Goal: Information Seeking & Learning: Learn about a topic

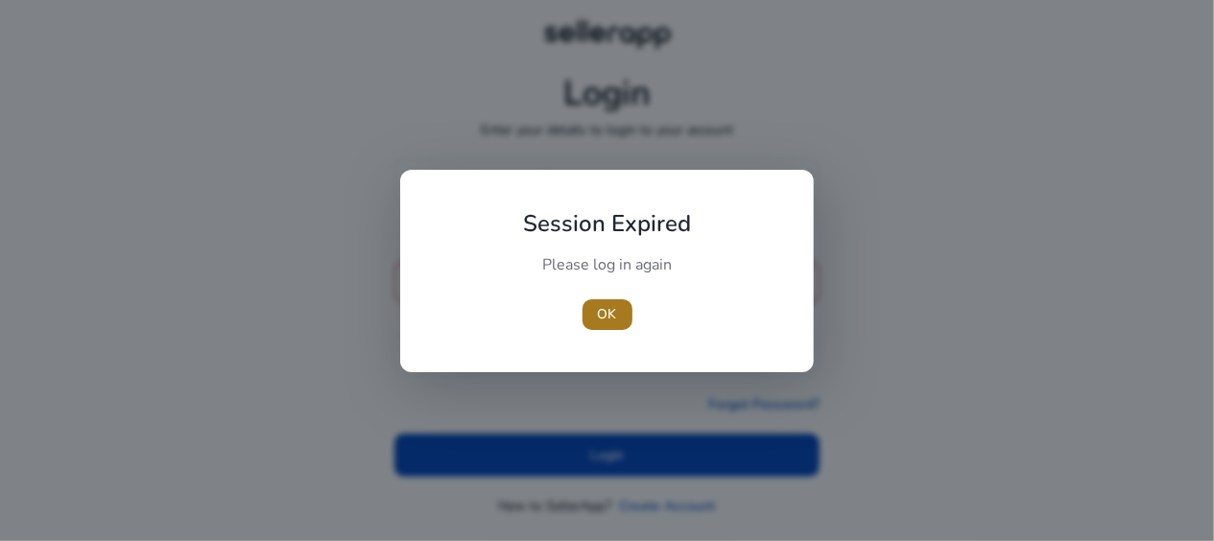
click at [602, 320] on span "OK" at bounding box center [607, 314] width 19 height 20
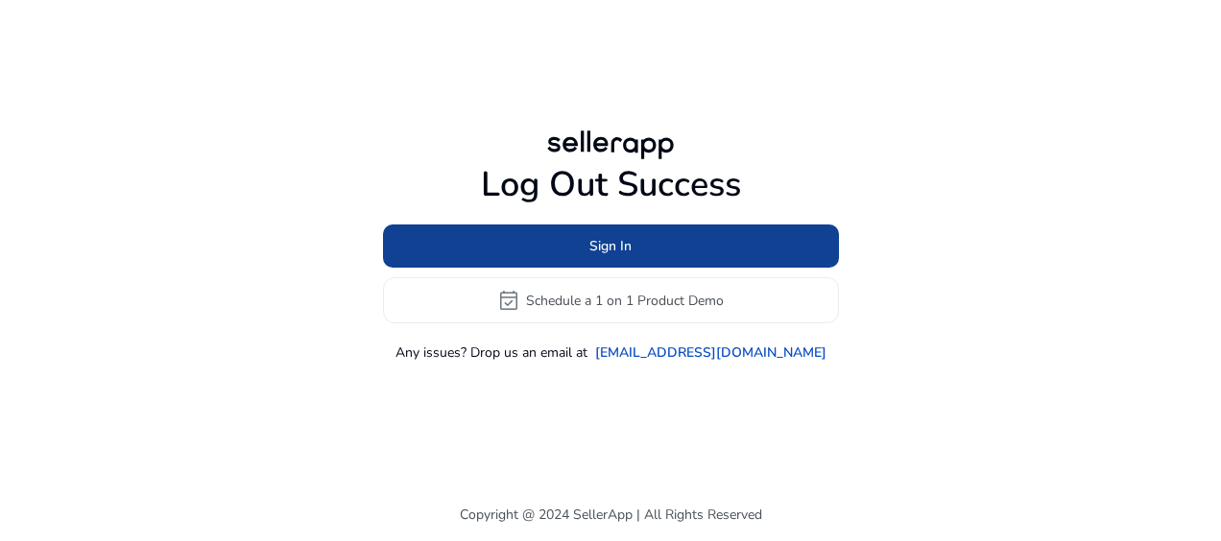
click at [650, 252] on span at bounding box center [611, 247] width 456 height 46
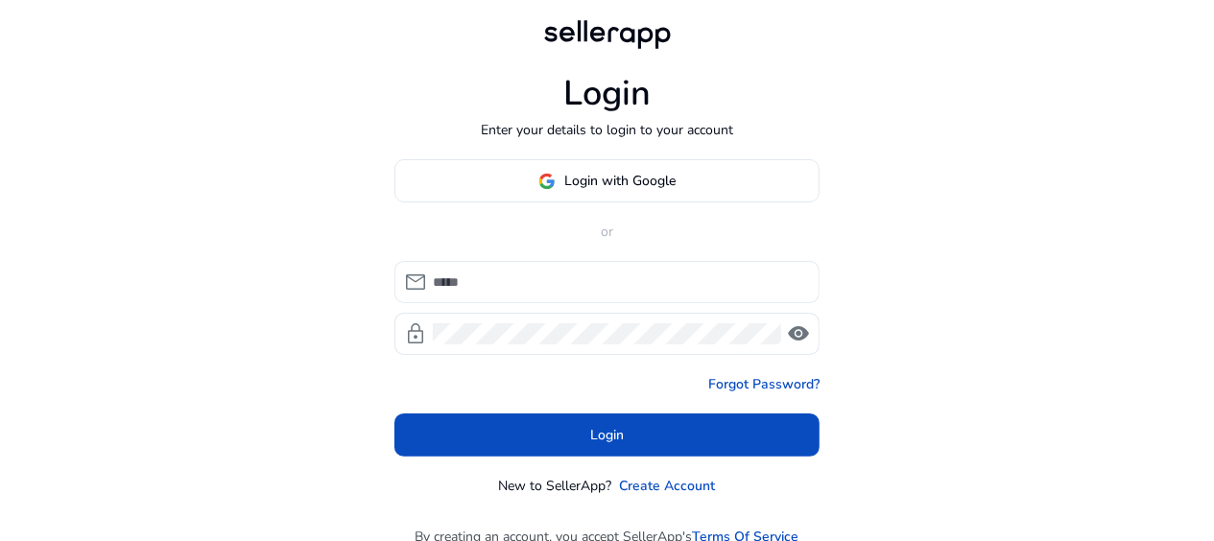
click at [564, 284] on input at bounding box center [618, 282] width 371 height 21
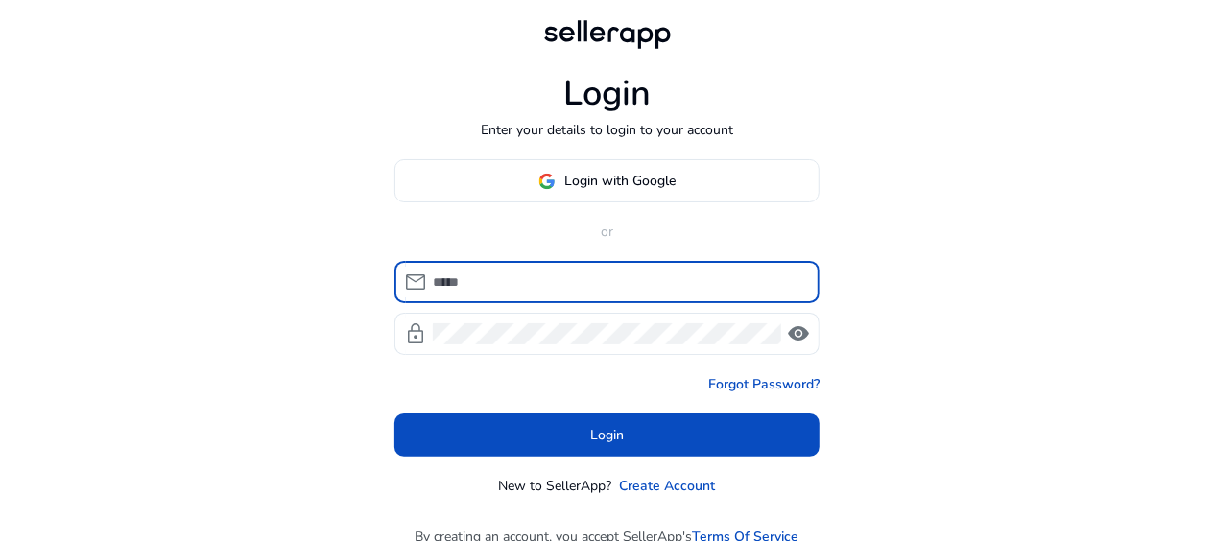
type input "**********"
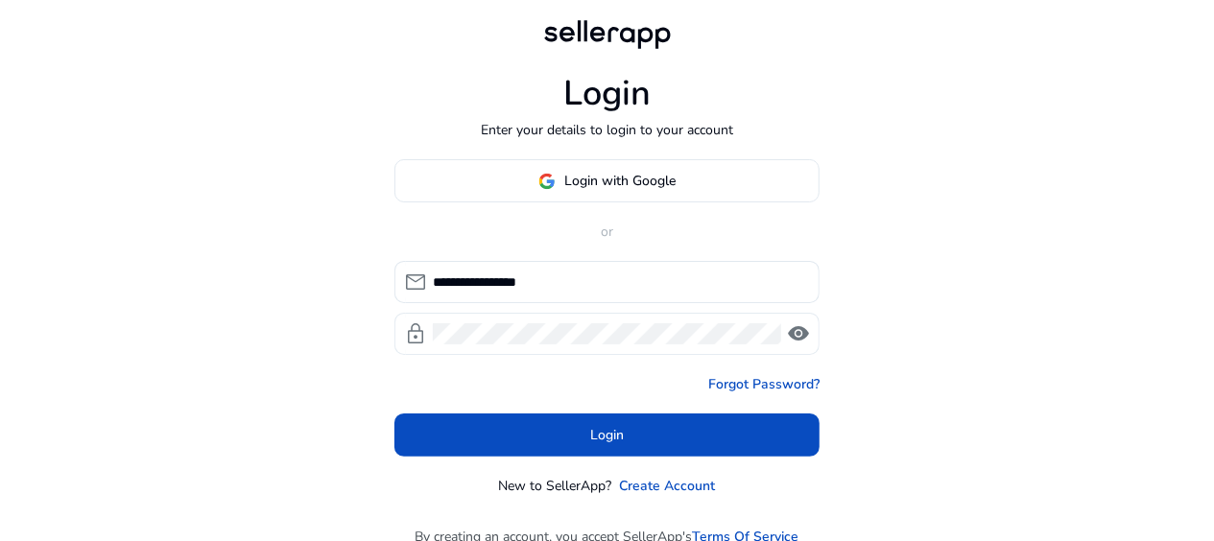
click at [799, 337] on span "visibility" at bounding box center [798, 333] width 23 height 23
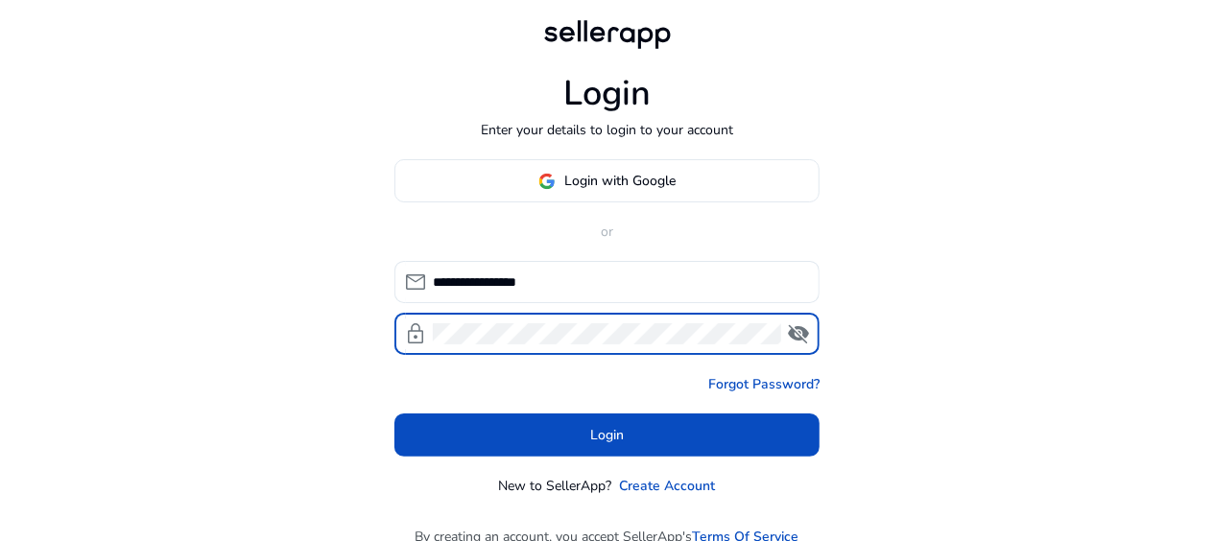
click at [799, 337] on span "visibility_off" at bounding box center [798, 333] width 23 height 23
click at [735, 447] on span at bounding box center [606, 436] width 425 height 46
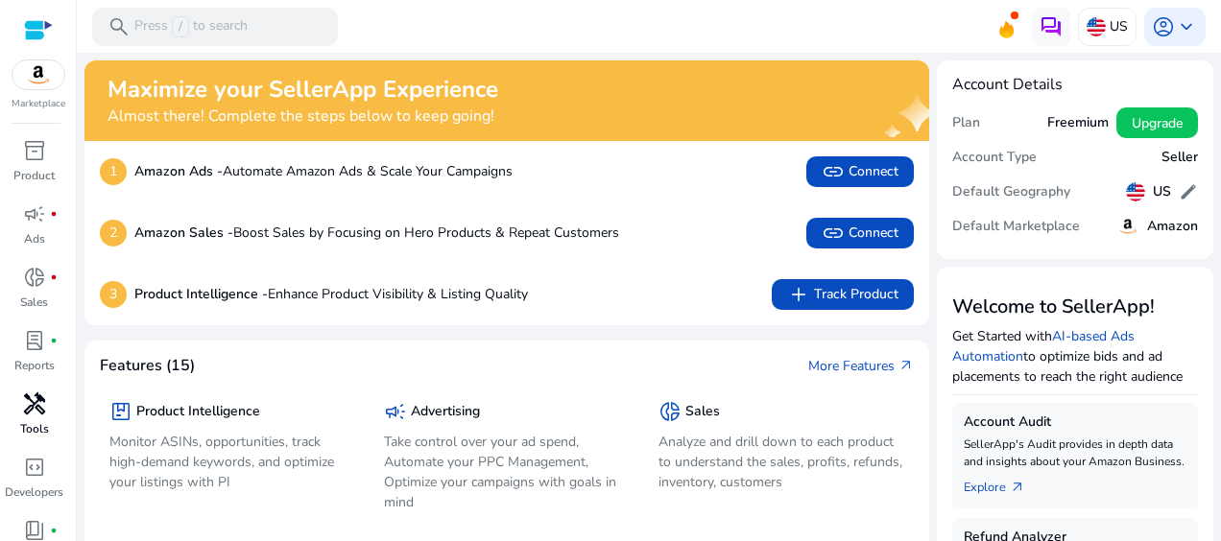
click at [38, 405] on span "handyman" at bounding box center [34, 403] width 23 height 23
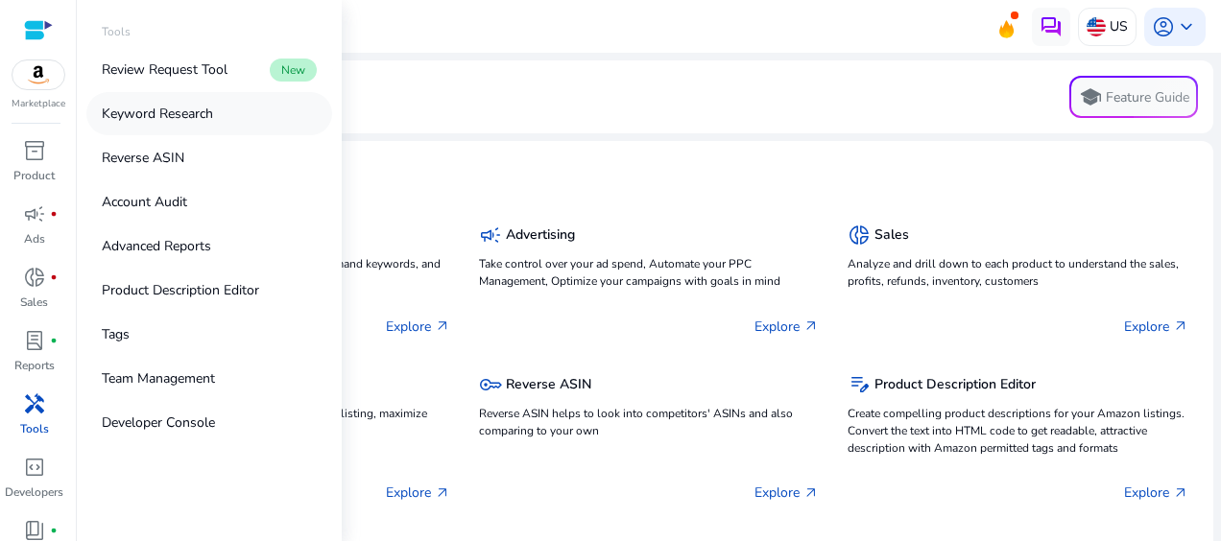
click at [178, 113] on p "Keyword Research" at bounding box center [157, 114] width 111 height 20
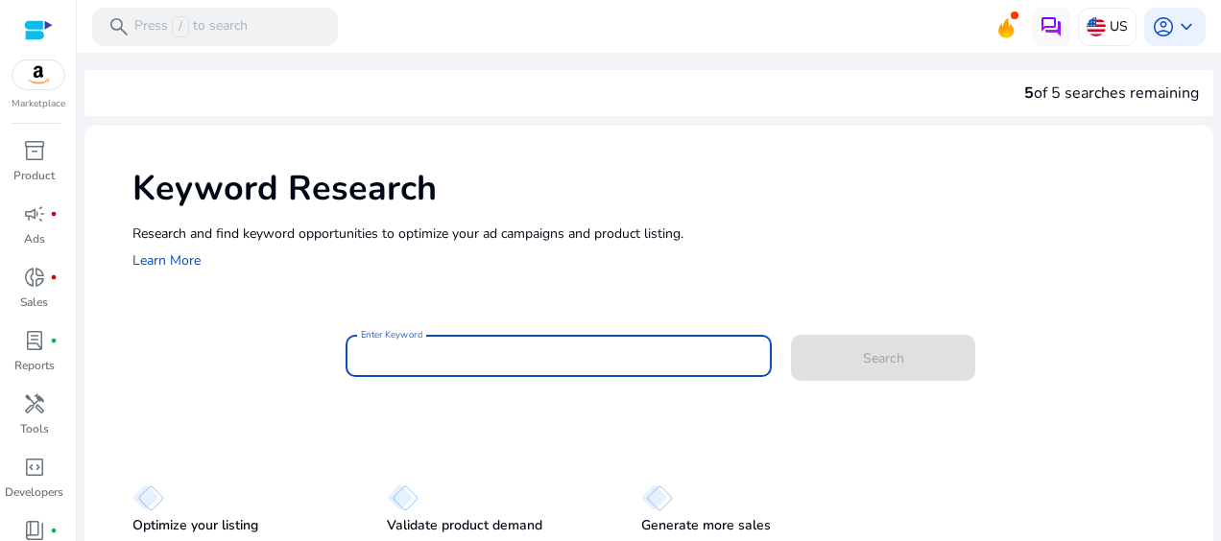
click at [416, 361] on input "Enter Keyword" at bounding box center [558, 355] width 395 height 21
paste input "*******"
type input "*"
paste input "**********"
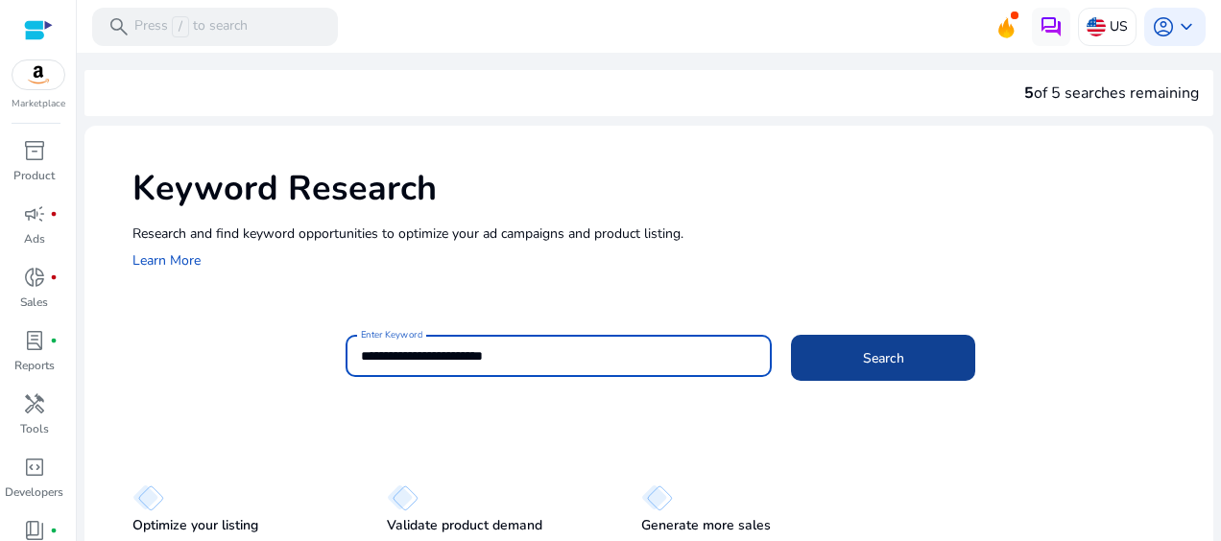
type input "**********"
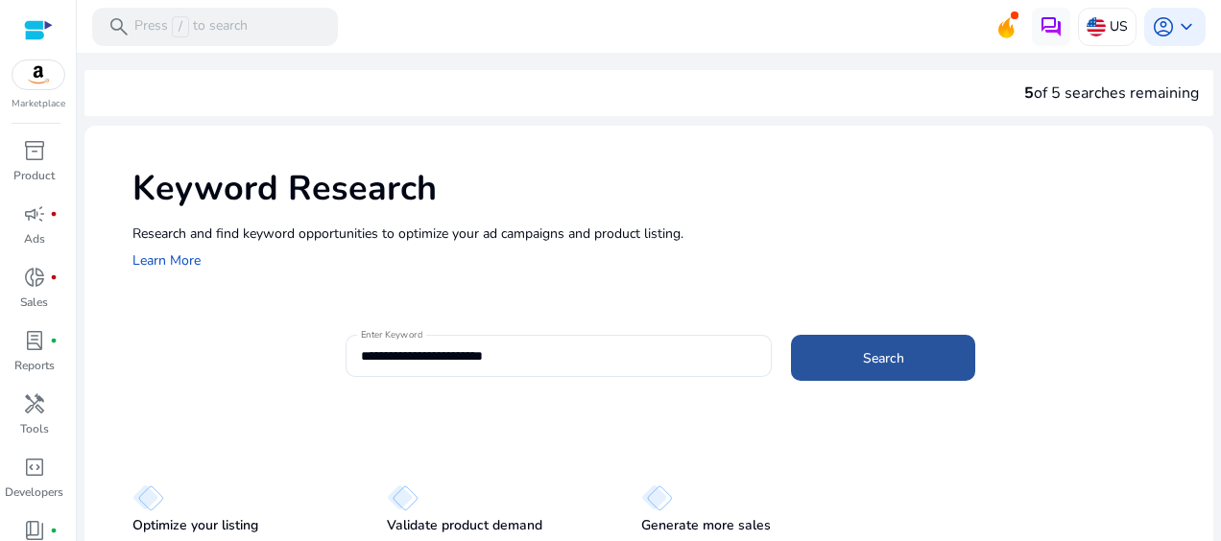
click at [897, 363] on span "Search" at bounding box center [883, 358] width 41 height 20
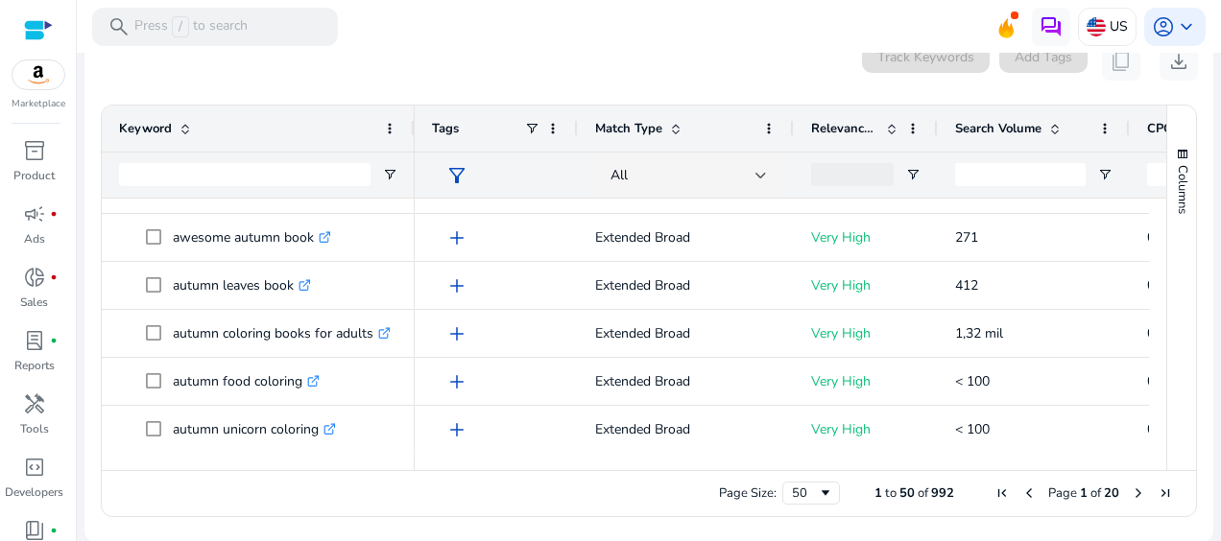
drag, startPoint x: 384, startPoint y: 134, endPoint x: 409, endPoint y: 140, distance: 25.6
click at [409, 140] on div "Keyword" at bounding box center [258, 129] width 313 height 46
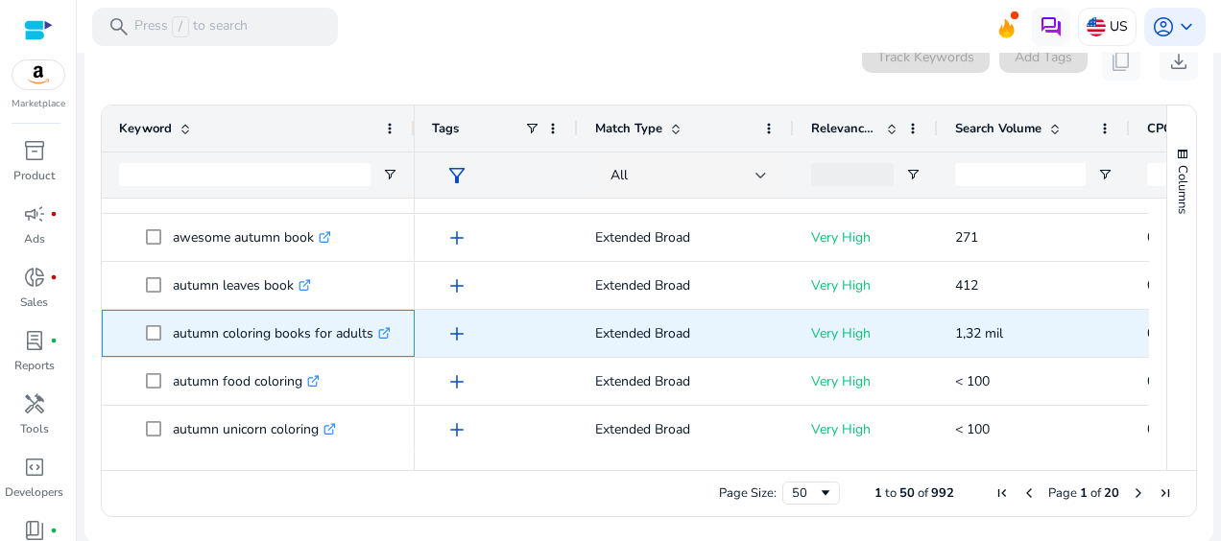
drag, startPoint x: 372, startPoint y: 330, endPoint x: 167, endPoint y: 325, distance: 205.4
click at [168, 321] on span "autumn coloring books for adults .st0{fill:#2c8af8}" at bounding box center [271, 333] width 251 height 39
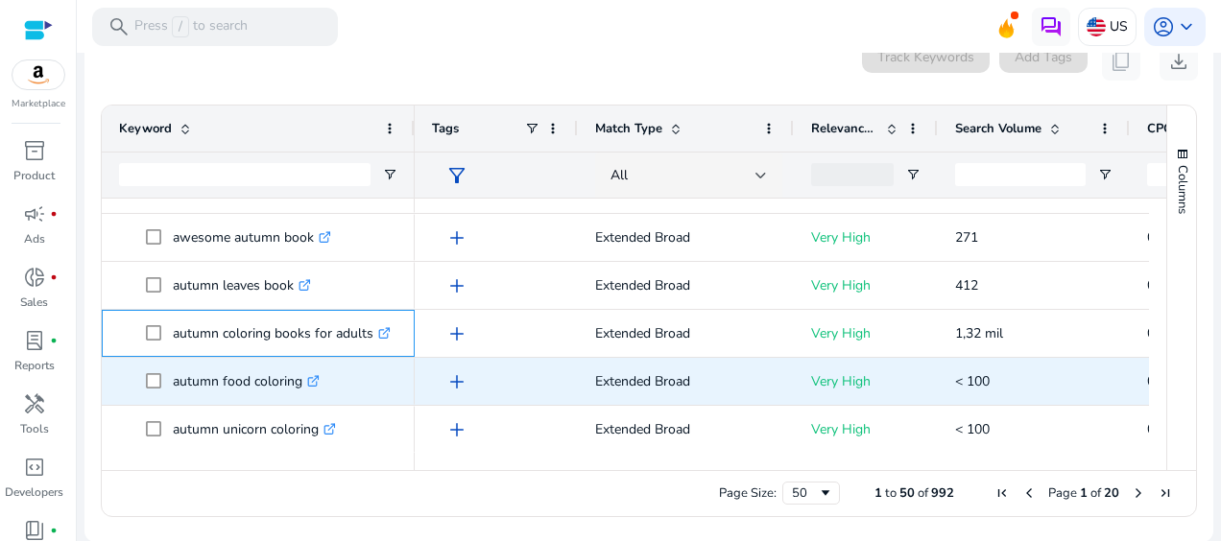
copy span "autumn coloring books for adults"
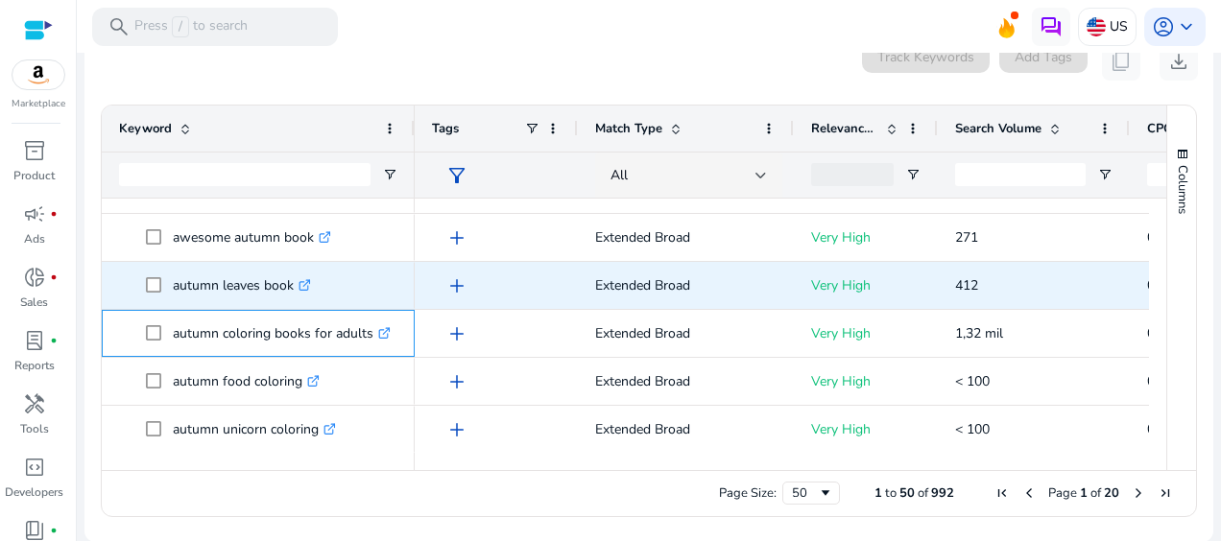
scroll to position [1472, 0]
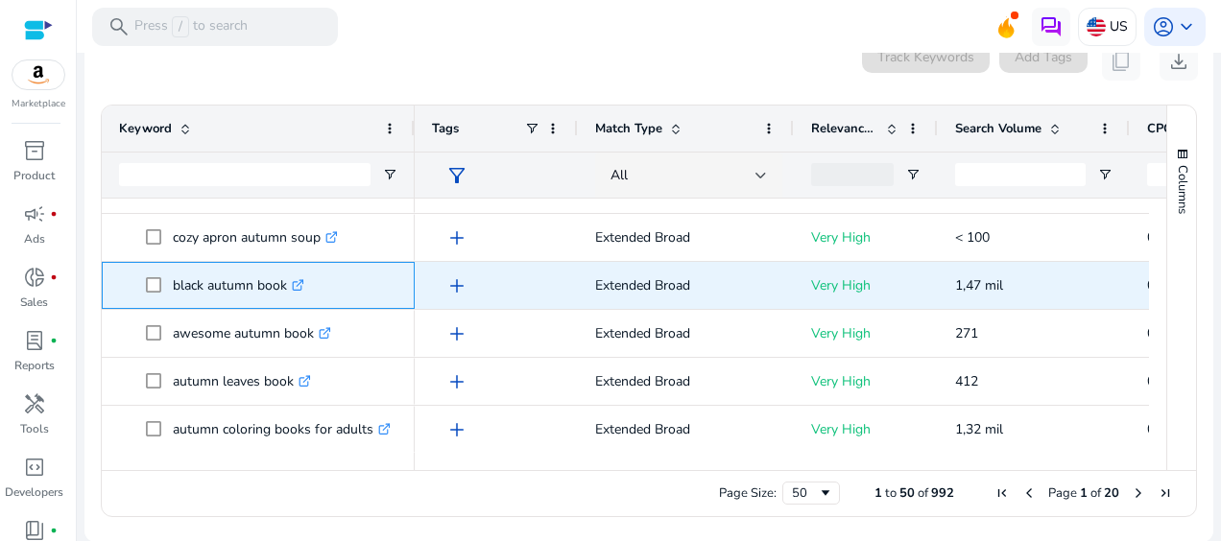
drag, startPoint x: 284, startPoint y: 283, endPoint x: 175, endPoint y: 278, distance: 109.5
click at [175, 278] on p "black autumn book .st0{fill:#2c8af8}" at bounding box center [238, 285] width 131 height 39
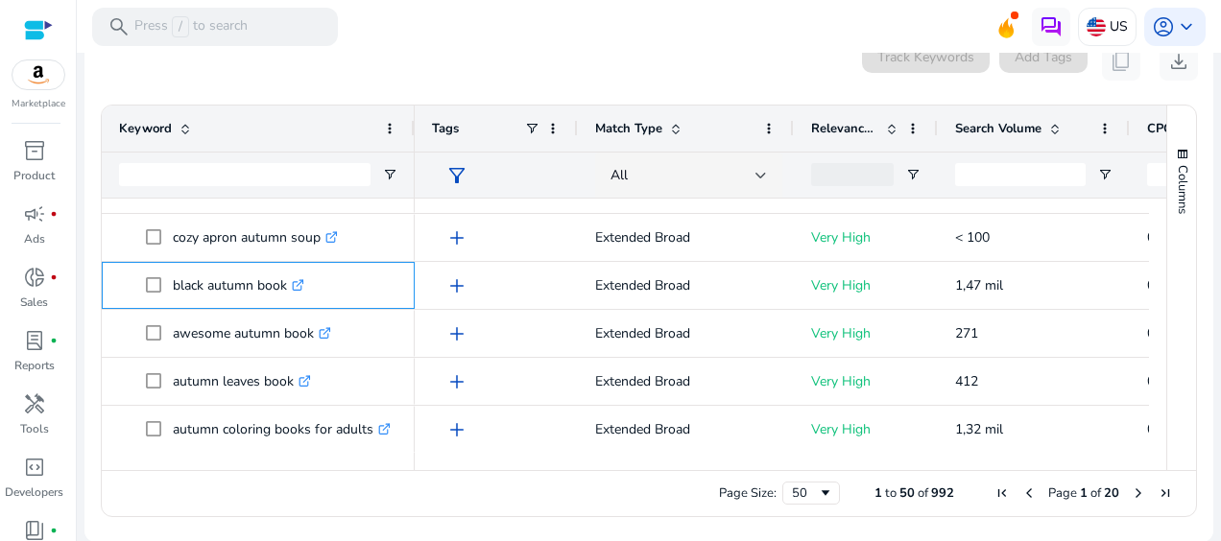
copy p "black autumn book"
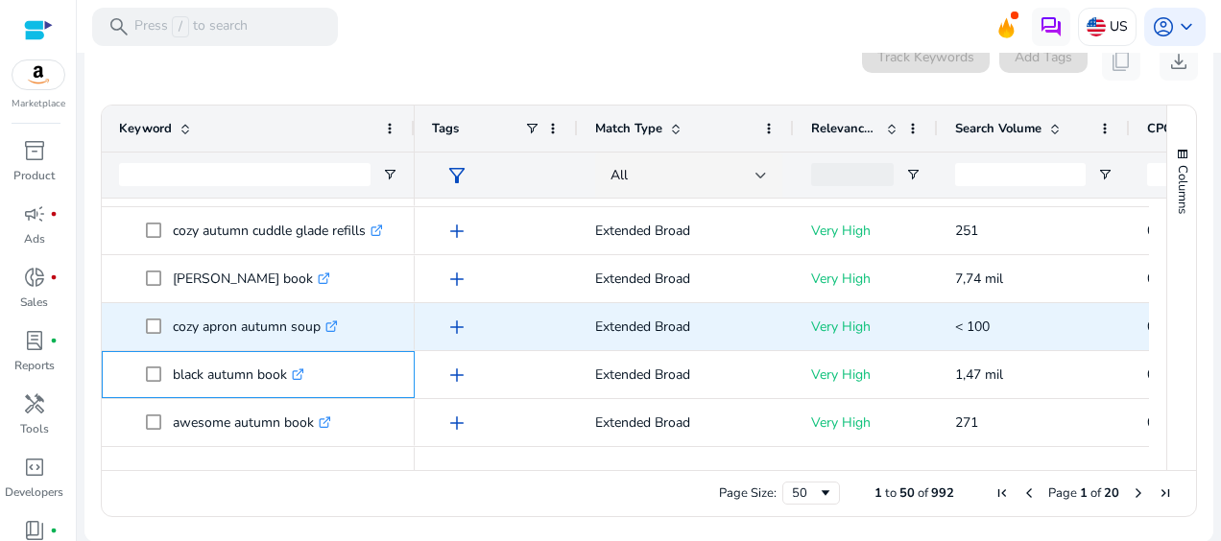
scroll to position [1376, 0]
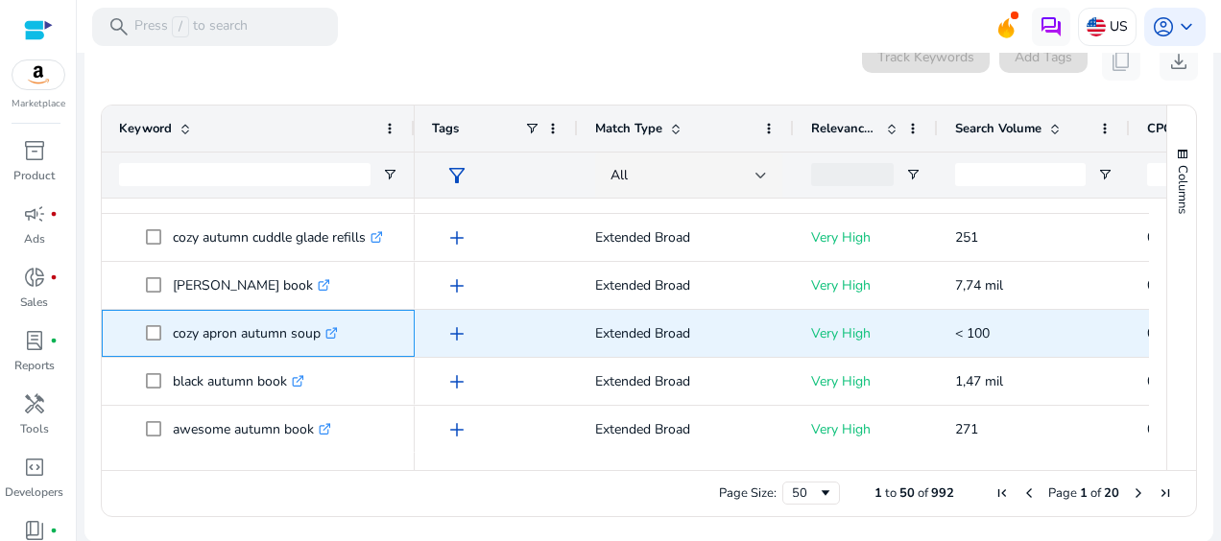
drag, startPoint x: 318, startPoint y: 334, endPoint x: 174, endPoint y: 315, distance: 145.2
click at [174, 315] on p "cozy apron autumn soup .st0{fill:#2c8af8}" at bounding box center [255, 333] width 165 height 39
copy p "cozy apron autumn soup"
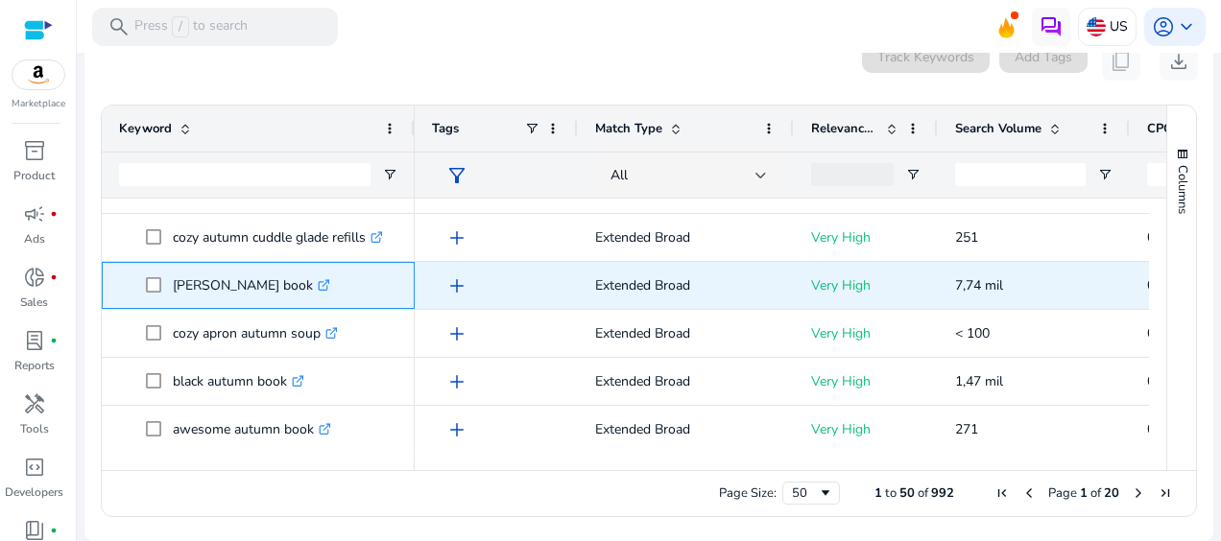
drag, startPoint x: 311, startPoint y: 285, endPoint x: 171, endPoint y: 263, distance: 141.8
click at [171, 263] on div "[PERSON_NAME] book .st0{fill:#2c8af8}" at bounding box center [258, 285] width 278 height 45
copy span "[PERSON_NAME] book"
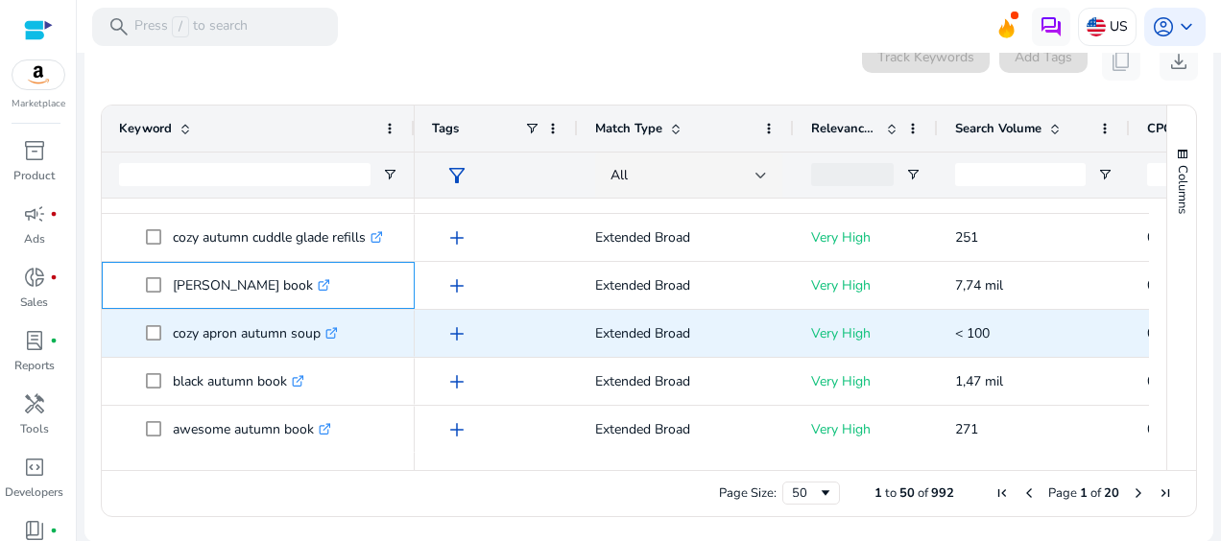
scroll to position [1280, 0]
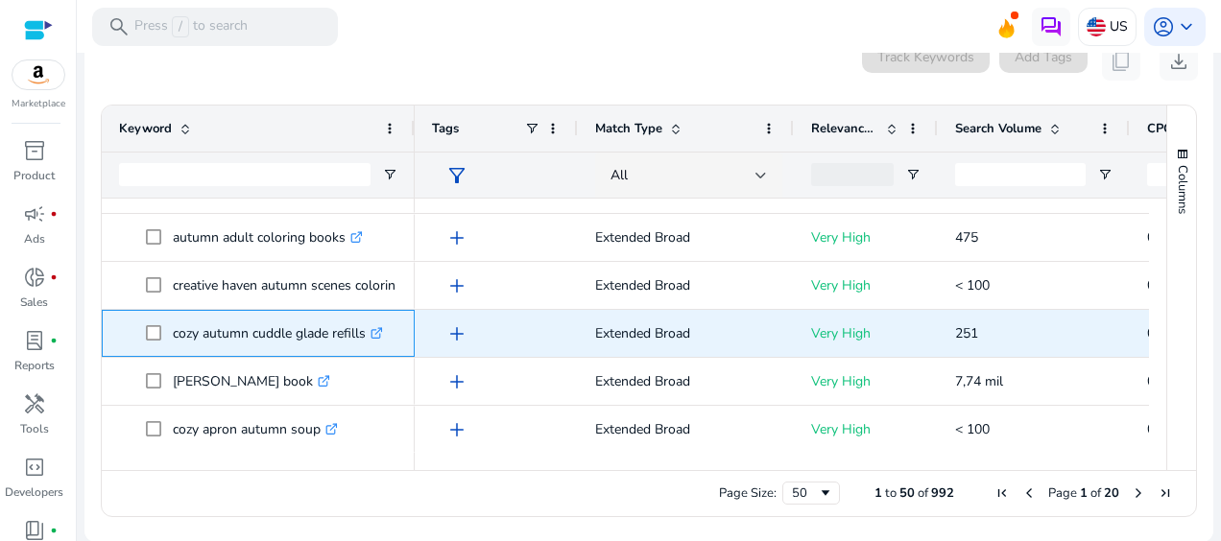
drag, startPoint x: 367, startPoint y: 335, endPoint x: 173, endPoint y: 322, distance: 194.2
click at [173, 322] on p "cozy autumn cuddle glade refills .st0{fill:#2c8af8}" at bounding box center [278, 333] width 210 height 39
copy p "cozy autumn cuddle glade refills"
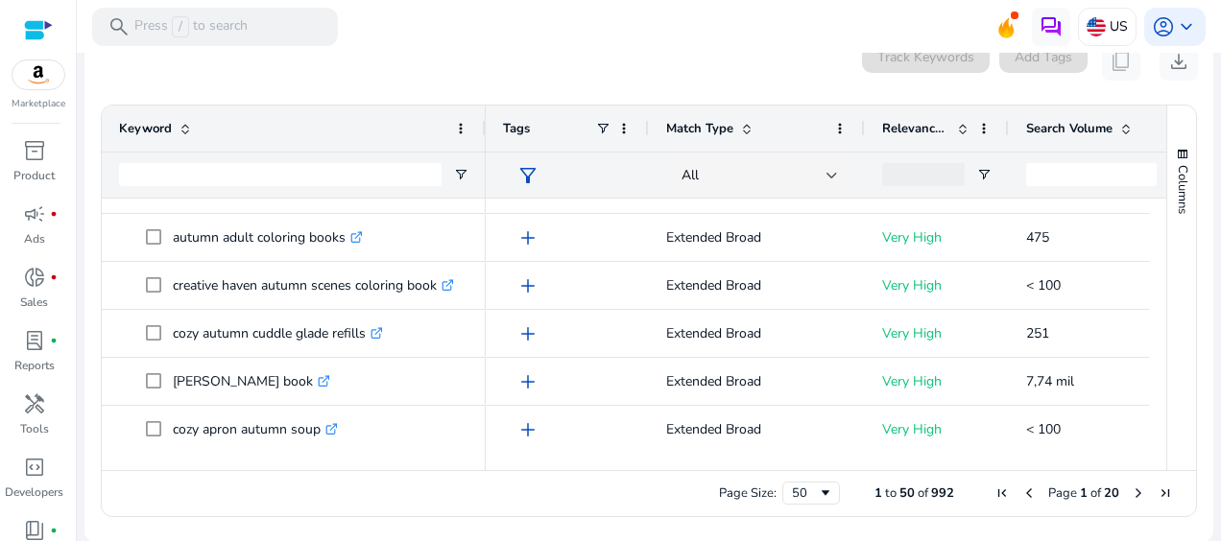
drag, startPoint x: 413, startPoint y: 123, endPoint x: 484, endPoint y: 130, distance: 71.4
click at [484, 130] on div at bounding box center [485, 129] width 8 height 46
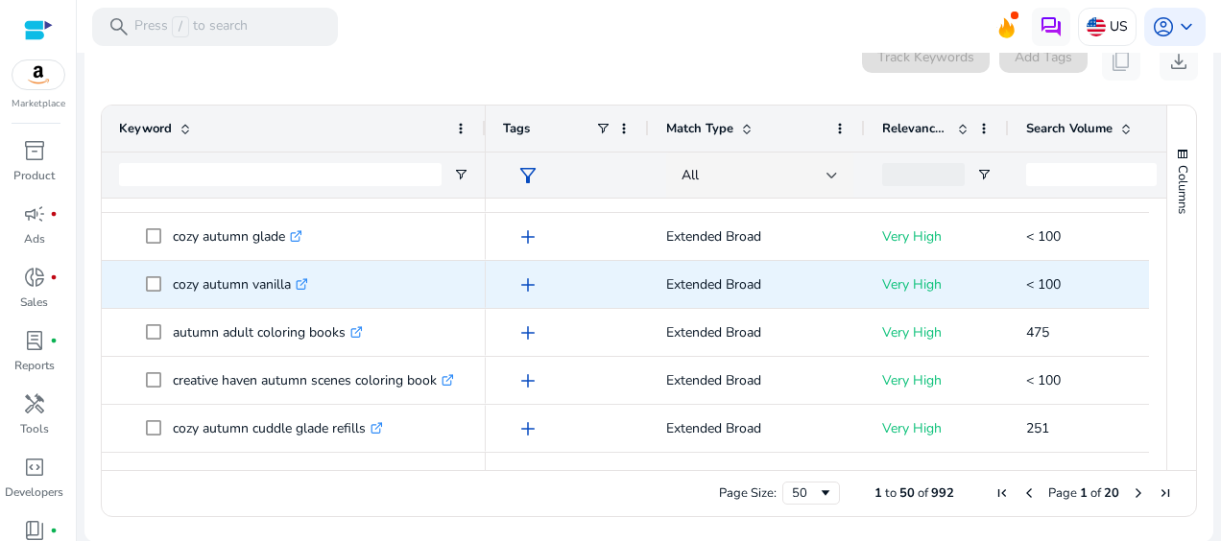
scroll to position [1184, 0]
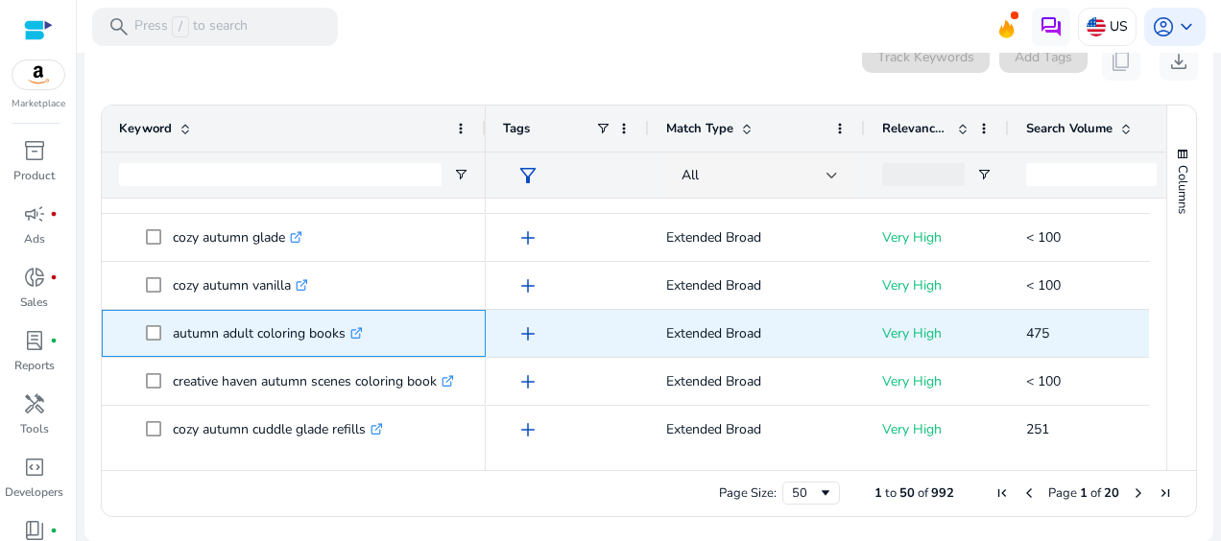
drag, startPoint x: 344, startPoint y: 331, endPoint x: 175, endPoint y: 317, distance: 169.5
click at [175, 317] on p "autumn adult coloring books .st0{fill:#2c8af8}" at bounding box center [268, 333] width 190 height 39
copy p "autumn adult coloring books"
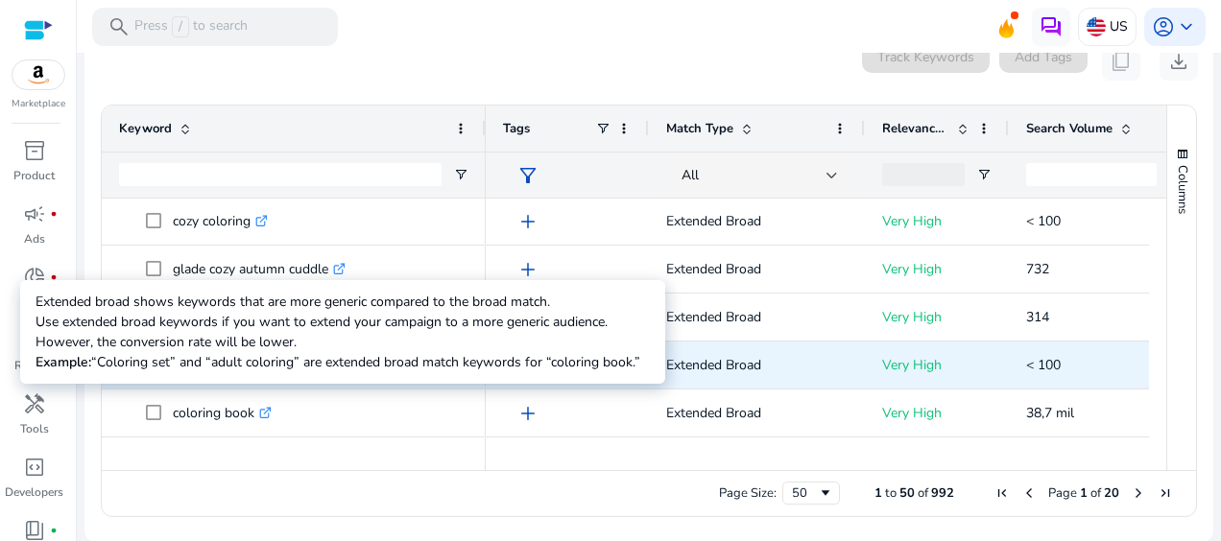
scroll to position [704, 0]
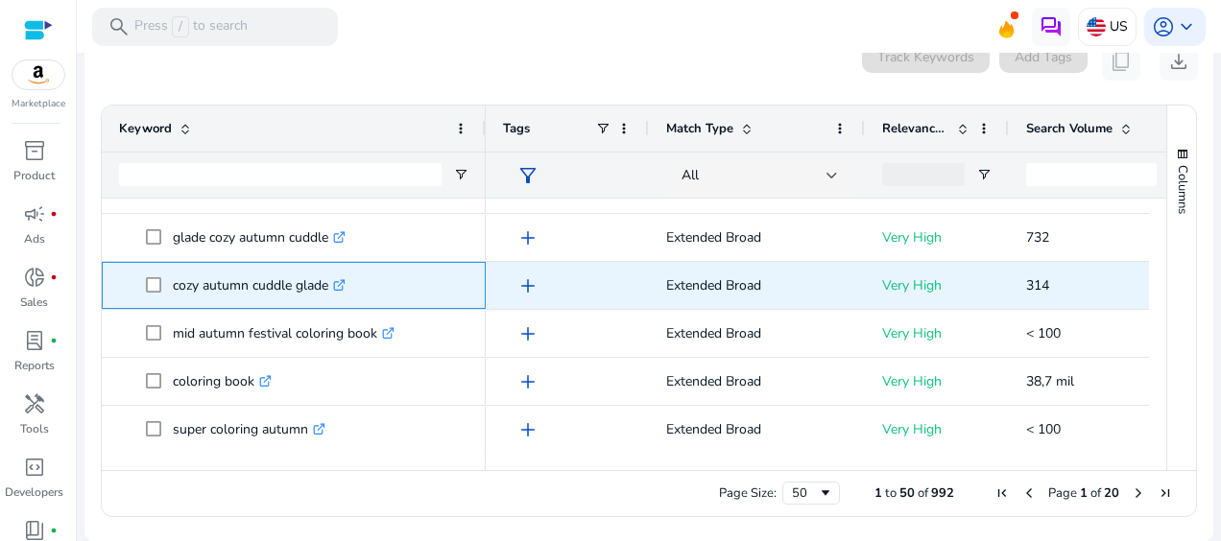
drag, startPoint x: 331, startPoint y: 290, endPoint x: 142, endPoint y: 272, distance: 189.9
click at [142, 272] on span "cozy autumn cuddle glade .st0{fill:#2c8af8}" at bounding box center [293, 285] width 349 height 39
copy span "cozy autumn cuddle glade"
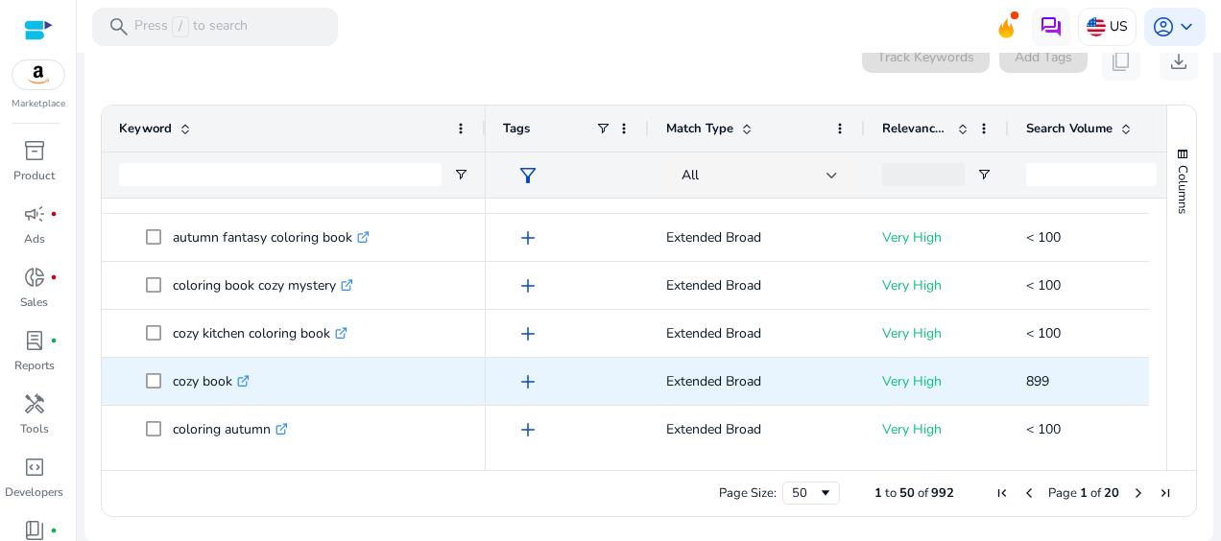
scroll to position [342, 0]
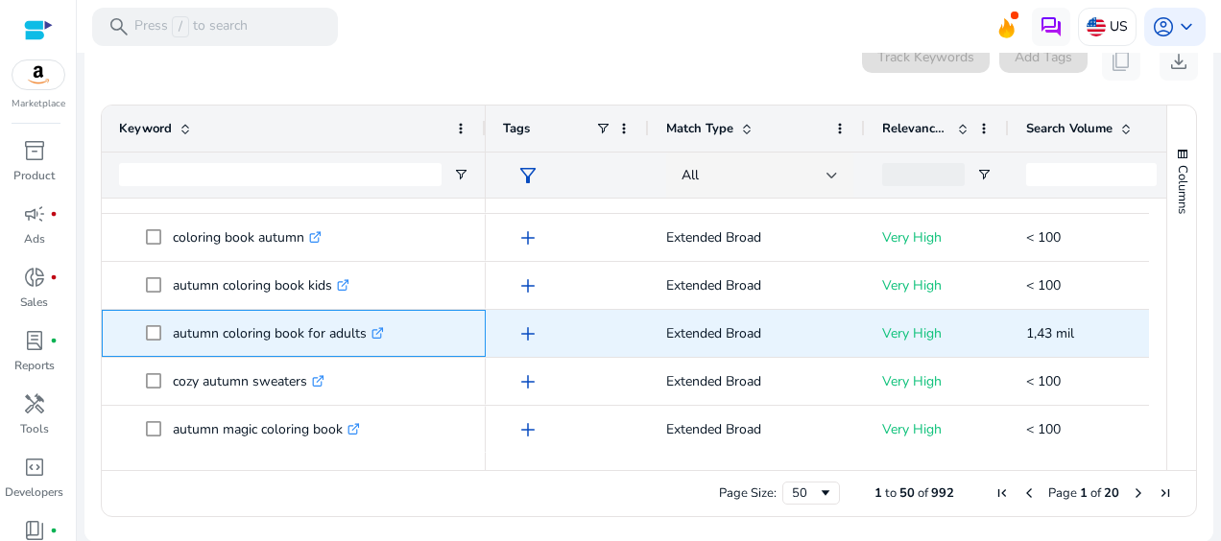
drag, startPoint x: 365, startPoint y: 333, endPoint x: 171, endPoint y: 319, distance: 194.4
click at [171, 319] on span "autumn coloring book for adults .st0{fill:#2c8af8}" at bounding box center [307, 333] width 322 height 39
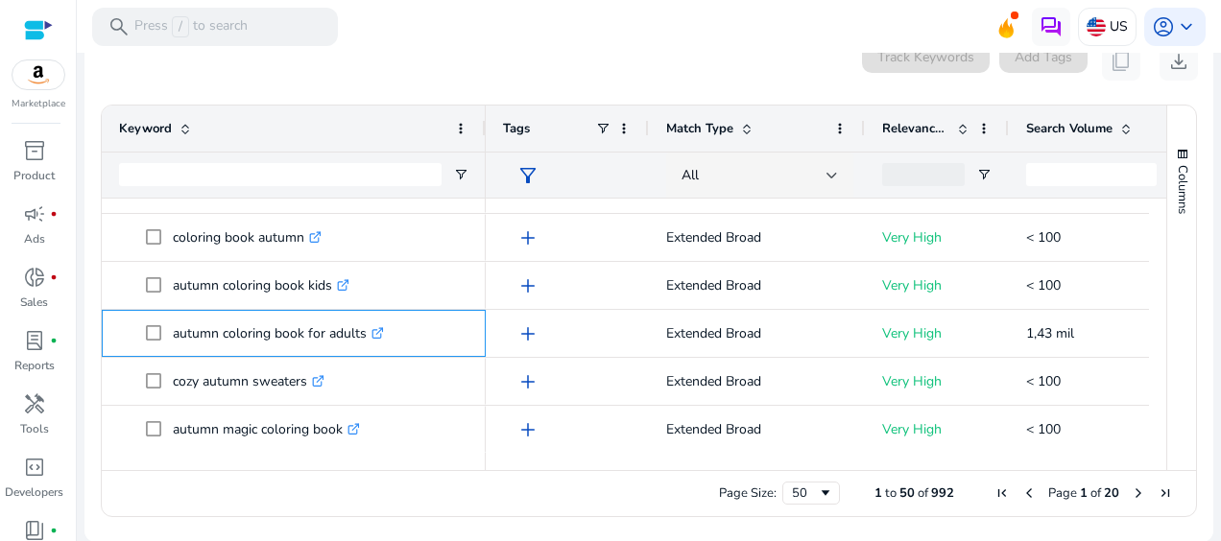
copy span "autumn coloring book for adults"
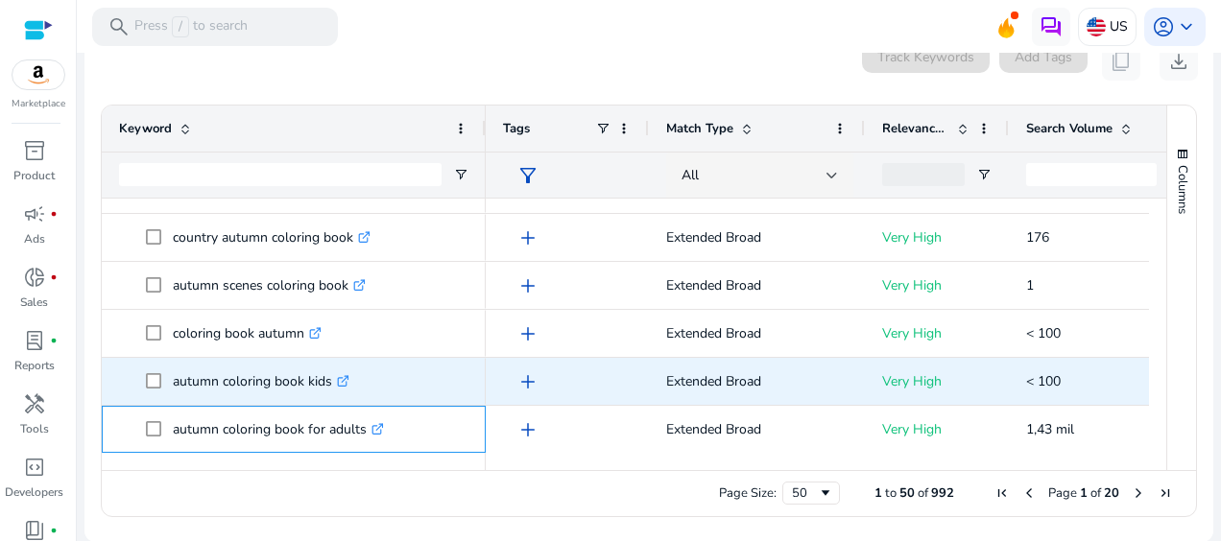
scroll to position [0, 0]
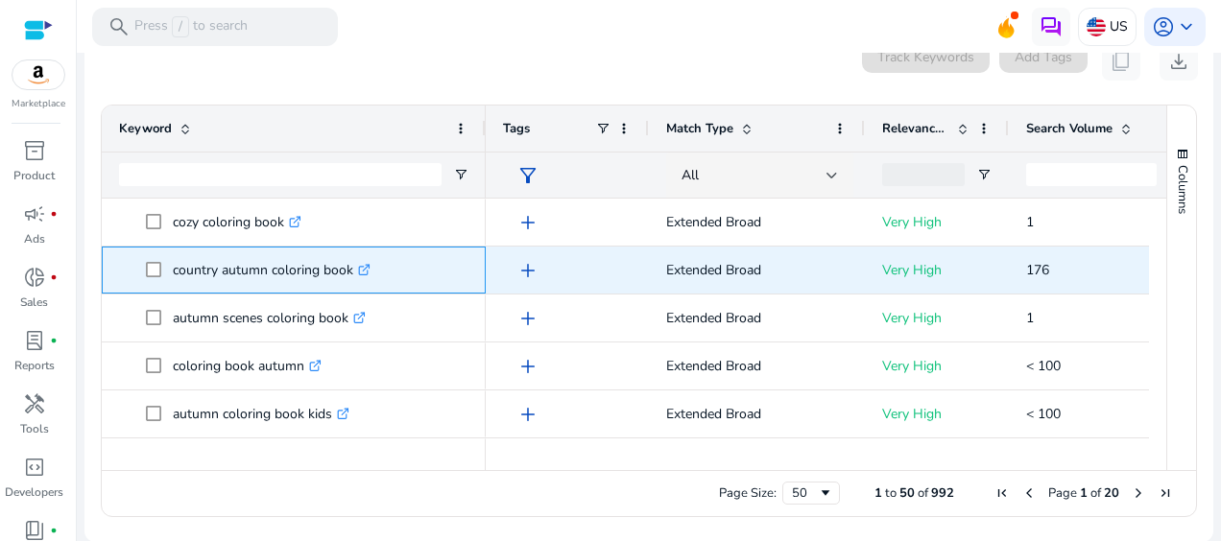
drag, startPoint x: 351, startPoint y: 268, endPoint x: 173, endPoint y: 256, distance: 178.8
click at [173, 256] on p "country autumn coloring book .st0{fill:#2c8af8}" at bounding box center [272, 269] width 198 height 39
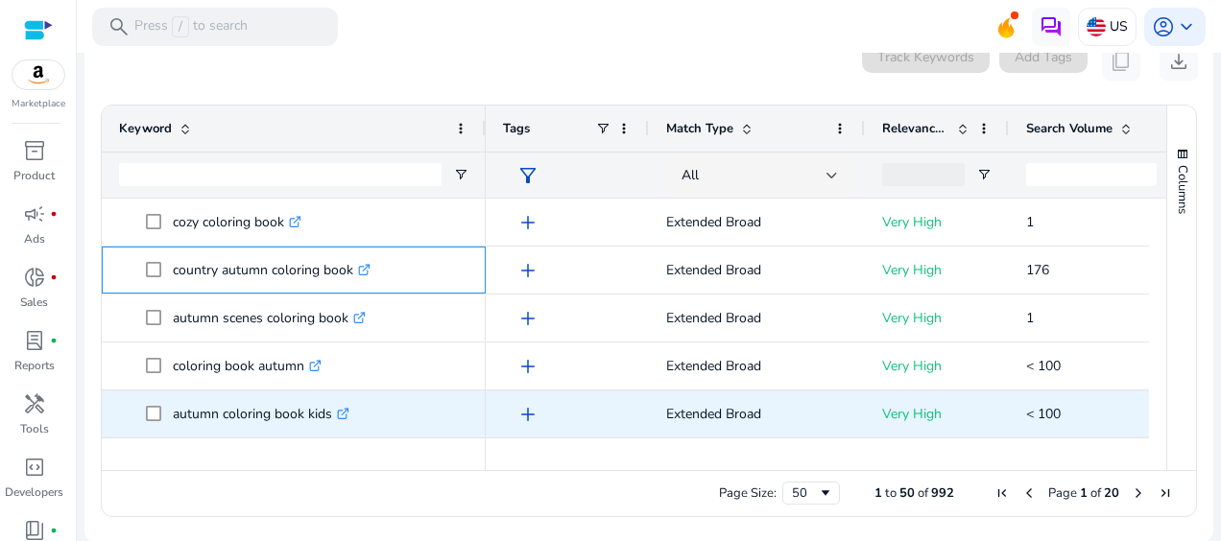
copy p "country autumn coloring book"
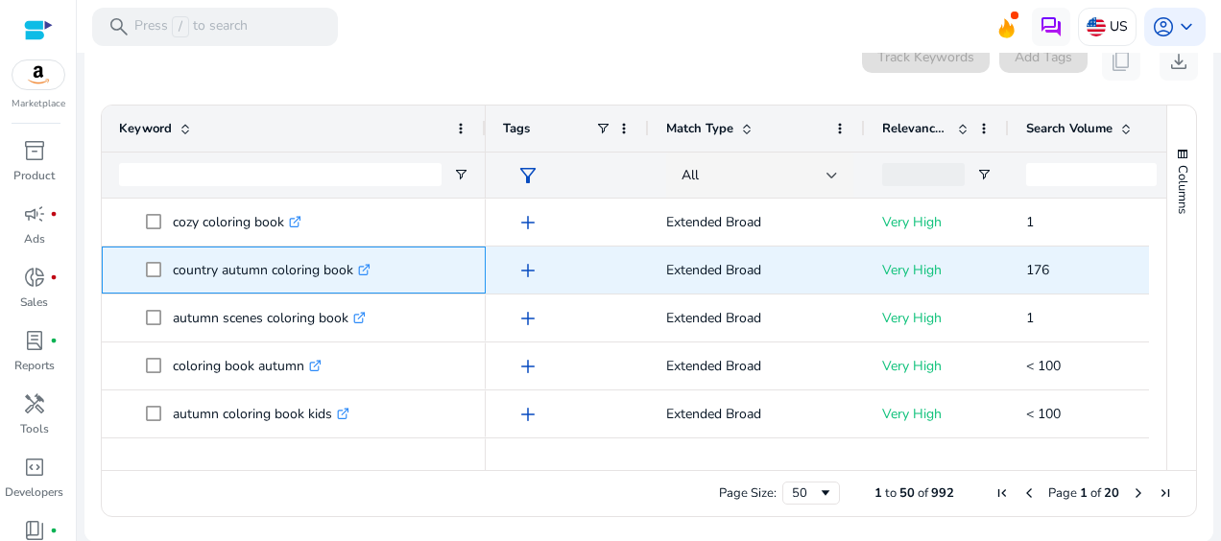
scroll to position [205, 0]
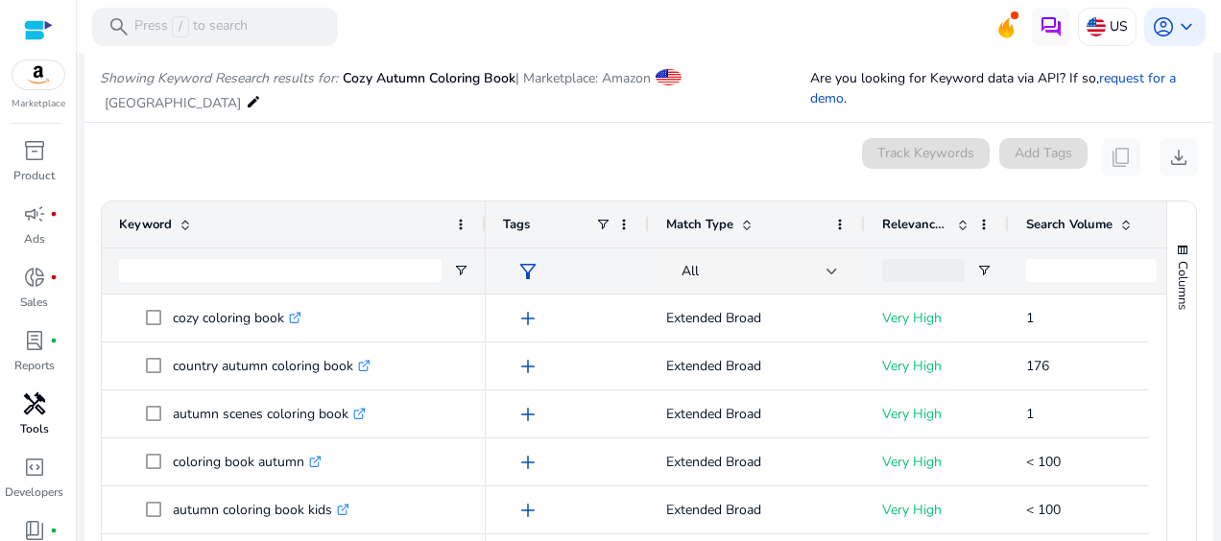
click at [35, 404] on span "handyman" at bounding box center [34, 403] width 23 height 23
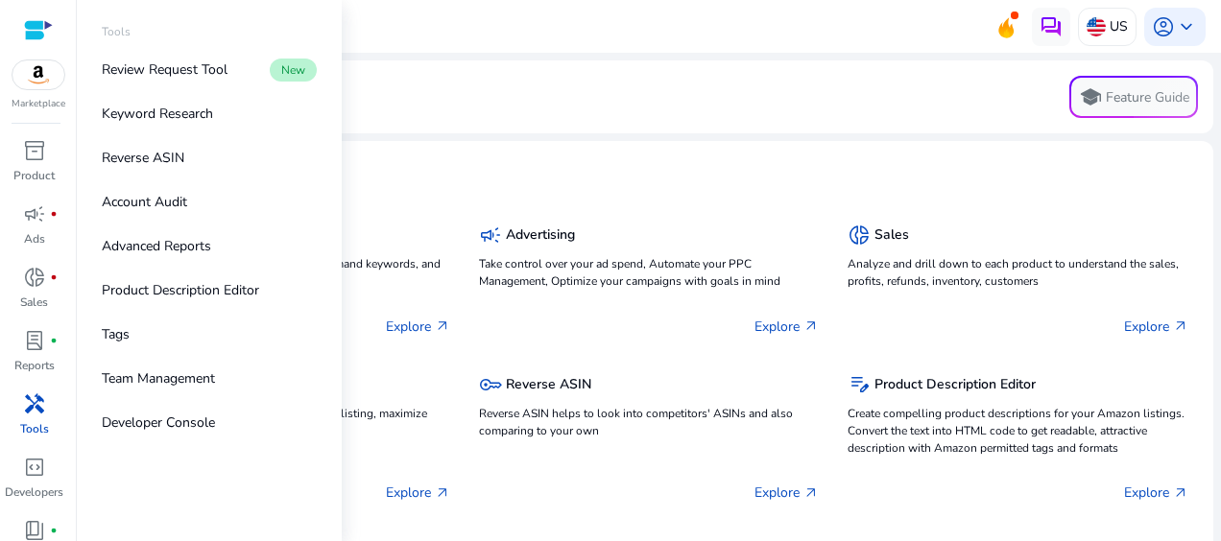
click at [48, 415] on div "handyman" at bounding box center [35, 404] width 54 height 31
click at [170, 159] on p "Reverse ASIN" at bounding box center [143, 158] width 83 height 20
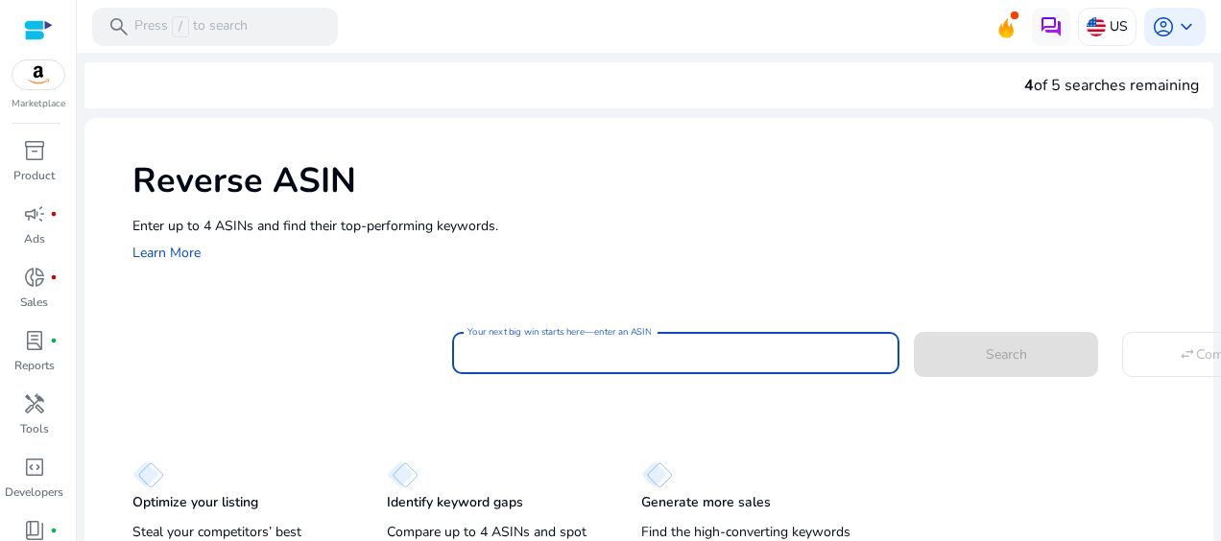
click at [517, 361] on input "Your next big win starts here—enter an ASIN" at bounding box center [675, 353] width 416 height 21
paste input "**********"
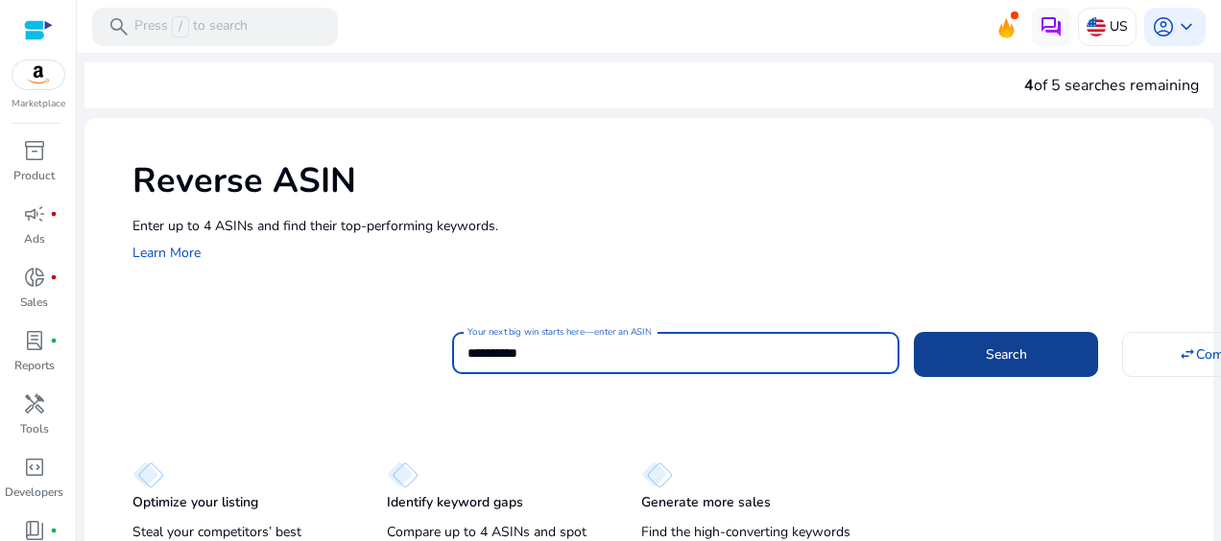
type input "**********"
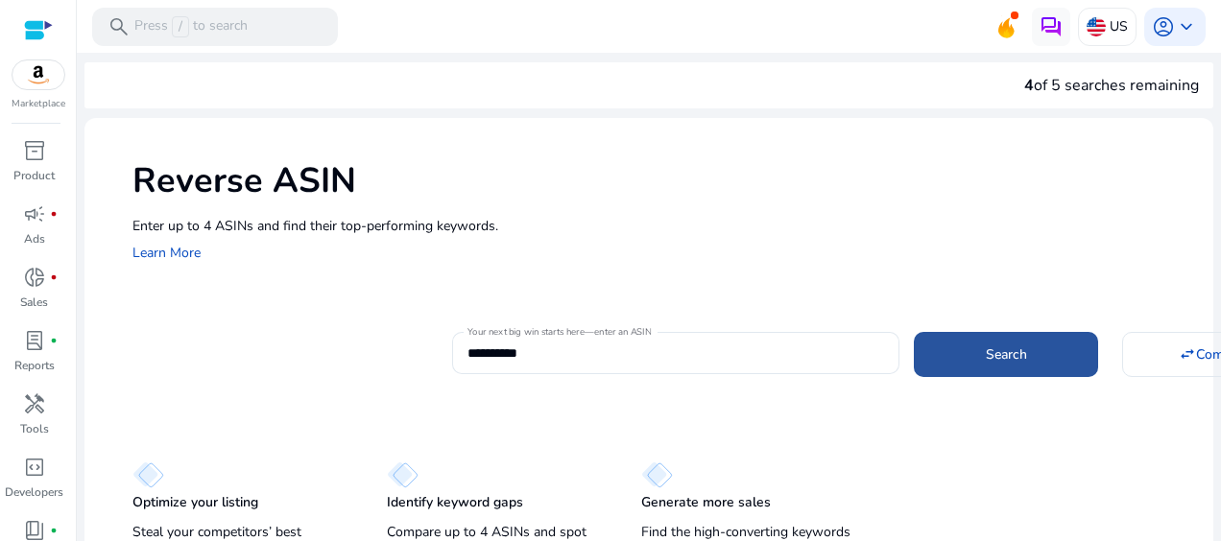
click at [976, 358] on span at bounding box center [1005, 354] width 184 height 46
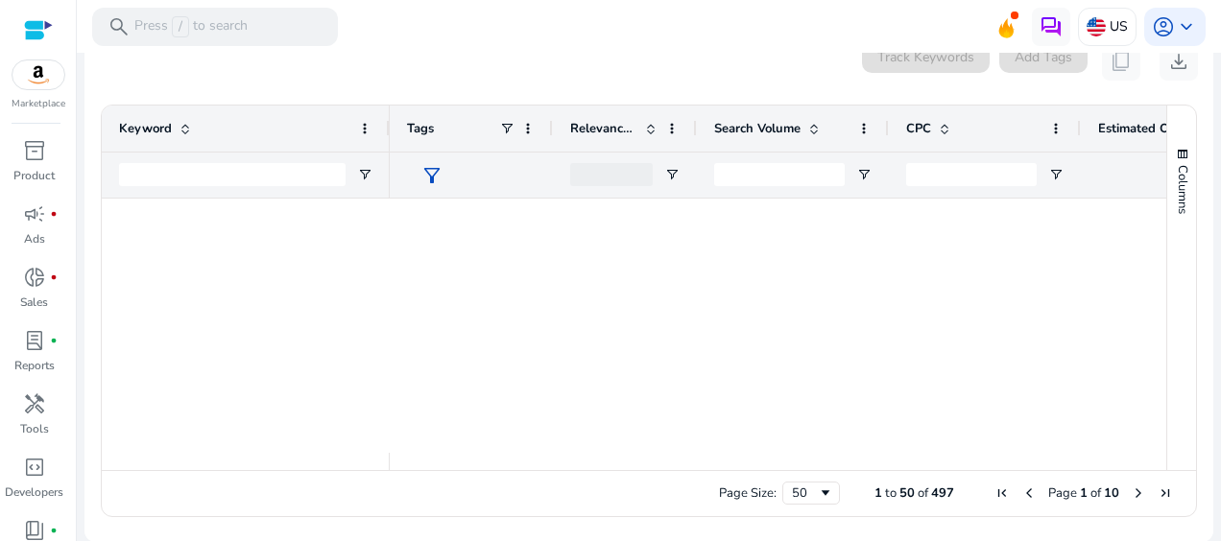
scroll to position [33, 0]
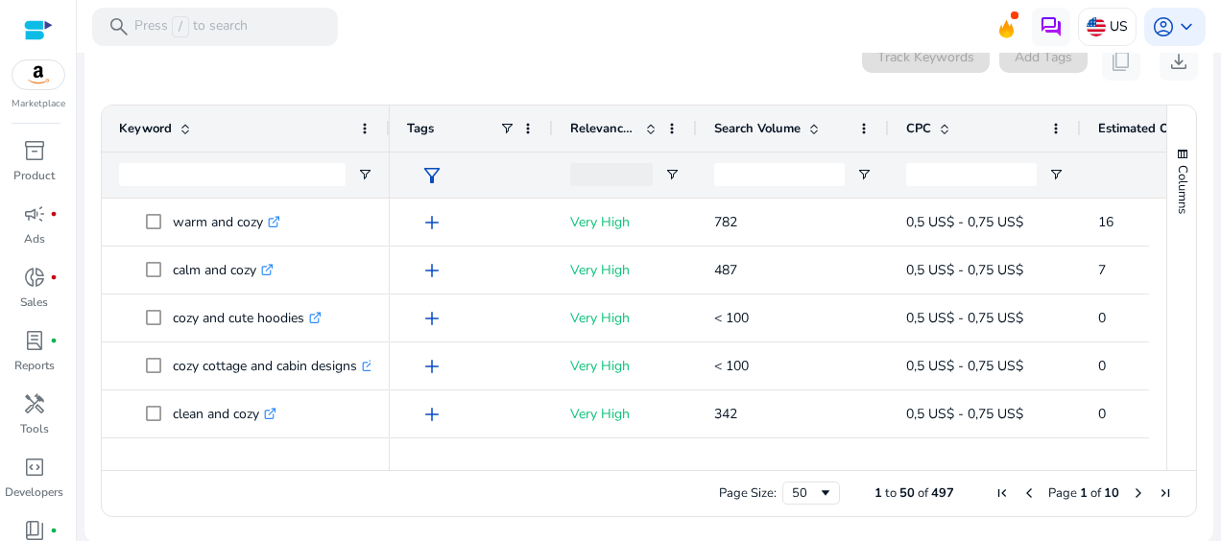
drag, startPoint x: 1078, startPoint y: 130, endPoint x: 973, endPoint y: 118, distance: 105.3
click at [1076, 118] on div at bounding box center [1080, 129] width 8 height 46
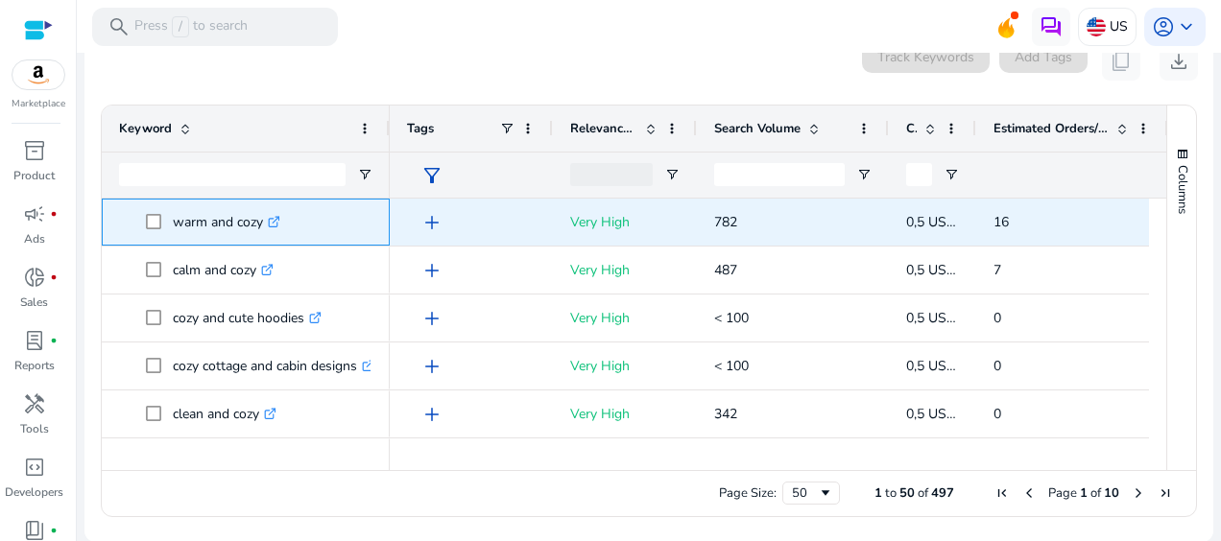
drag, startPoint x: 261, startPoint y: 219, endPoint x: 168, endPoint y: 209, distance: 93.6
click at [168, 209] on span "warm and cozy .st0{fill:#2c8af8}" at bounding box center [259, 221] width 226 height 39
copy span "warm and cozy"
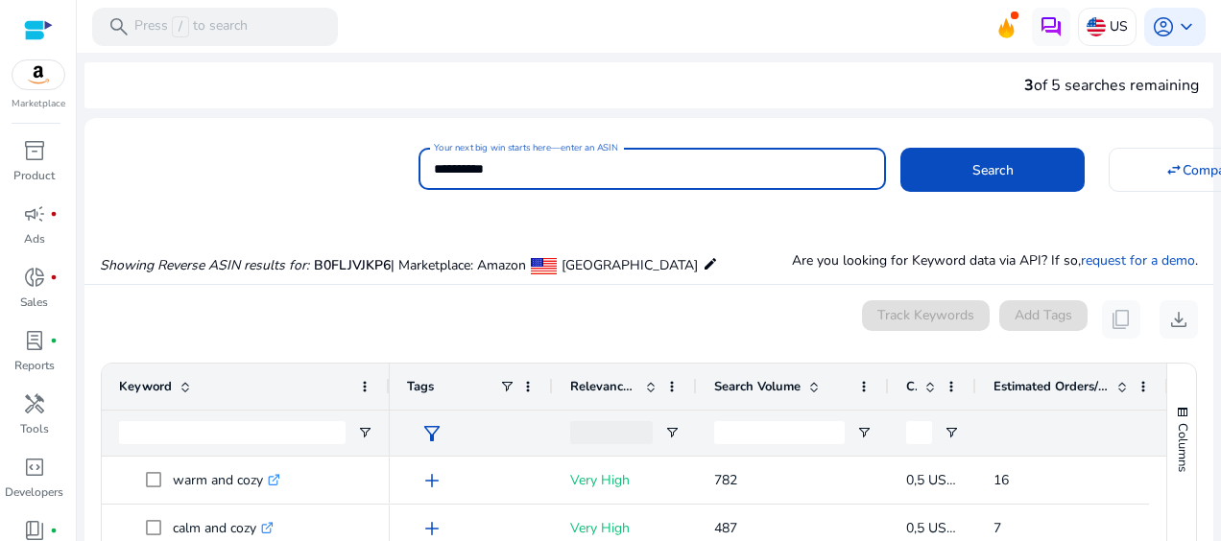
drag, startPoint x: 526, startPoint y: 173, endPoint x: 428, endPoint y: 163, distance: 98.3
click at [428, 163] on div "**********" at bounding box center [651, 169] width 467 height 42
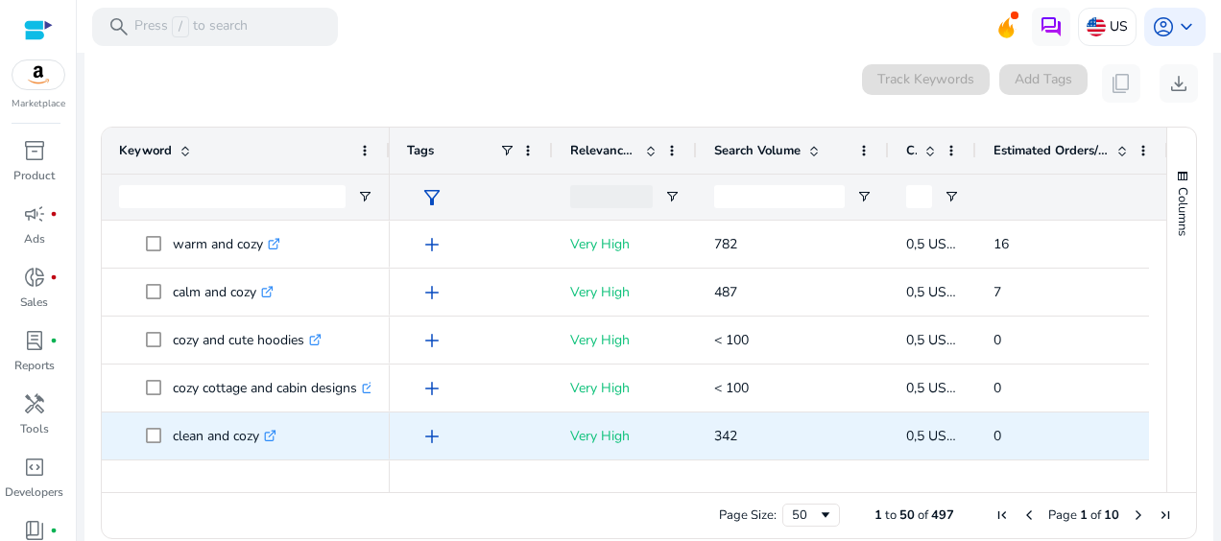
scroll to position [258, 0]
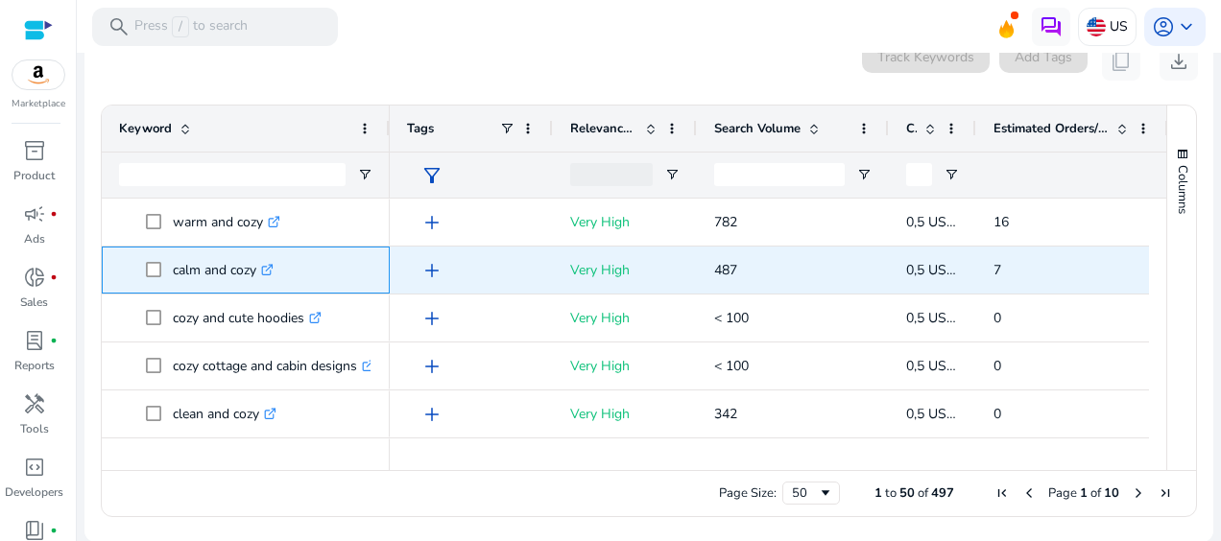
drag, startPoint x: 255, startPoint y: 276, endPoint x: 174, endPoint y: 273, distance: 81.7
click at [174, 273] on p "calm and cozy .st0{fill:#2c8af8}" at bounding box center [223, 269] width 101 height 39
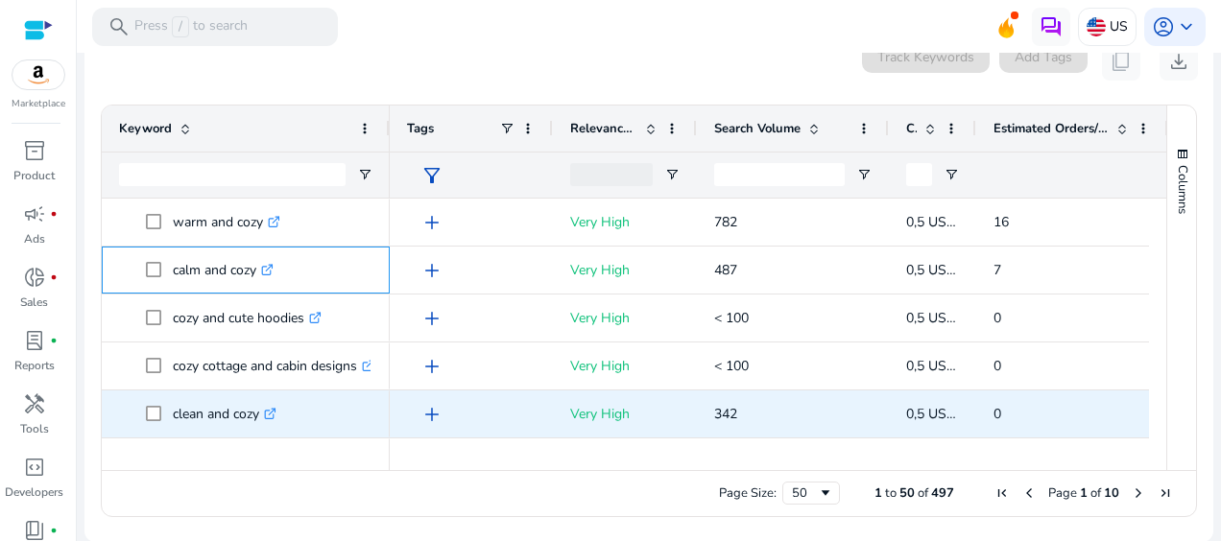
copy p "calm and cozy"
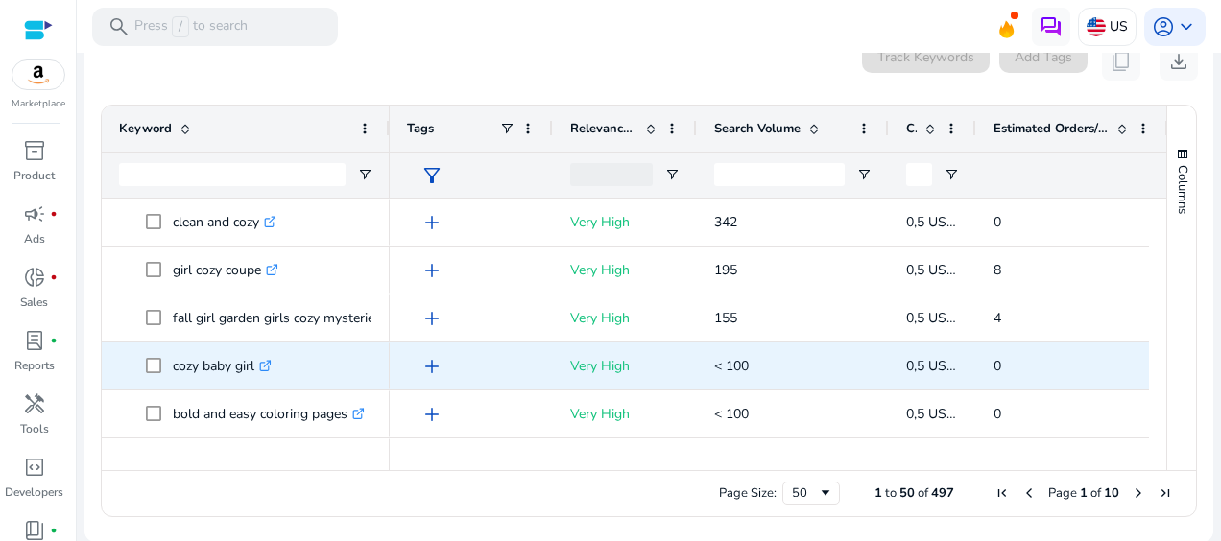
scroll to position [192, 0]
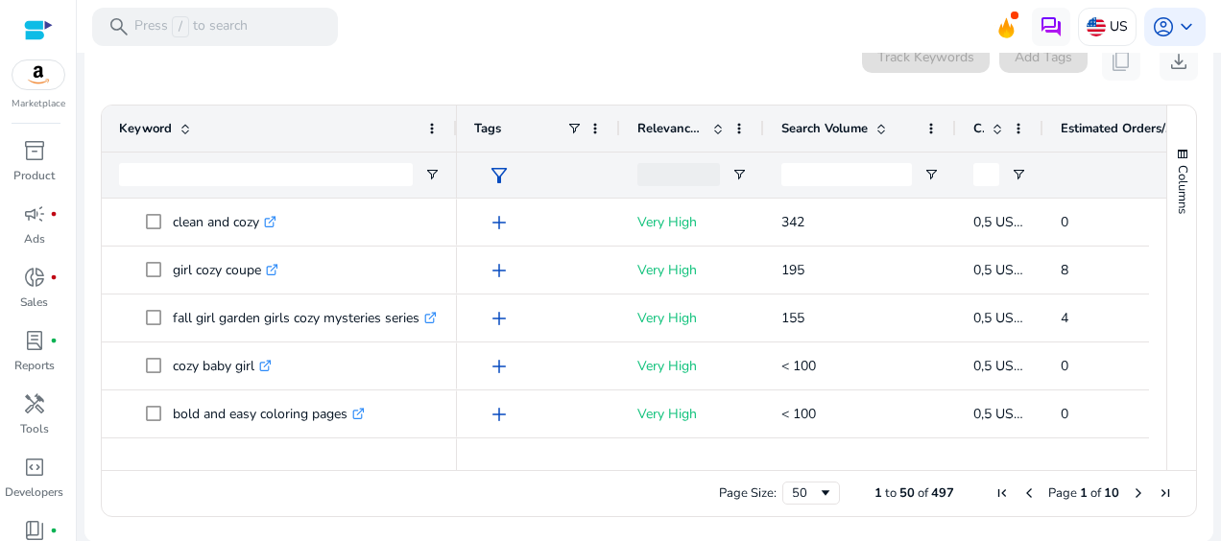
drag, startPoint x: 387, startPoint y: 130, endPoint x: 451, endPoint y: 146, distance: 66.1
click at [453, 144] on div at bounding box center [456, 129] width 8 height 46
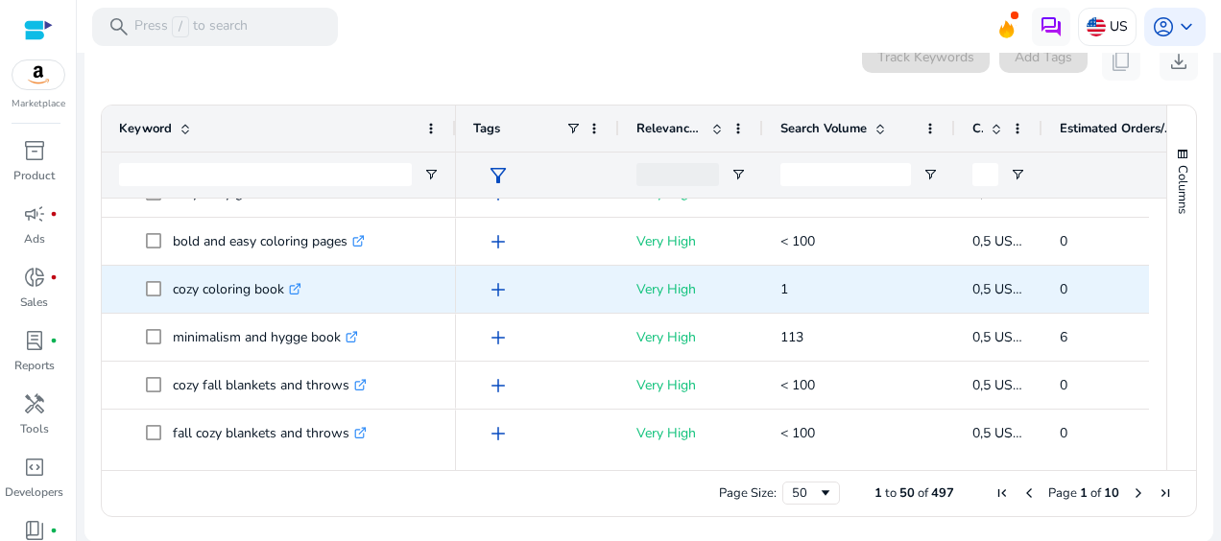
scroll to position [384, 0]
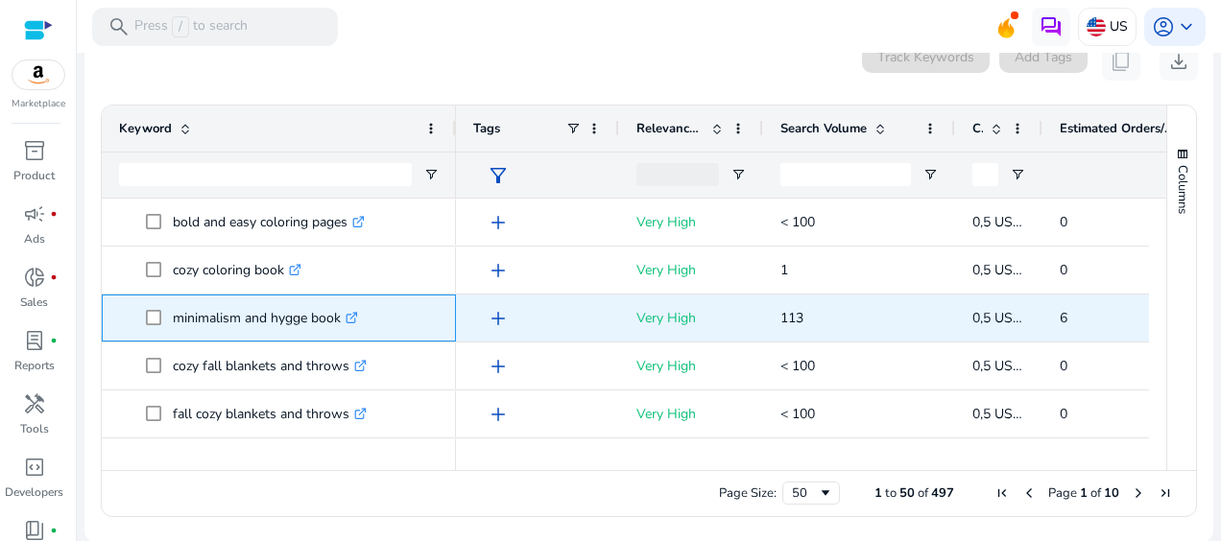
drag, startPoint x: 340, startPoint y: 317, endPoint x: 134, endPoint y: 320, distance: 205.4
click at [134, 320] on span "minimalism and hygge book .st0{fill:#2c8af8}" at bounding box center [279, 317] width 320 height 39
copy span "minimalism and hygge book"
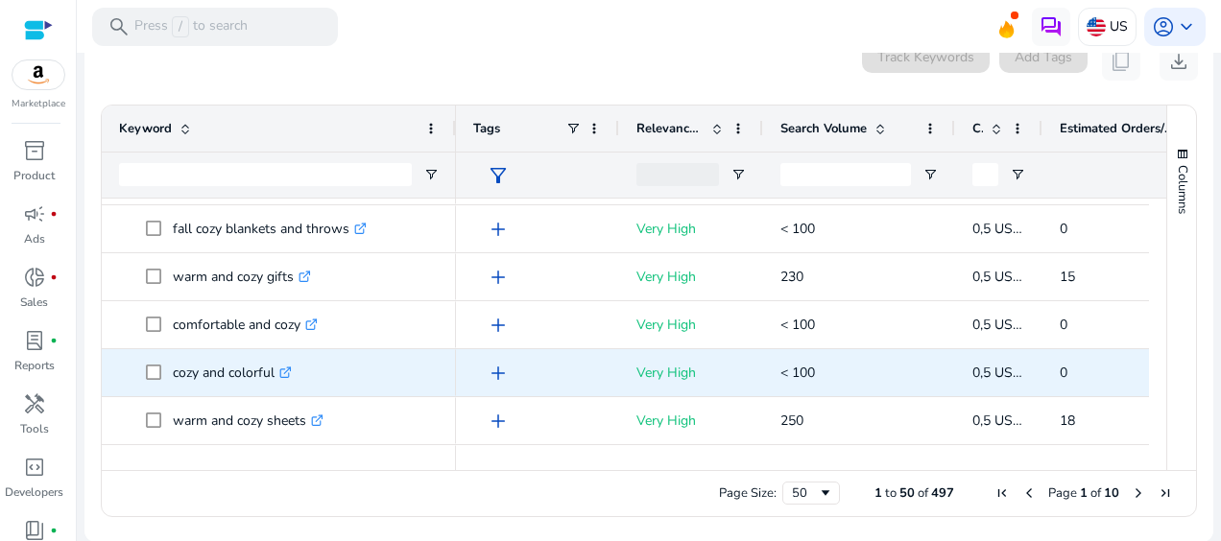
scroll to position [576, 0]
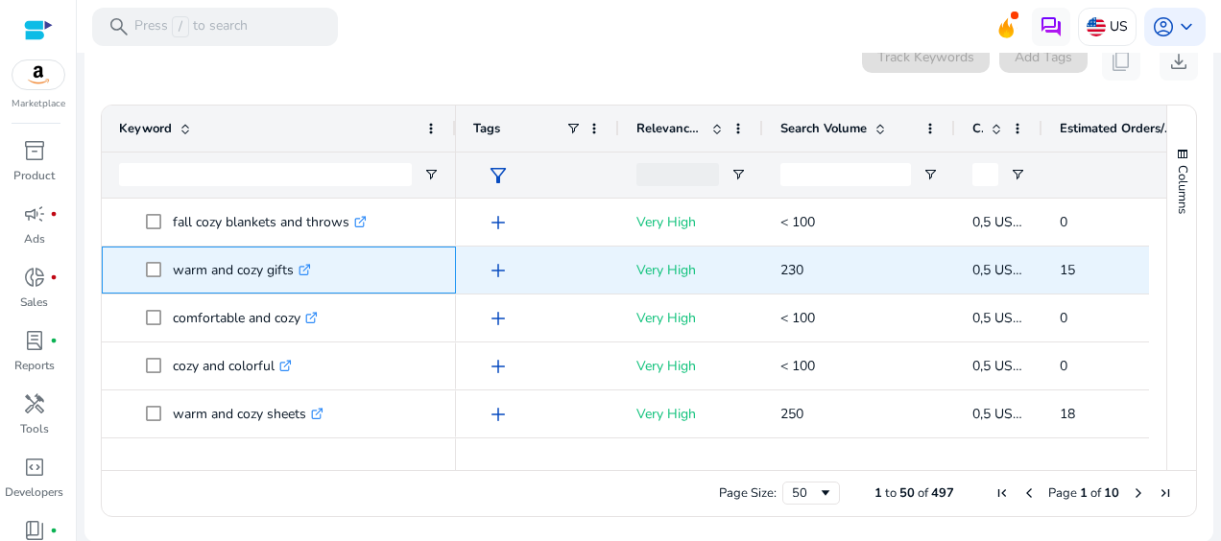
drag, startPoint x: 290, startPoint y: 269, endPoint x: 170, endPoint y: 271, distance: 120.0
click at [173, 269] on p "warm and cozy gifts .st0{fill:#2c8af8}" at bounding box center [242, 269] width 138 height 39
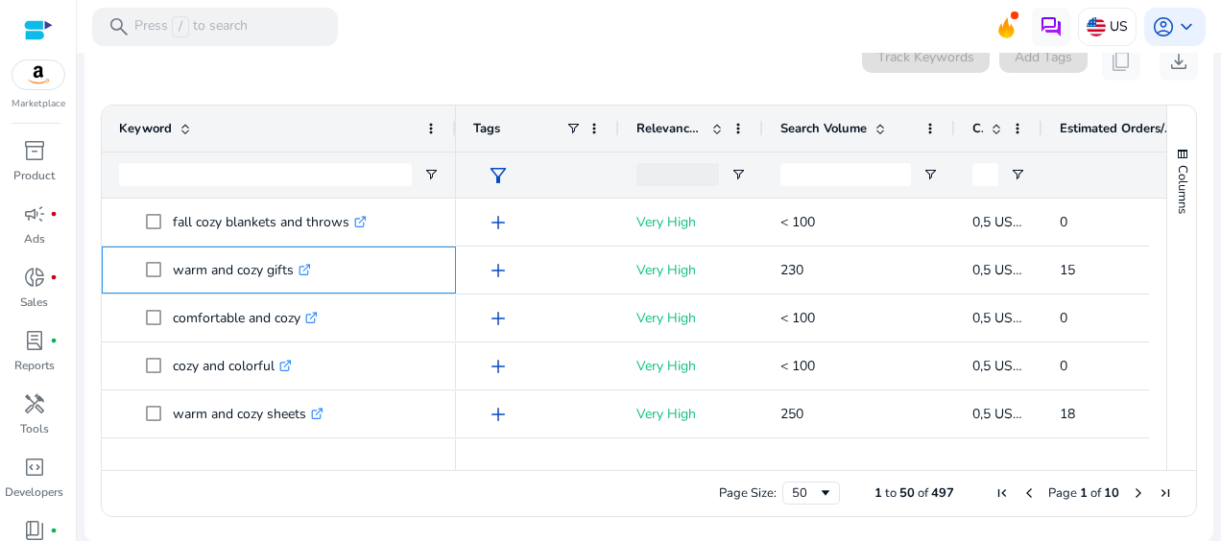
copy p "warm and cozy gifts"
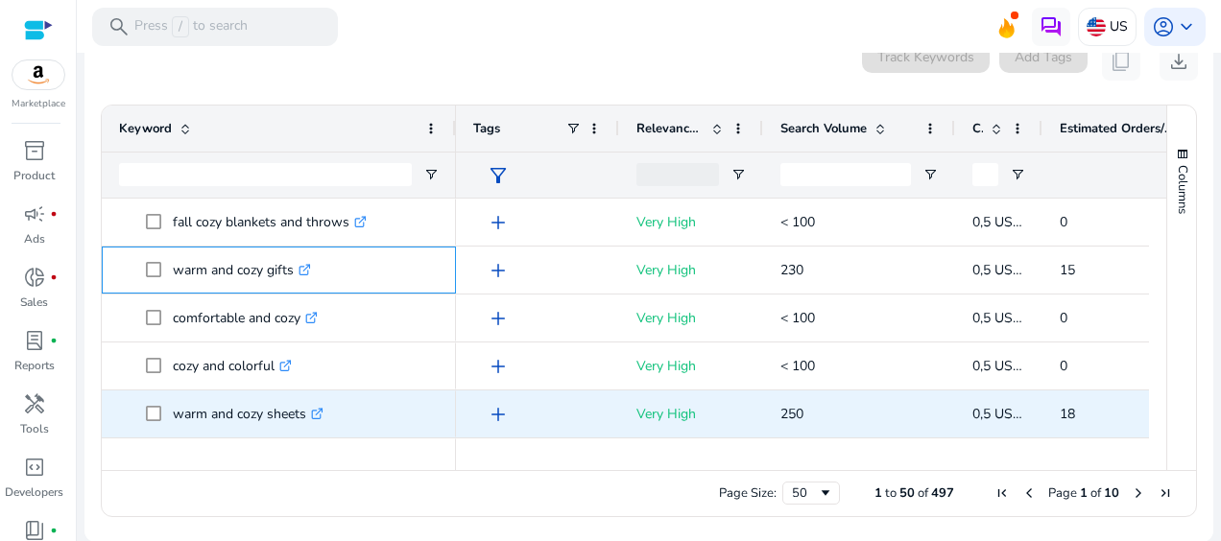
scroll to position [672, 0]
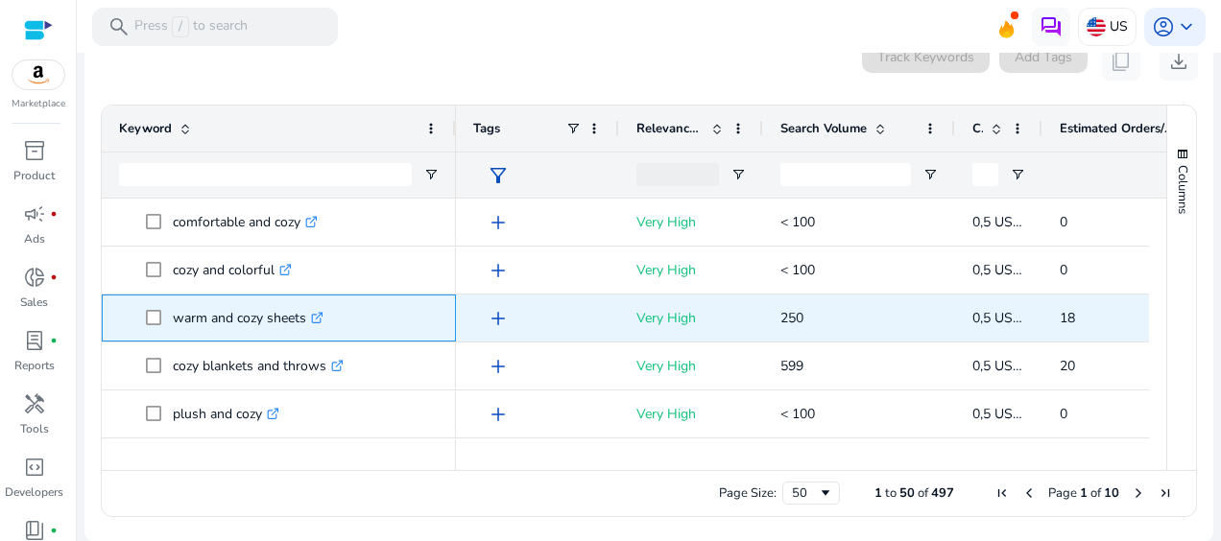
drag, startPoint x: 304, startPoint y: 320, endPoint x: 171, endPoint y: 321, distance: 133.4
click at [171, 321] on span "warm and cozy sheets .st0{fill:#2c8af8}" at bounding box center [292, 317] width 293 height 39
copy span "warm and cozy sheets"
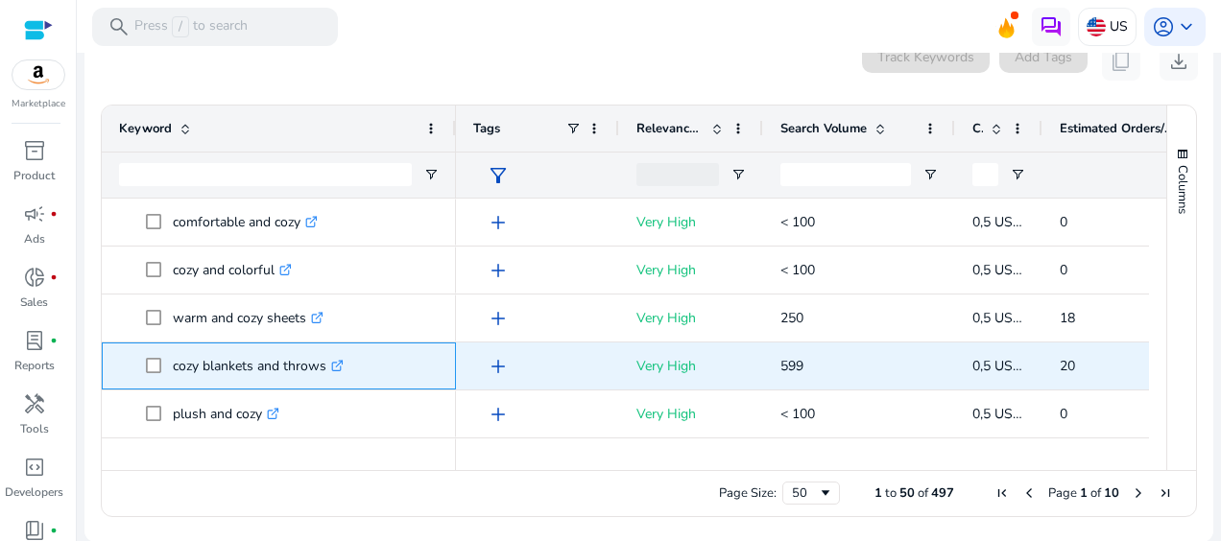
drag, startPoint x: 323, startPoint y: 368, endPoint x: 169, endPoint y: 374, distance: 154.6
click at [169, 374] on span "cozy blankets and throws .st0{fill:#2c8af8}" at bounding box center [292, 365] width 293 height 39
copy span "cozy blankets and throws"
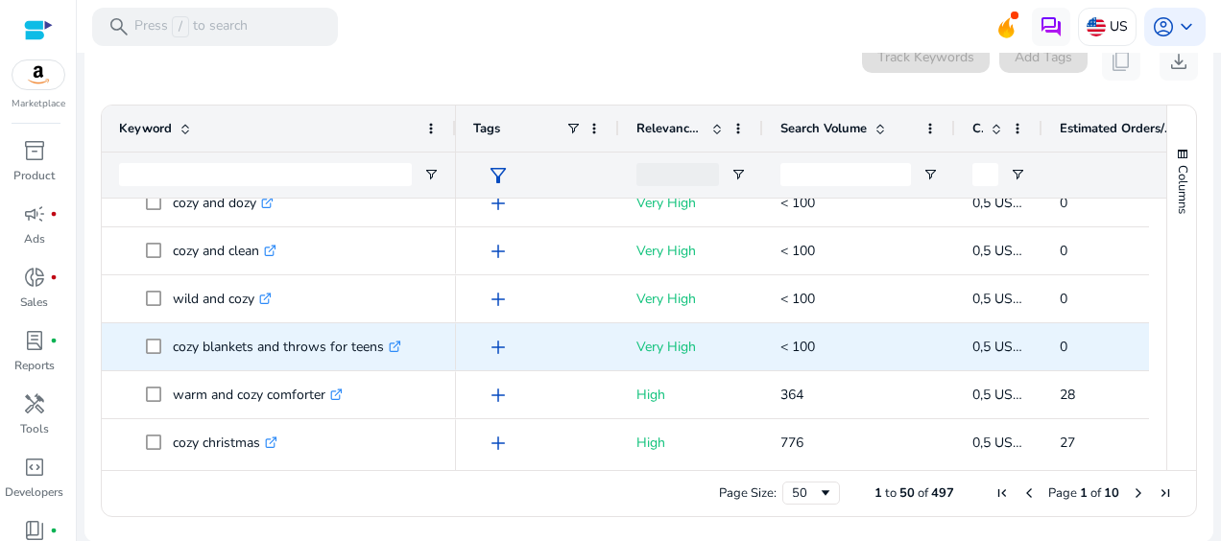
scroll to position [1056, 0]
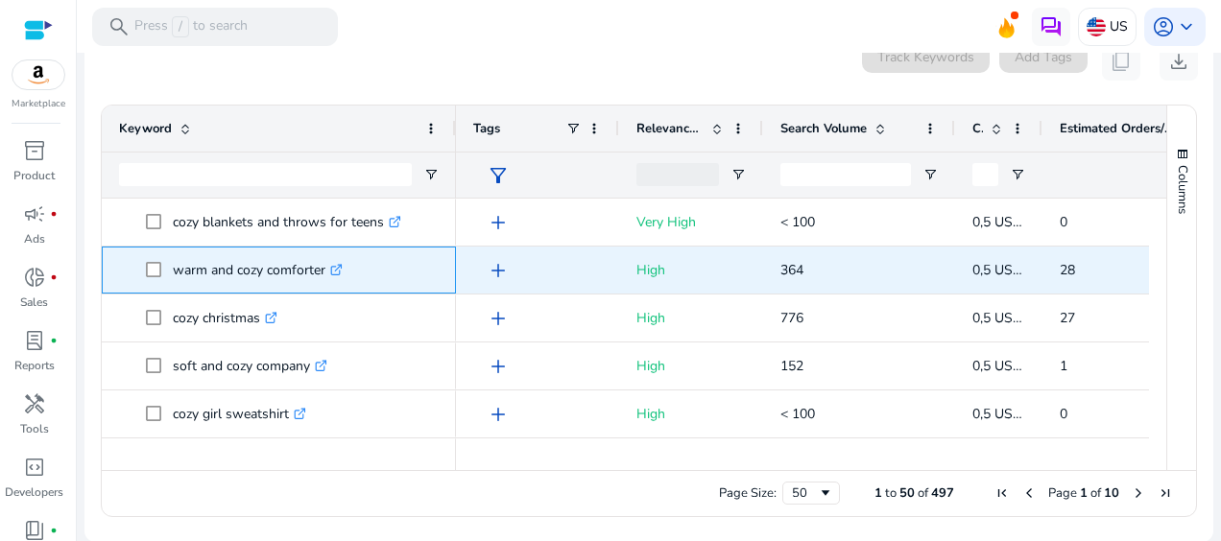
drag, startPoint x: 323, startPoint y: 273, endPoint x: 170, endPoint y: 271, distance: 153.5
click at [170, 271] on span "warm and cozy comforter .st0{fill:#2c8af8}" at bounding box center [292, 269] width 293 height 39
copy span "warm and cozy comforter"
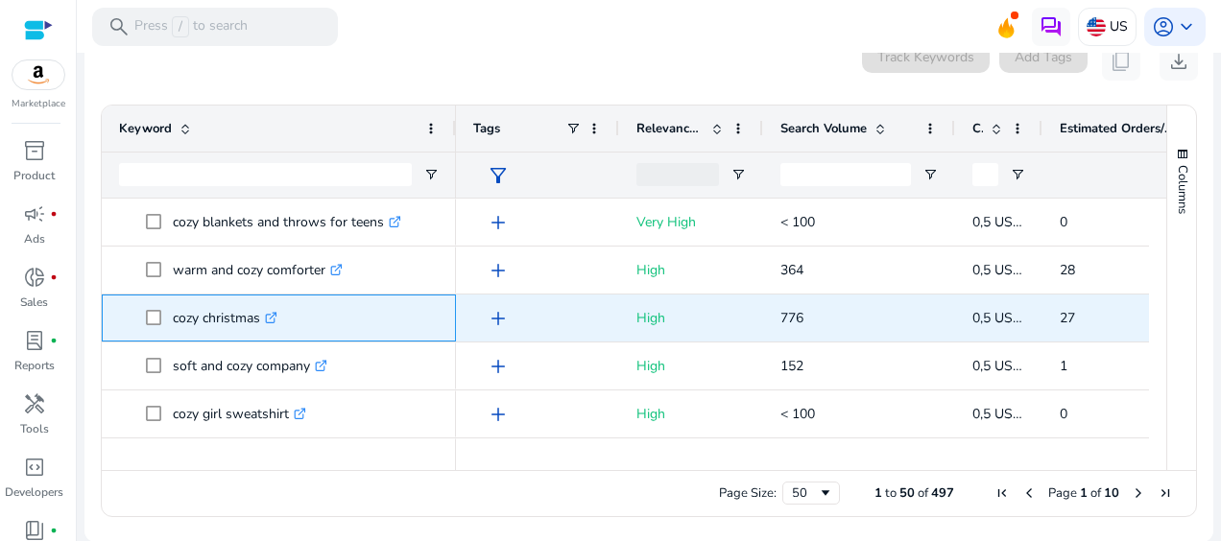
drag, startPoint x: 259, startPoint y: 321, endPoint x: 167, endPoint y: 320, distance: 92.1
click at [167, 320] on span "cozy christmas .st0{fill:#2c8af8}" at bounding box center [292, 317] width 293 height 39
copy span "cozy christmas"
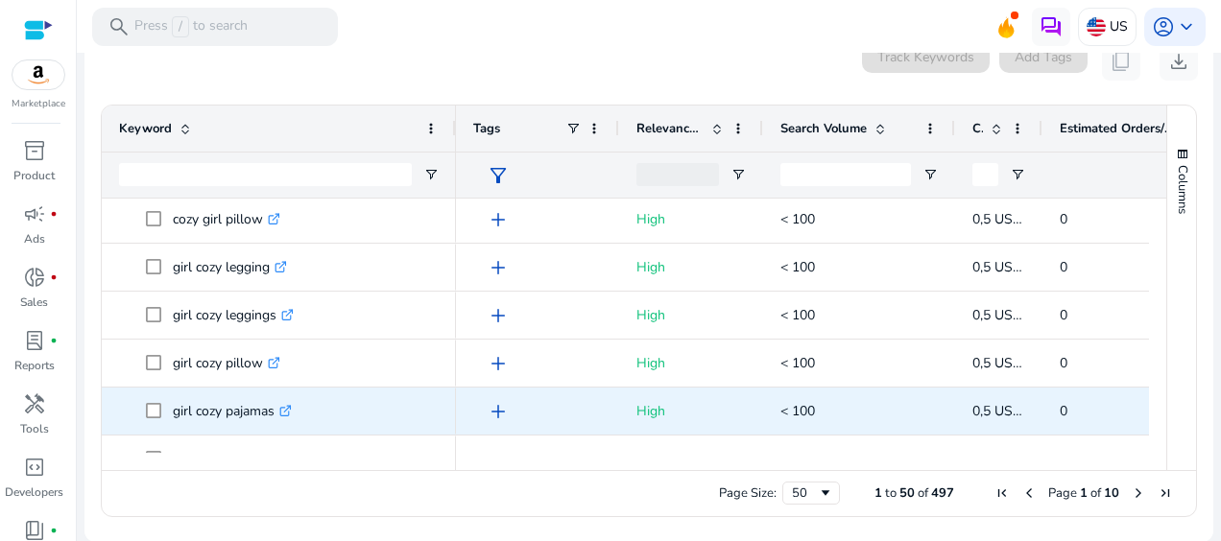
scroll to position [1604, 0]
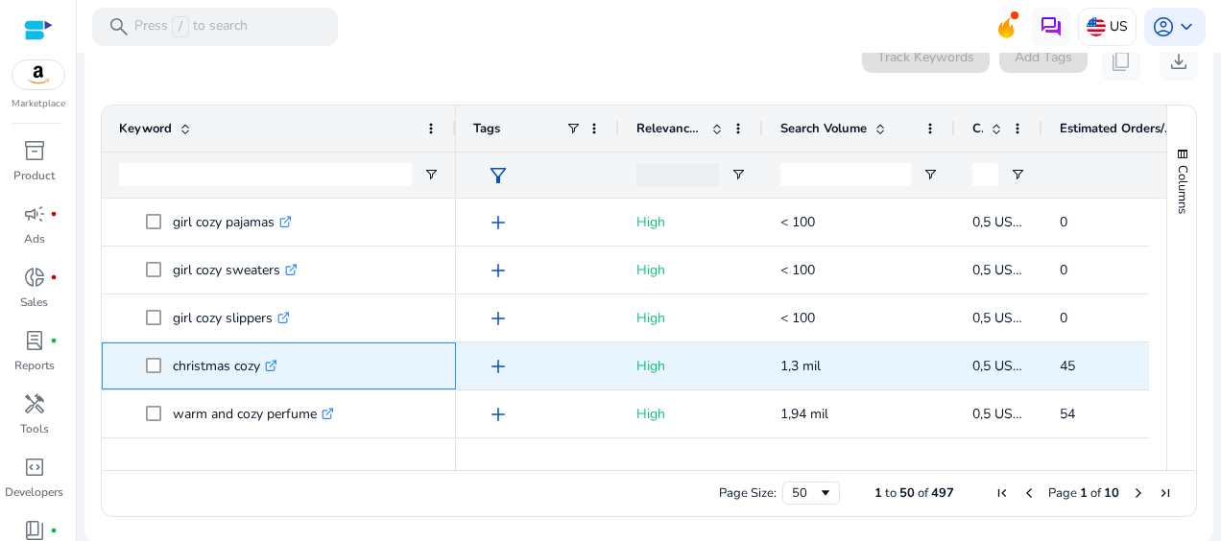
drag, startPoint x: 259, startPoint y: 371, endPoint x: 173, endPoint y: 368, distance: 86.4
click at [173, 368] on p "christmas cozy .st0{fill:#2c8af8}" at bounding box center [225, 365] width 105 height 39
copy p "christmas cozy"
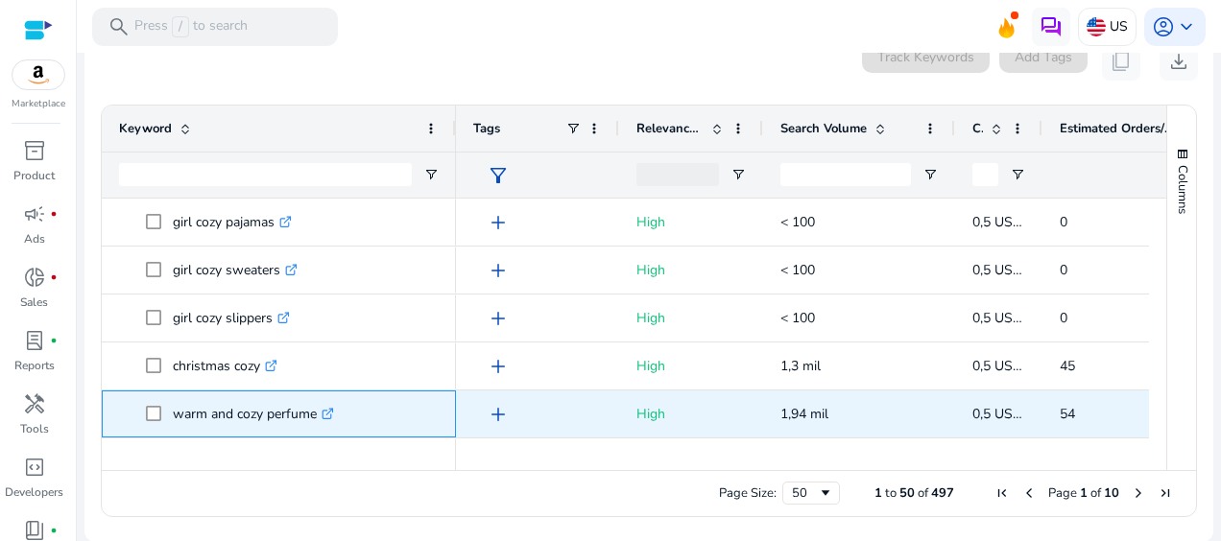
drag, startPoint x: 315, startPoint y: 415, endPoint x: 173, endPoint y: 401, distance: 142.7
click at [173, 401] on p "warm and cozy perfume .st0{fill:#2c8af8}" at bounding box center [253, 413] width 161 height 39
copy p "warm and cozy perfume"
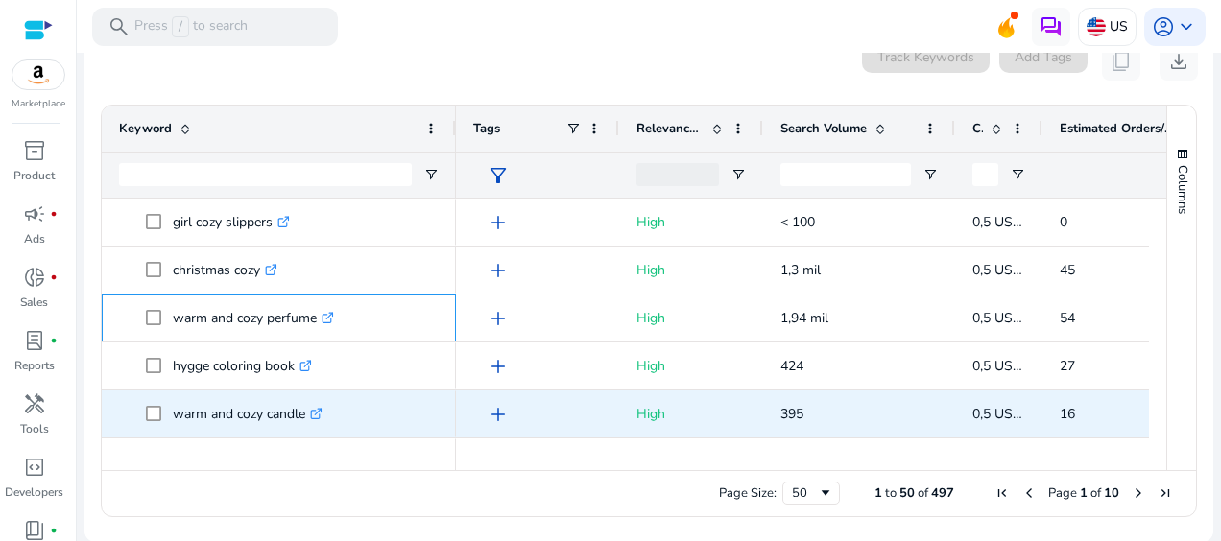
scroll to position [1919, 0]
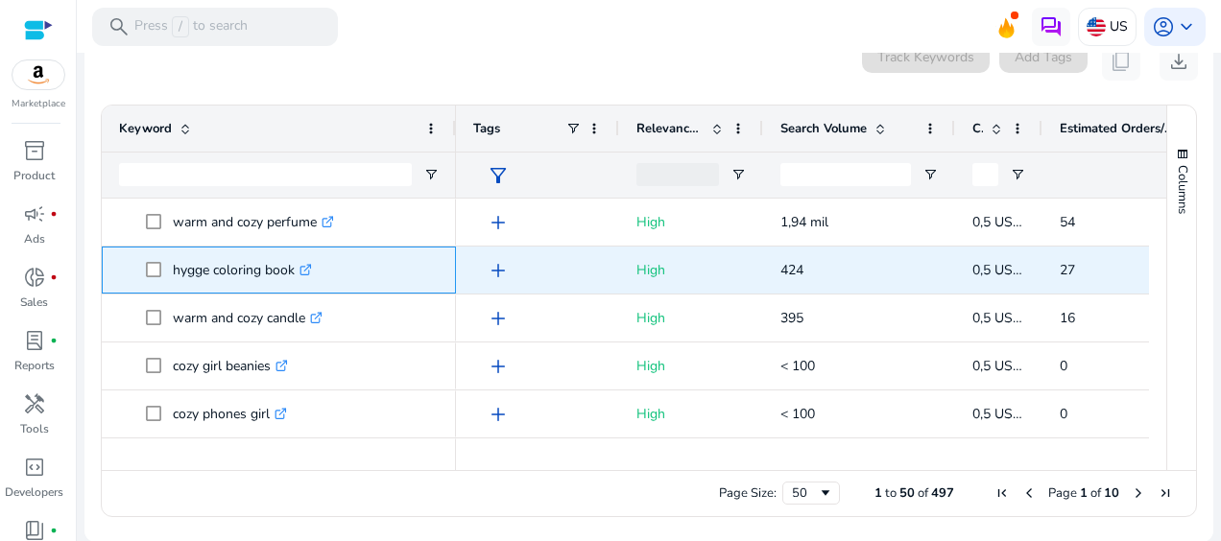
drag, startPoint x: 297, startPoint y: 266, endPoint x: 140, endPoint y: 263, distance: 156.4
click at [140, 263] on span "hygge coloring book .st0{fill:#2c8af8}" at bounding box center [279, 269] width 320 height 39
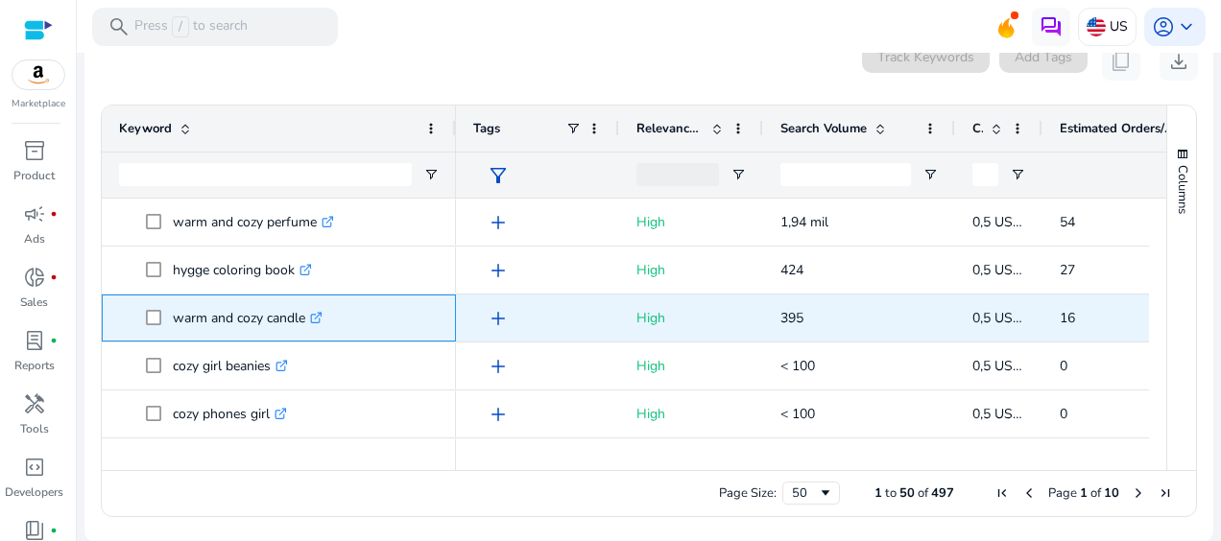
drag, startPoint x: 305, startPoint y: 318, endPoint x: 173, endPoint y: 322, distance: 132.5
click at [173, 322] on p "warm and cozy candle .st0{fill:#2c8af8}" at bounding box center [248, 317] width 150 height 39
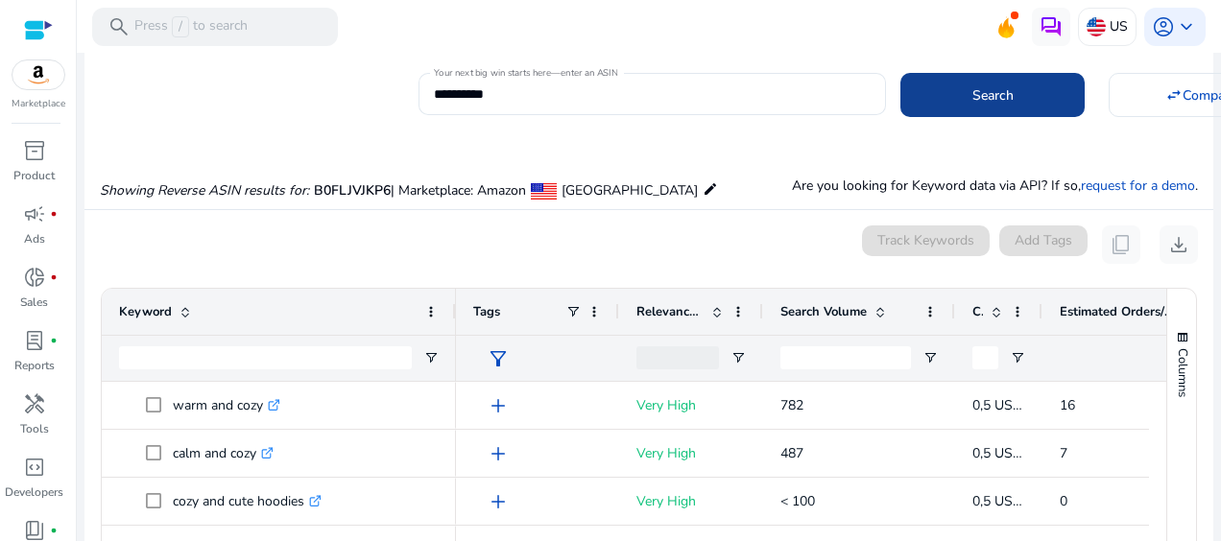
scroll to position [0, 0]
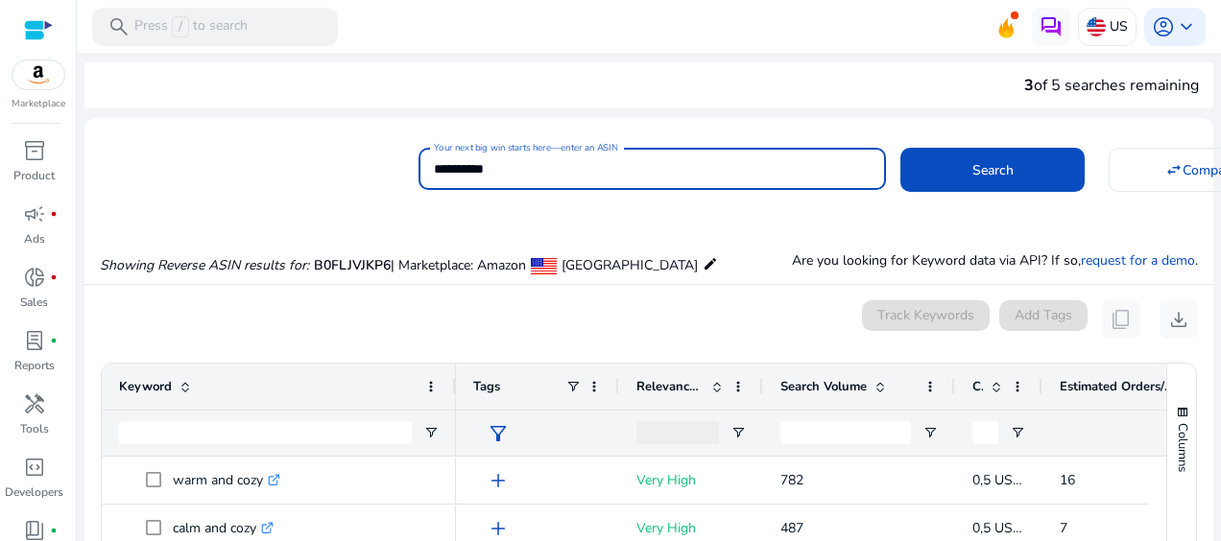
drag, startPoint x: 525, startPoint y: 166, endPoint x: 409, endPoint y: 160, distance: 116.2
click at [409, 160] on div "**********" at bounding box center [640, 166] width 1113 height 47
paste input
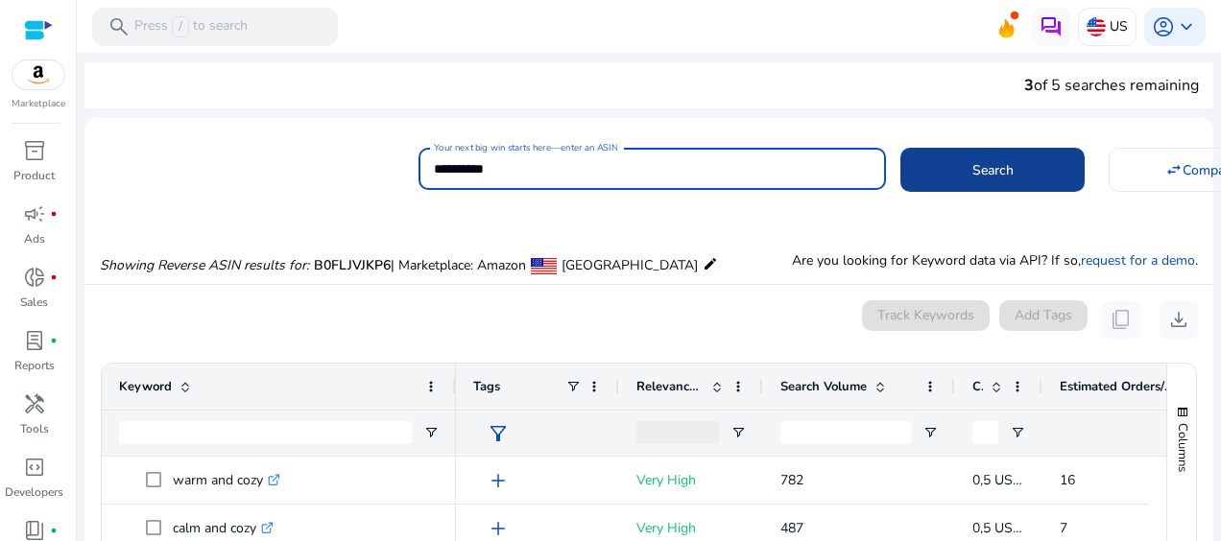
type input "**********"
click at [948, 176] on span at bounding box center [992, 170] width 184 height 46
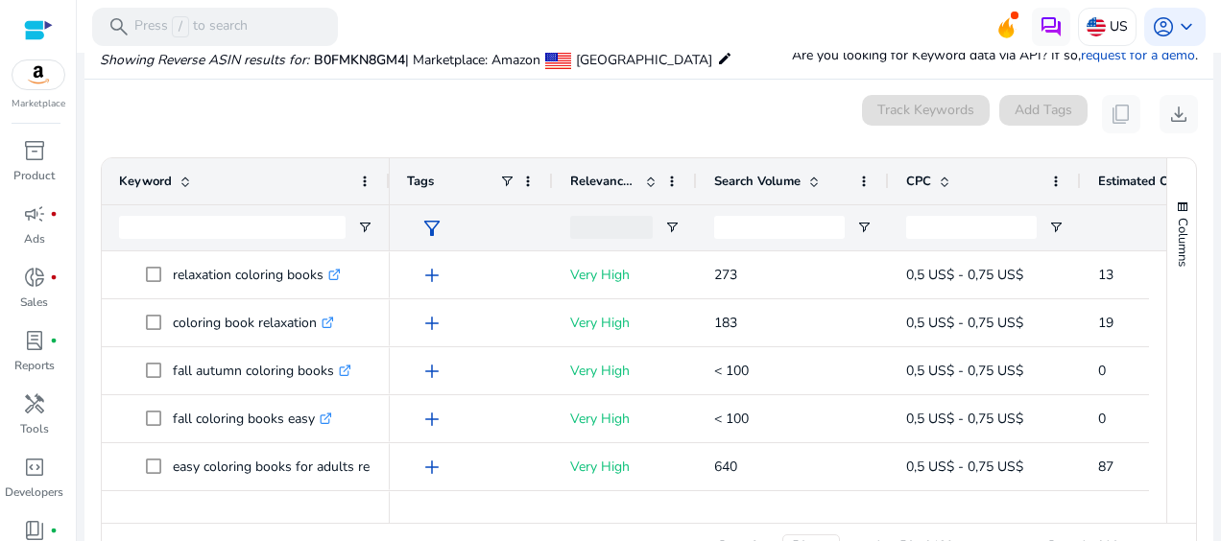
scroll to position [258, 0]
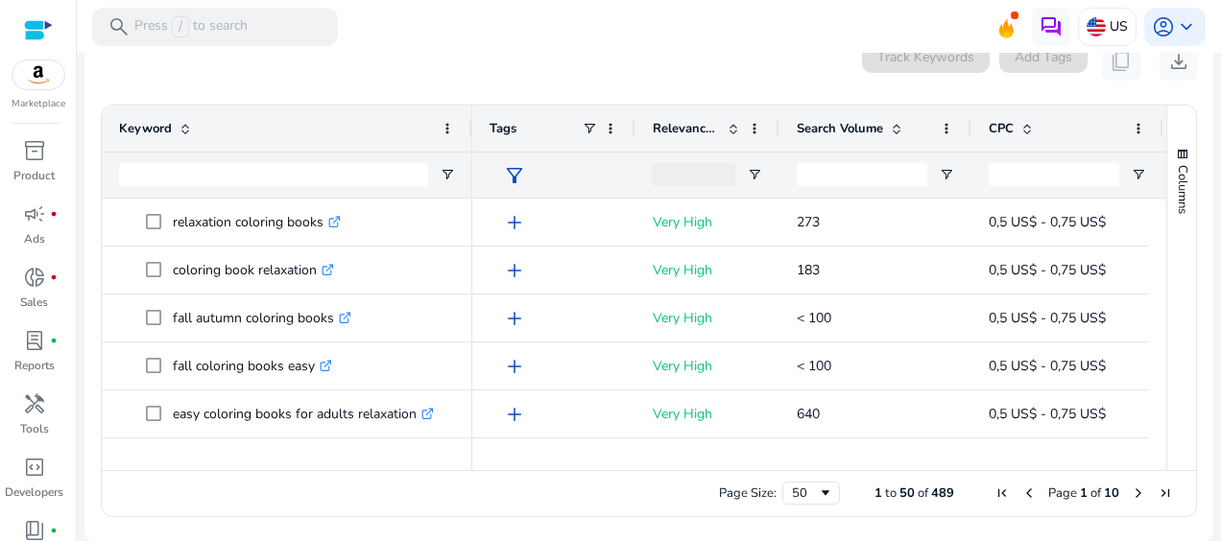
drag, startPoint x: 384, startPoint y: 132, endPoint x: 466, endPoint y: 154, distance: 85.4
click at [466, 154] on div "Keyword" at bounding box center [287, 152] width 370 height 92
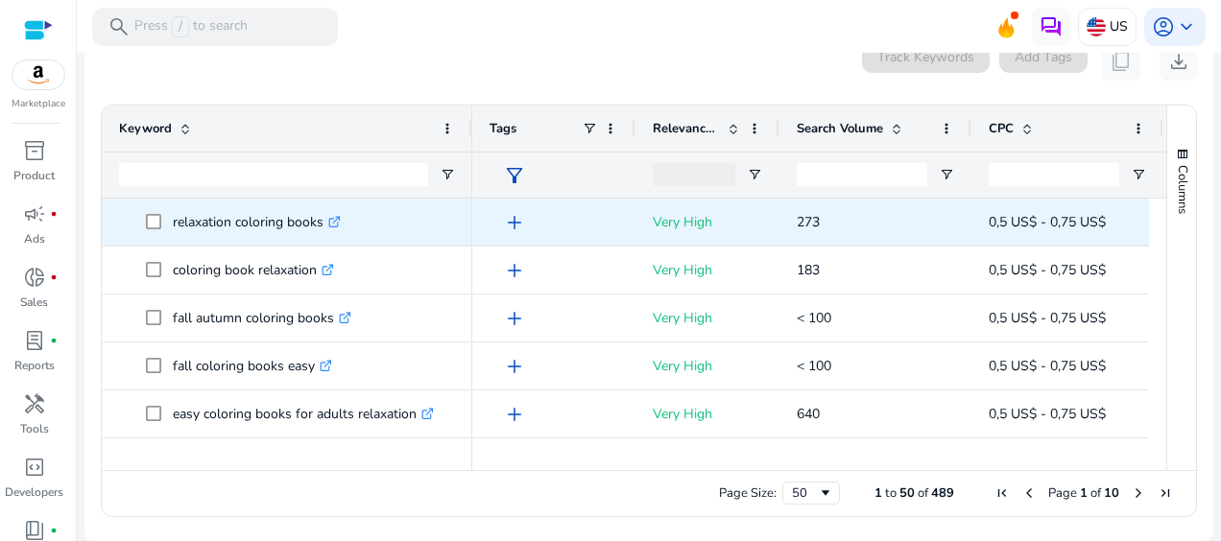
scroll to position [96, 0]
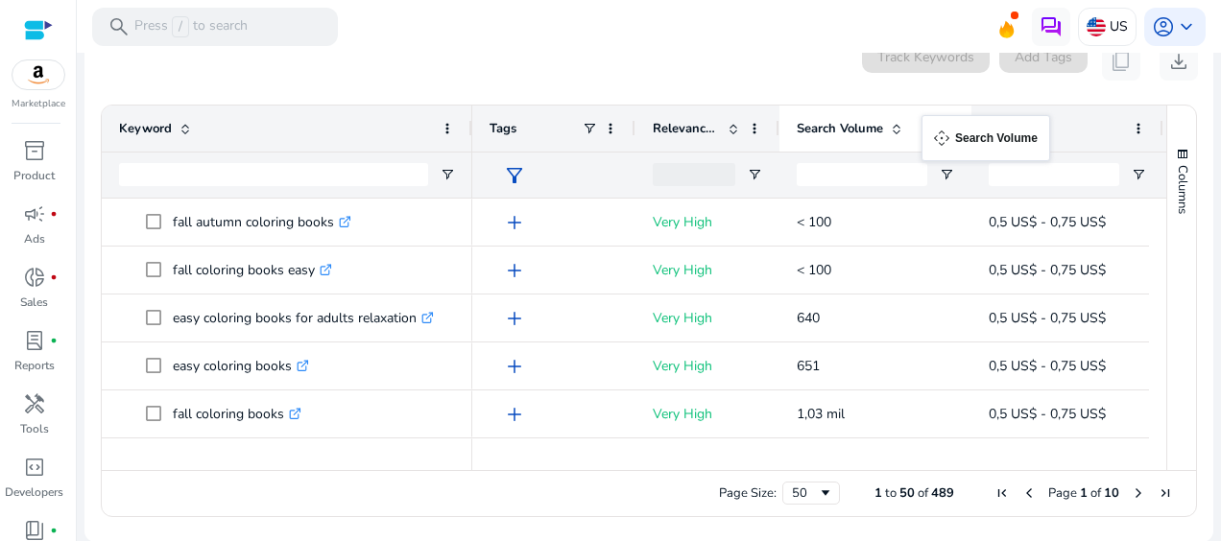
drag, startPoint x: 965, startPoint y: 121, endPoint x: 931, endPoint y: 127, distance: 35.0
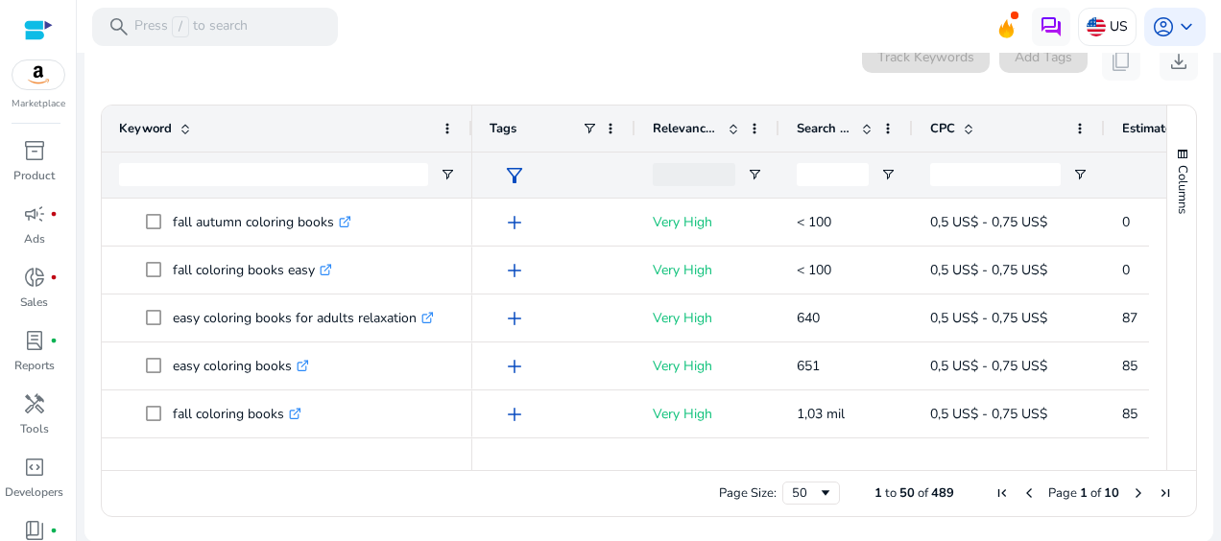
drag, startPoint x: 969, startPoint y: 129, endPoint x: 911, endPoint y: 134, distance: 58.8
click at [911, 134] on div at bounding box center [912, 129] width 8 height 46
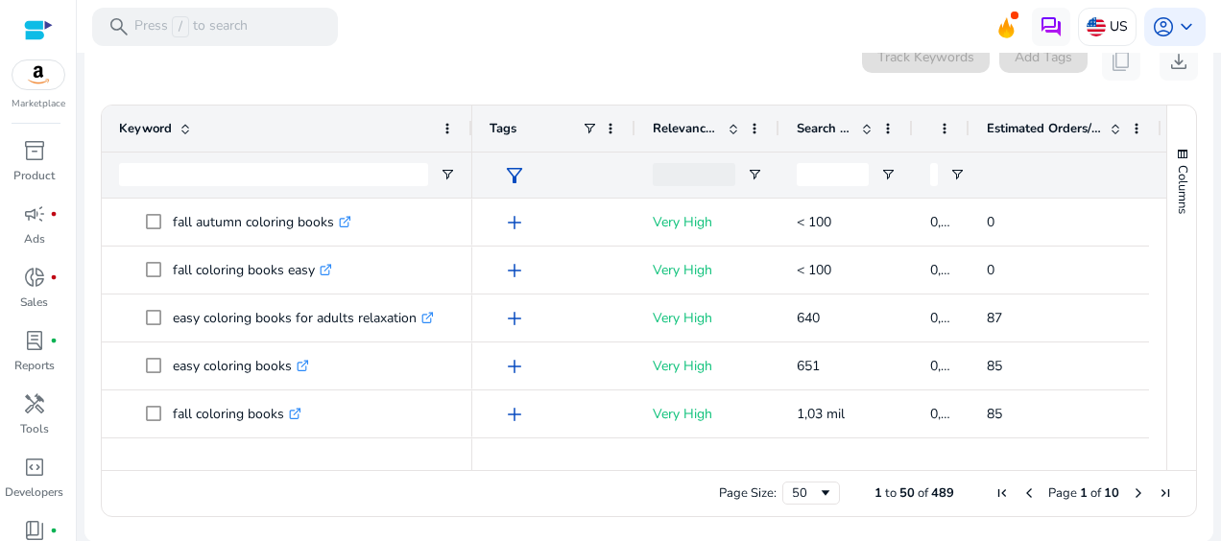
drag, startPoint x: 1102, startPoint y: 130, endPoint x: 966, endPoint y: 135, distance: 135.4
click at [966, 135] on div at bounding box center [968, 129] width 8 height 46
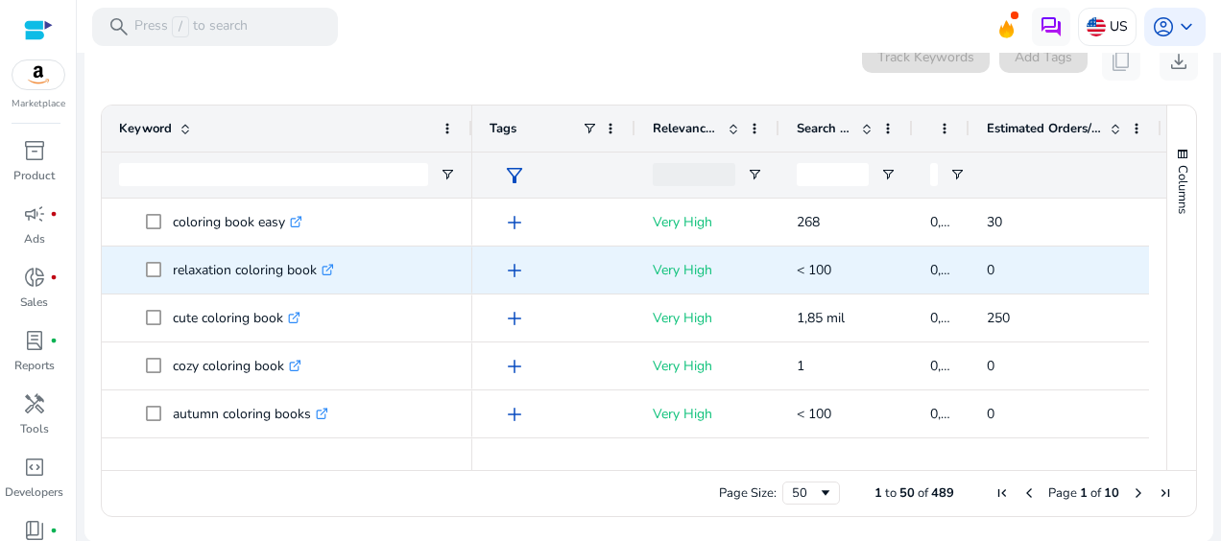
scroll to position [672, 0]
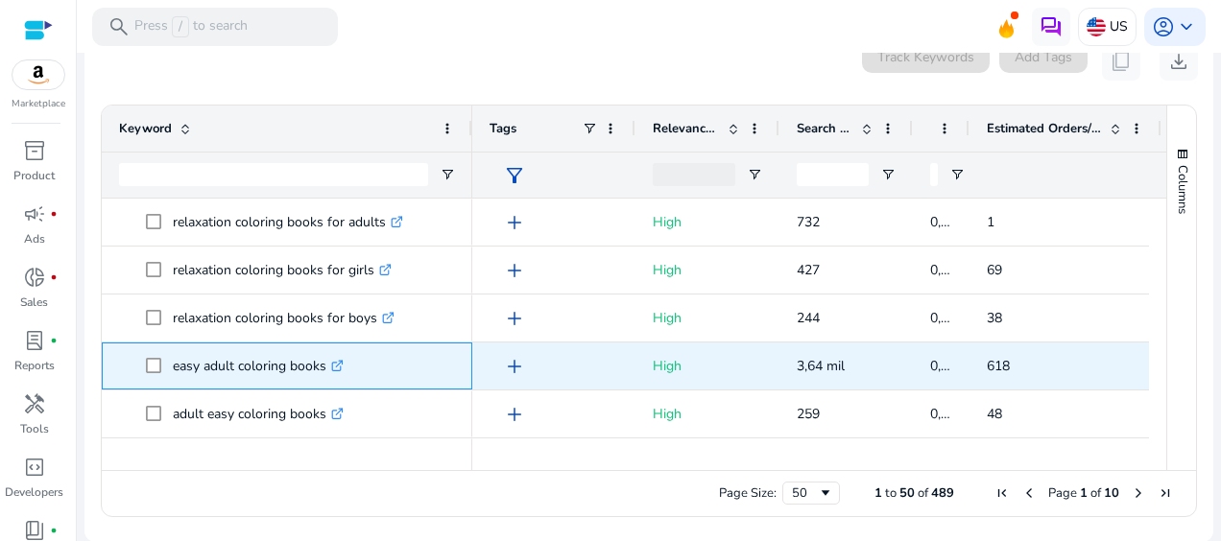
drag, startPoint x: 322, startPoint y: 365, endPoint x: 152, endPoint y: 379, distance: 171.4
click at [152, 379] on span "easy adult coloring books .st0{fill:#2c8af8}" at bounding box center [300, 365] width 309 height 39
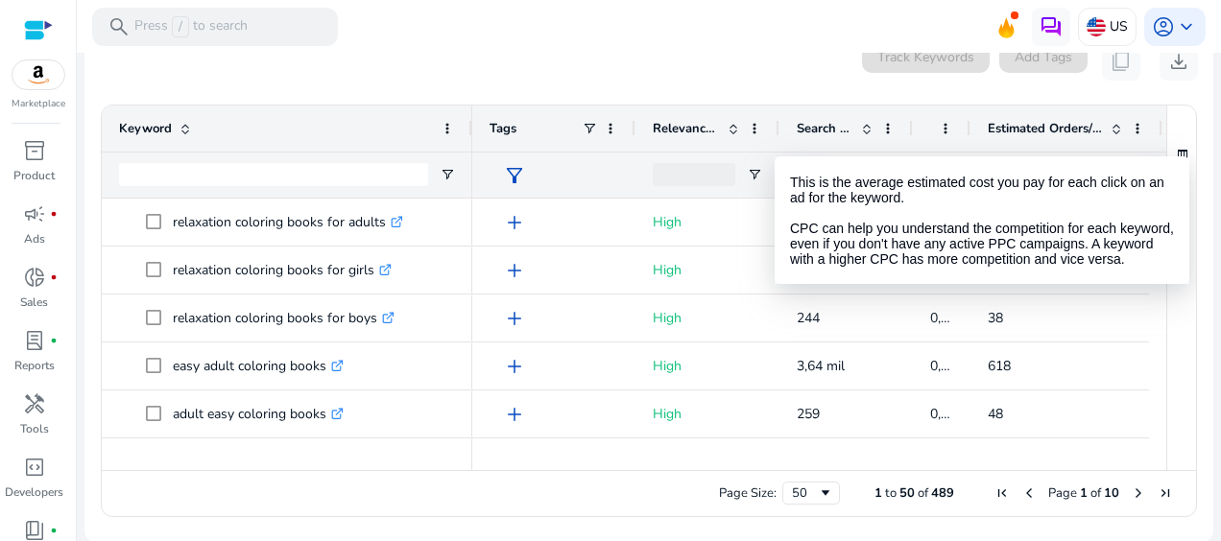
click at [968, 138] on div at bounding box center [969, 129] width 8 height 46
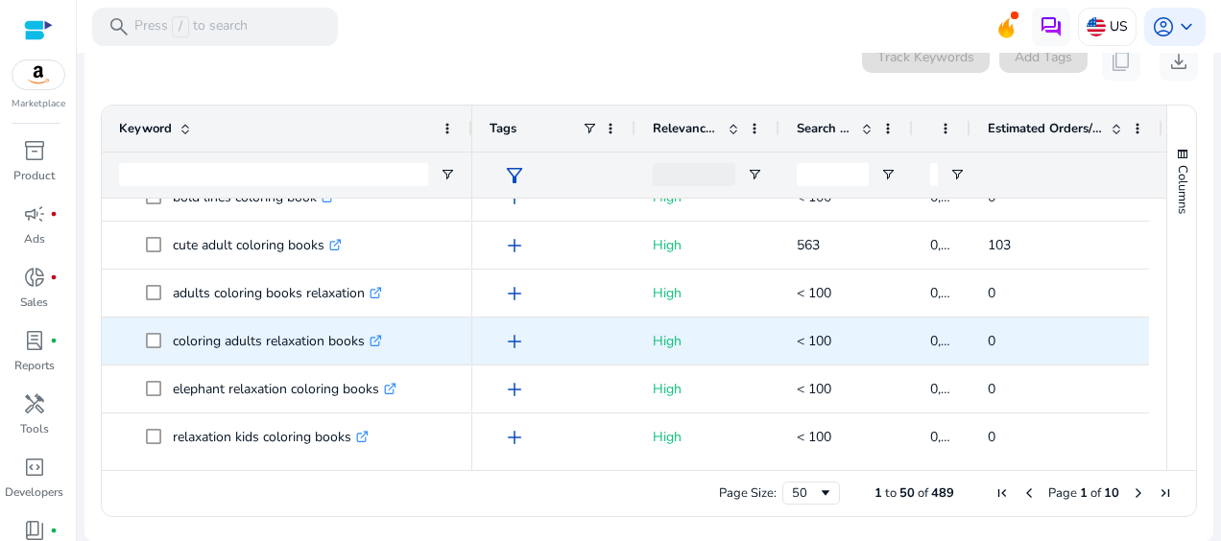
scroll to position [1952, 0]
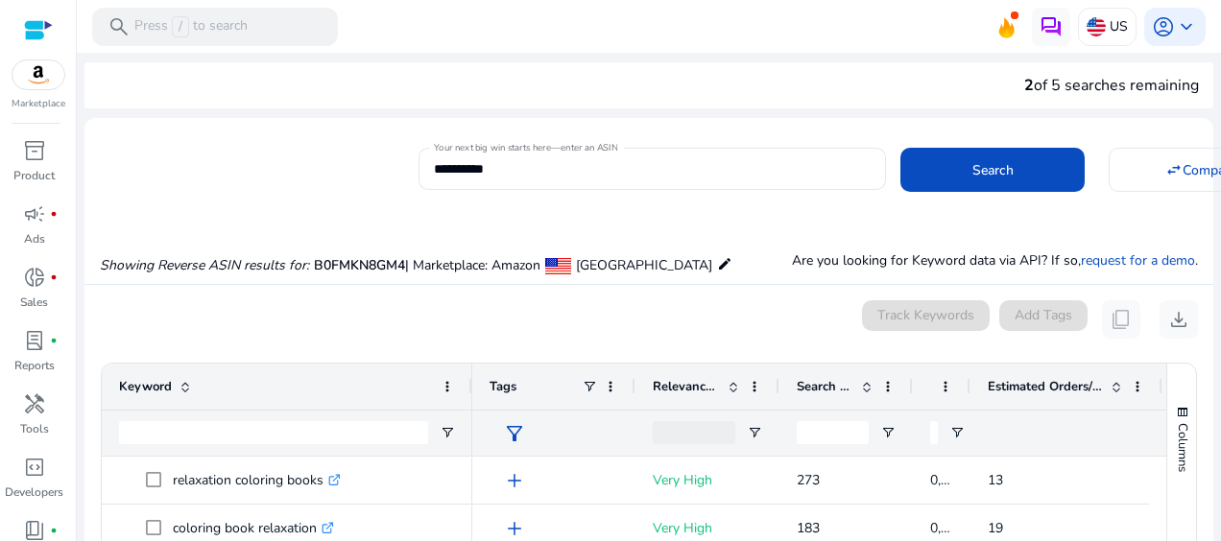
scroll to position [258, 0]
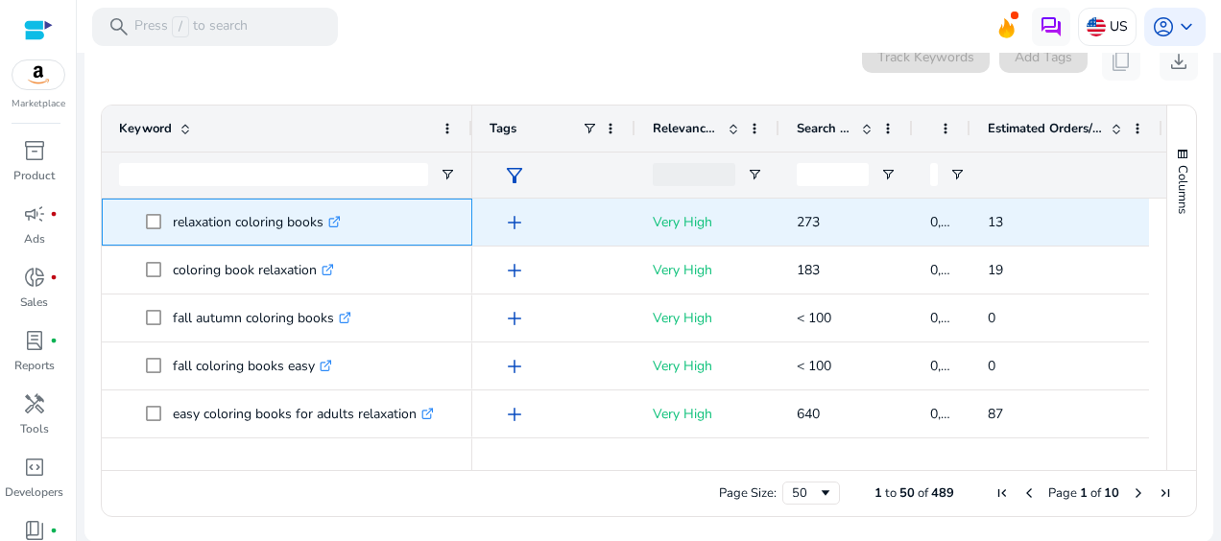
drag, startPoint x: 322, startPoint y: 225, endPoint x: 171, endPoint y: 227, distance: 151.6
click at [171, 227] on span "relaxation coloring books .st0{fill:#2c8af8}" at bounding box center [300, 221] width 309 height 39
copy p "relaxation coloring books"
copy span "relaxation coloring books"
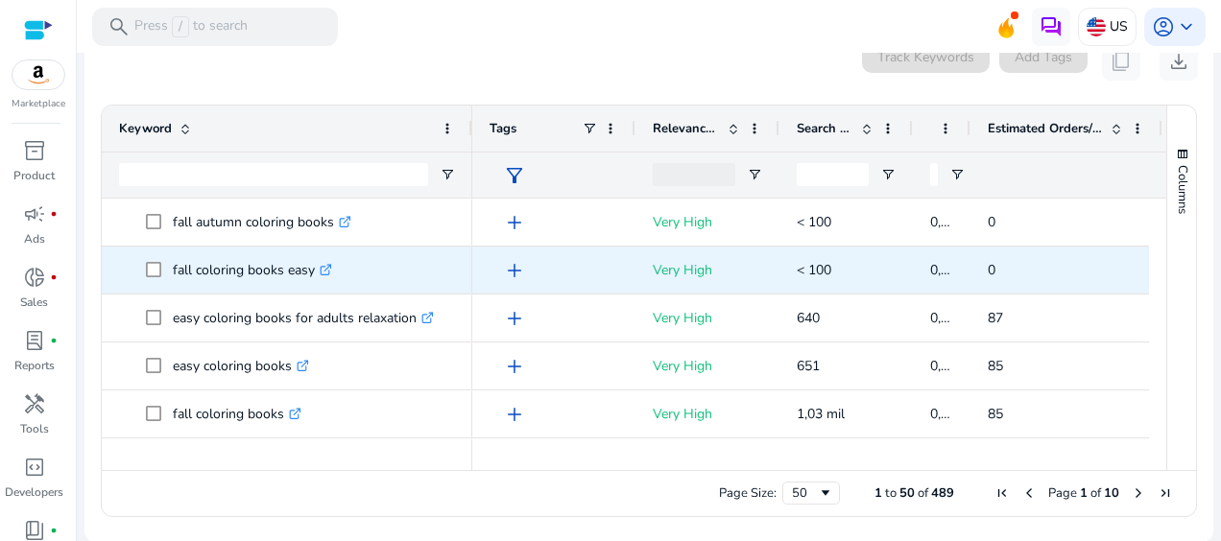
scroll to position [96, 0]
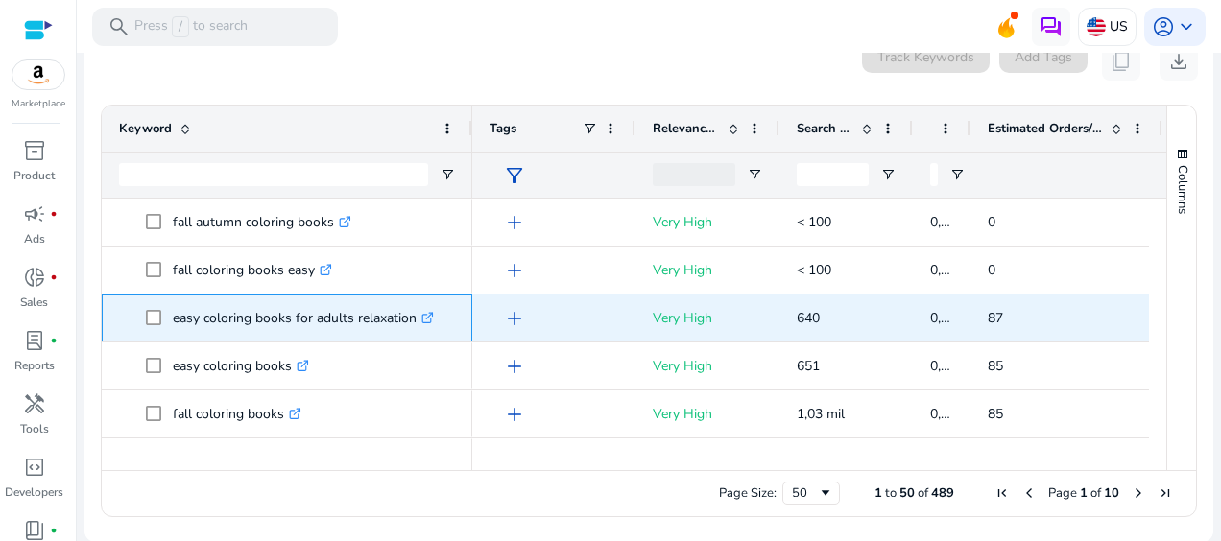
drag, startPoint x: 415, startPoint y: 319, endPoint x: 163, endPoint y: 330, distance: 251.7
click at [163, 330] on span "easy coloring books for adults relaxation .st0{fill:#2c8af8}" at bounding box center [300, 317] width 309 height 39
copy span "easy coloring books for adults relaxation"
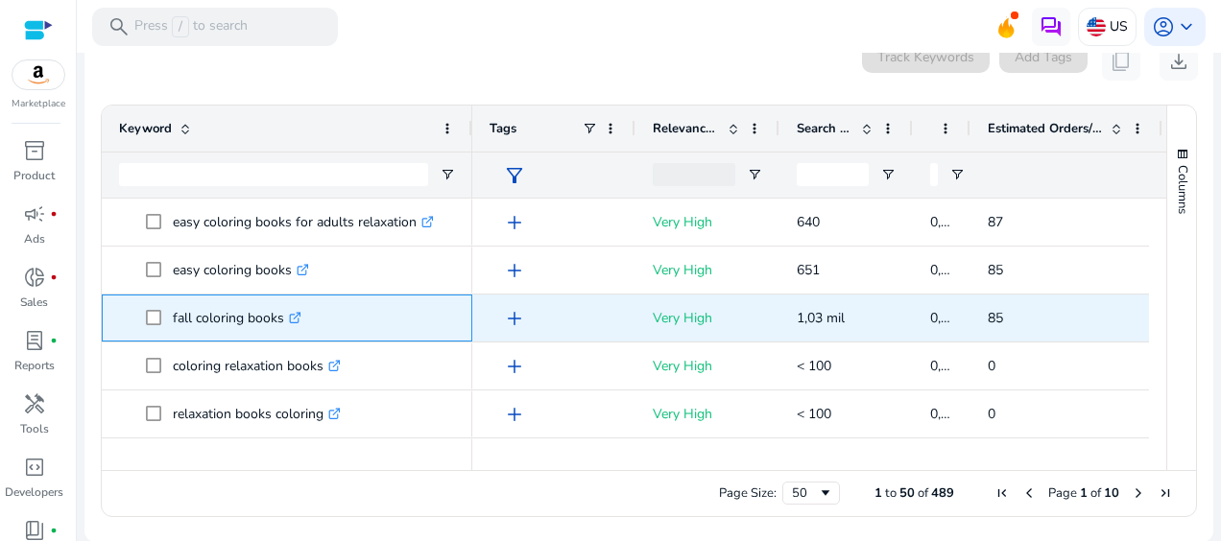
click at [280, 319] on p "fall coloring books .st0{fill:#2c8af8}" at bounding box center [237, 317] width 129 height 39
drag, startPoint x: 282, startPoint y: 320, endPoint x: 167, endPoint y: 334, distance: 115.9
click at [167, 334] on span "fall coloring books .st0{fill:#2c8af8}" at bounding box center [300, 317] width 309 height 39
copy span "fall coloring books"
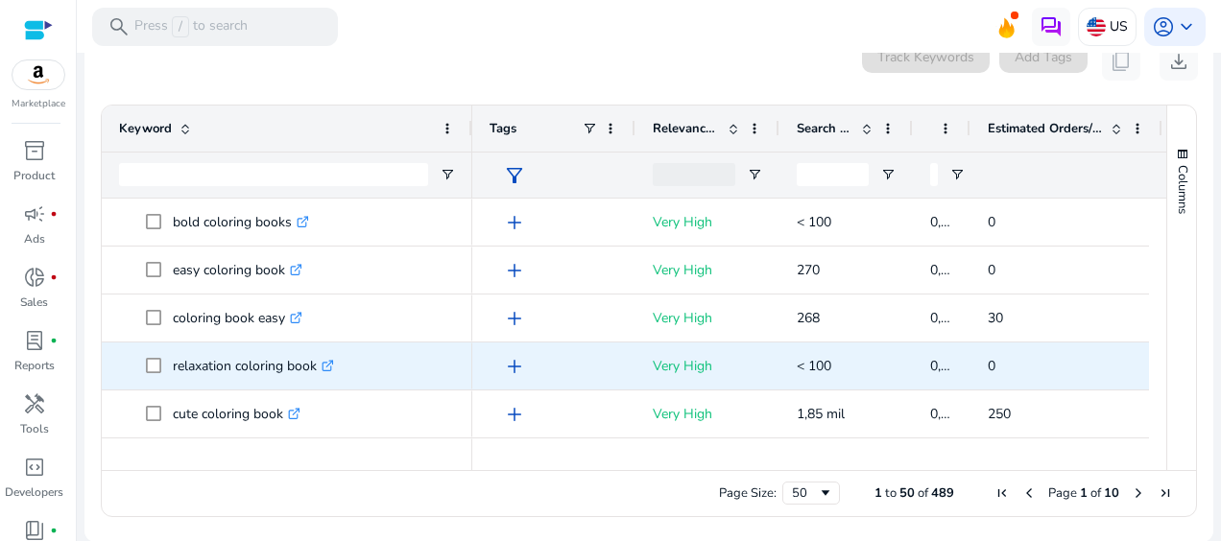
scroll to position [672, 0]
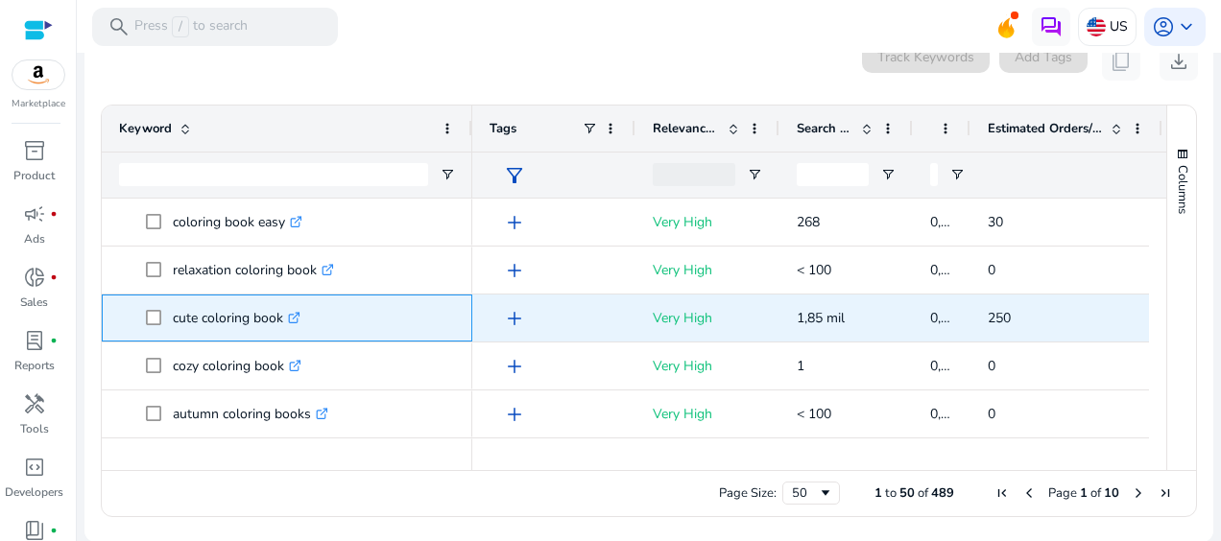
drag, startPoint x: 282, startPoint y: 315, endPoint x: 170, endPoint y: 310, distance: 112.4
click at [170, 310] on span "cute coloring book .st0{fill:#2c8af8}" at bounding box center [300, 317] width 309 height 39
copy span "cute coloring book"
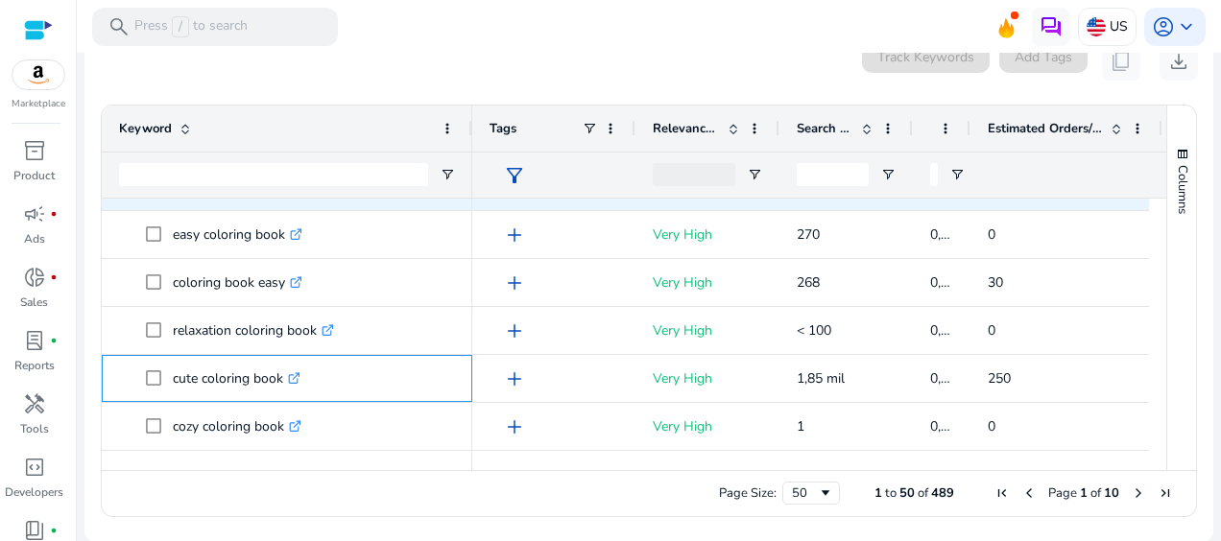
scroll to position [576, 0]
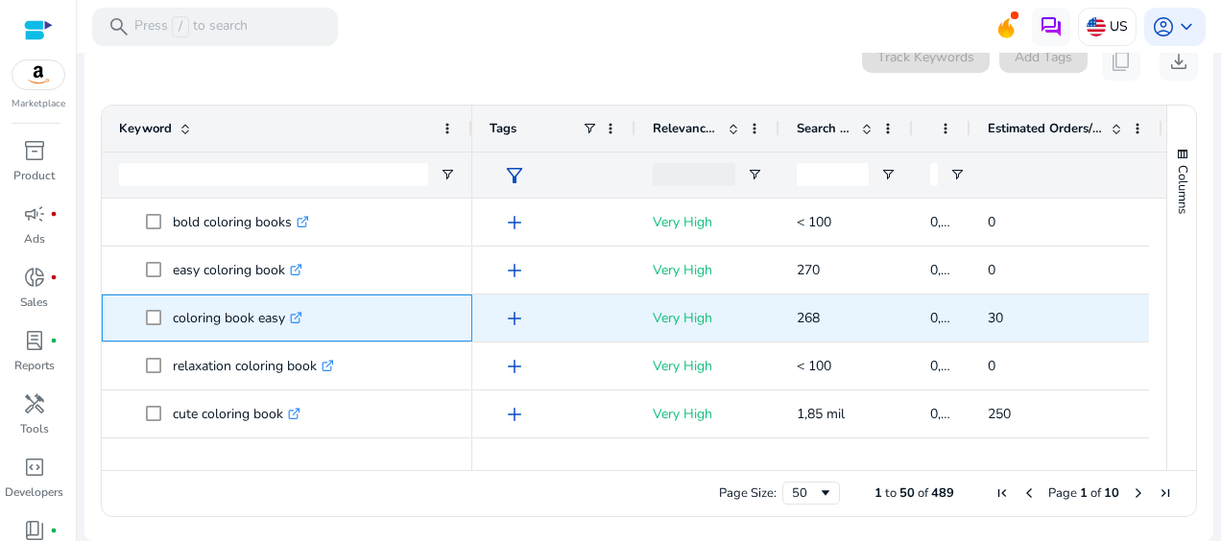
drag, startPoint x: 284, startPoint y: 317, endPoint x: 163, endPoint y: 325, distance: 121.2
click at [163, 325] on span "coloring book easy .st0{fill:#2c8af8}" at bounding box center [300, 317] width 309 height 39
copy span "coloring book easy"
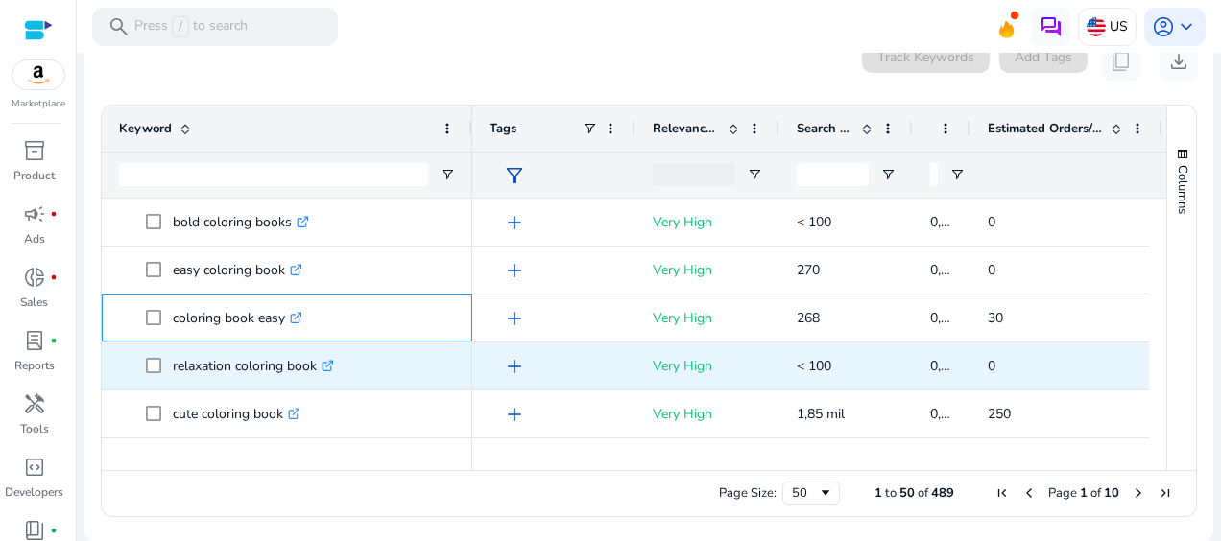
scroll to position [672, 0]
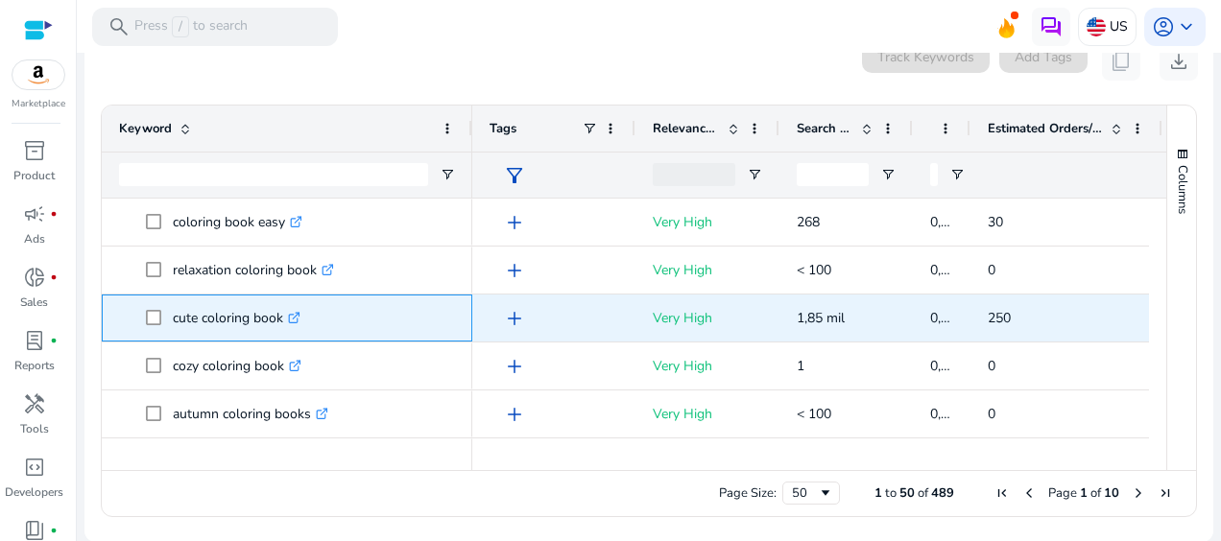
drag, startPoint x: 283, startPoint y: 320, endPoint x: 169, endPoint y: 330, distance: 114.6
click at [169, 330] on span "cute coloring book .st0{fill:#2c8af8}" at bounding box center [300, 317] width 309 height 39
copy span "cute coloring book"
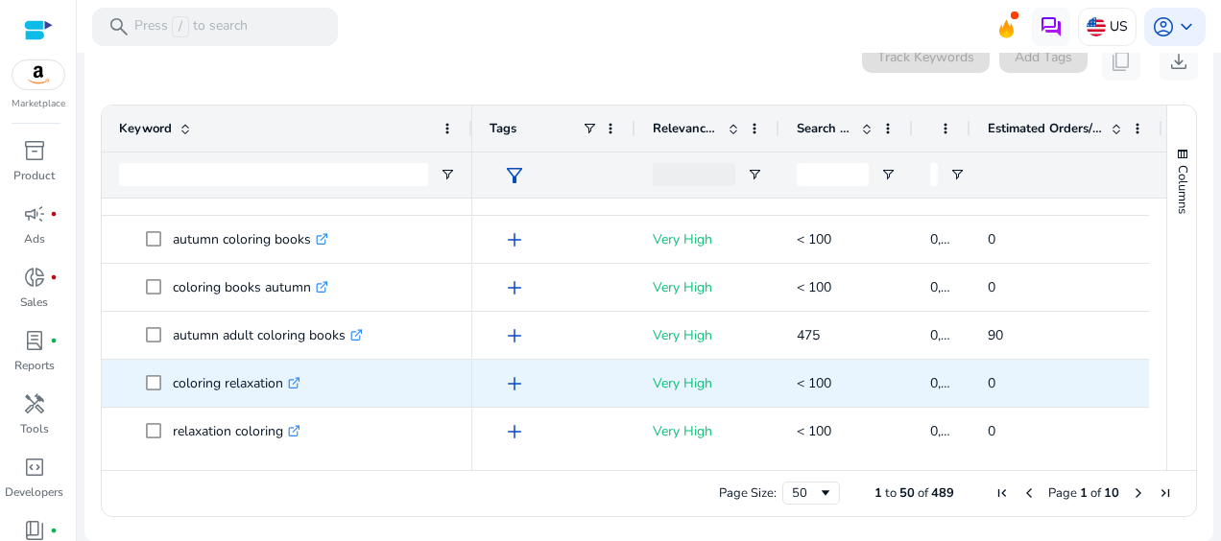
scroll to position [864, 0]
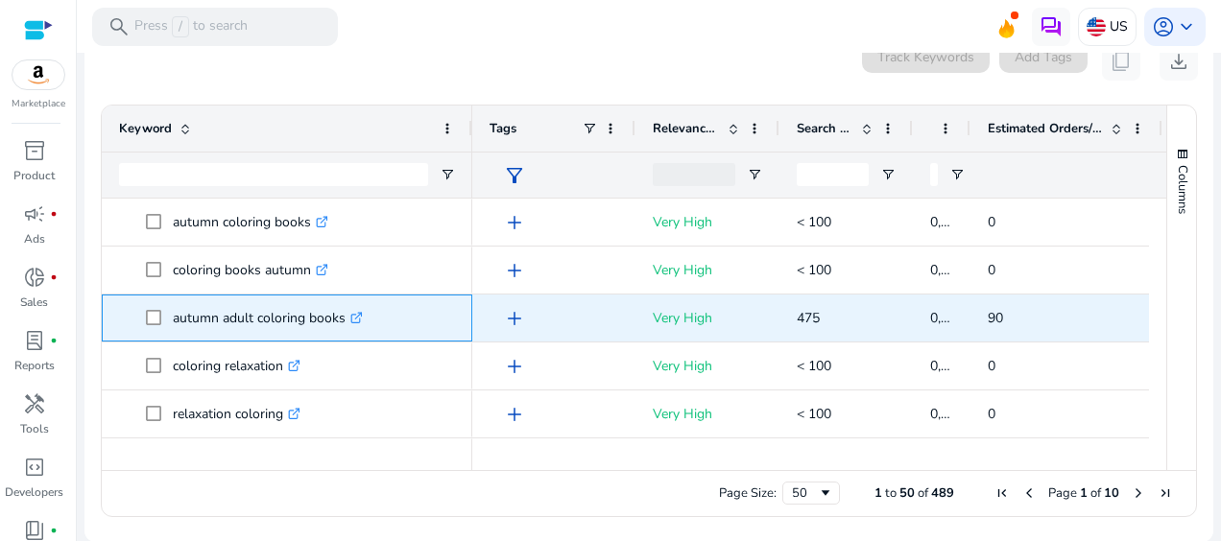
drag, startPoint x: 344, startPoint y: 320, endPoint x: 162, endPoint y: 336, distance: 182.1
click at [162, 336] on span "autumn adult coloring books .st0{fill:#2c8af8}" at bounding box center [300, 317] width 309 height 39
copy span "autumn adult coloring books"
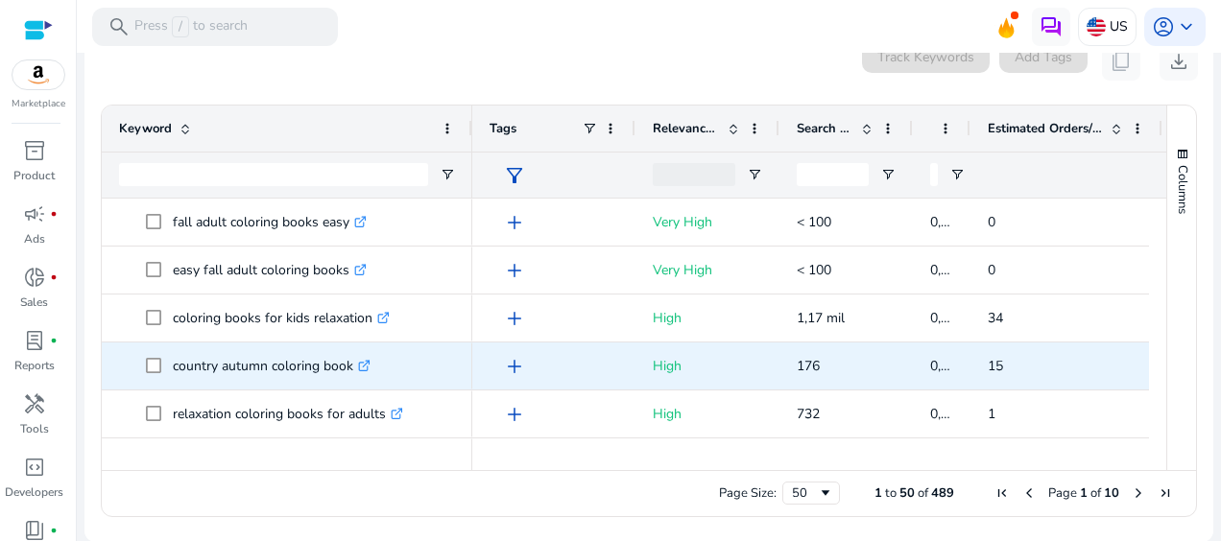
scroll to position [1151, 0]
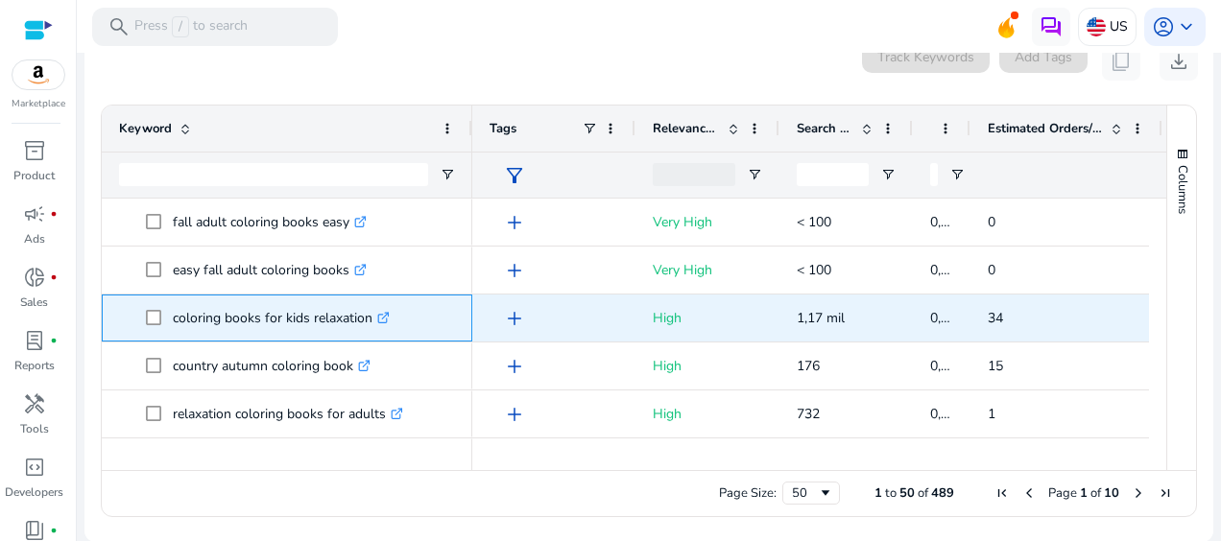
drag, startPoint x: 370, startPoint y: 317, endPoint x: 170, endPoint y: 323, distance: 200.7
click at [170, 323] on span "coloring books for kids relaxation .st0{fill:#2c8af8}" at bounding box center [300, 317] width 309 height 39
copy span "coloring books for kids relaxation"
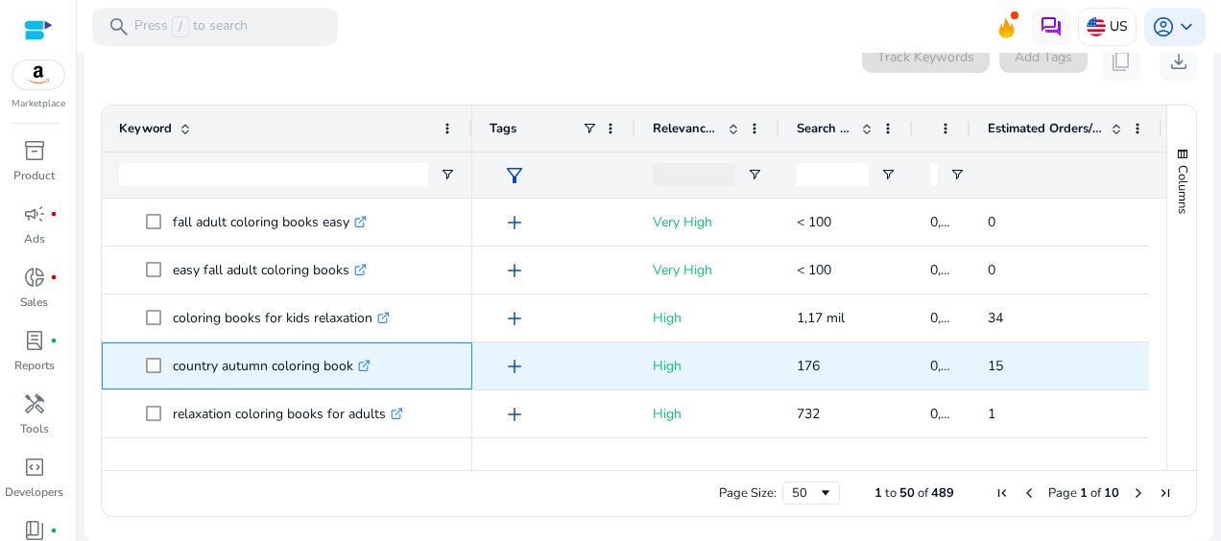
drag, startPoint x: 353, startPoint y: 367, endPoint x: 174, endPoint y: 374, distance: 179.6
click at [174, 374] on p "country autumn coloring book .st0{fill:#2c8af8}" at bounding box center [272, 365] width 198 height 39
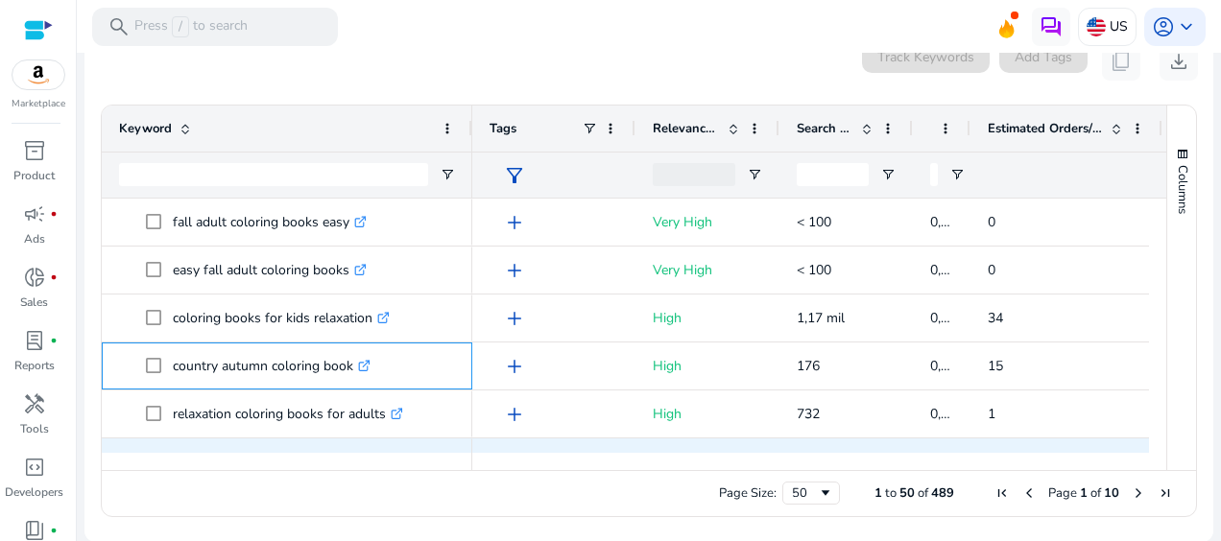
copy p "country autumn coloring book"
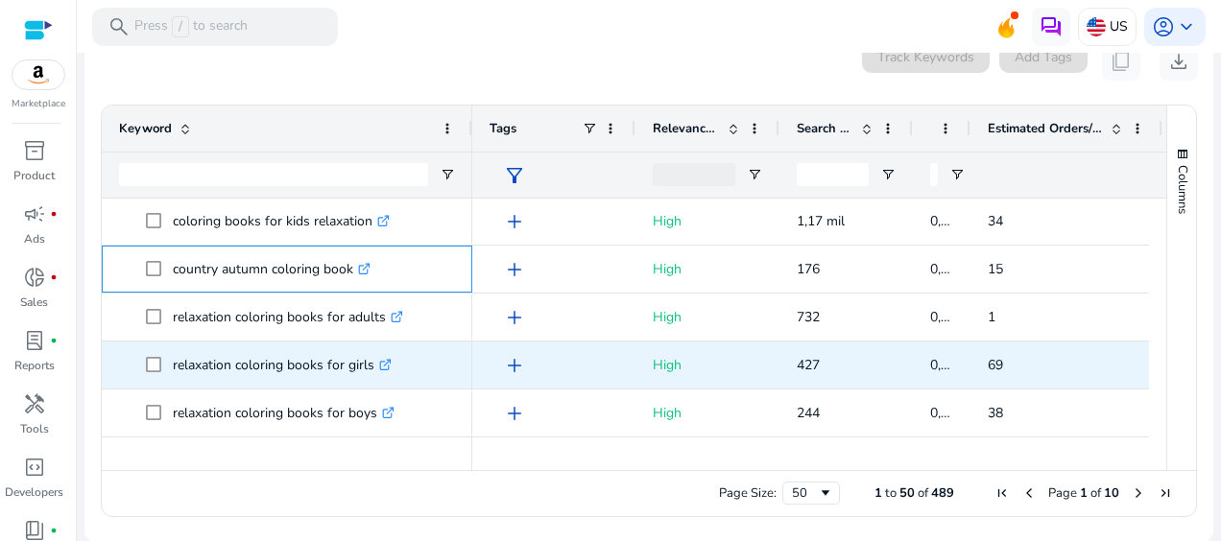
scroll to position [1343, 0]
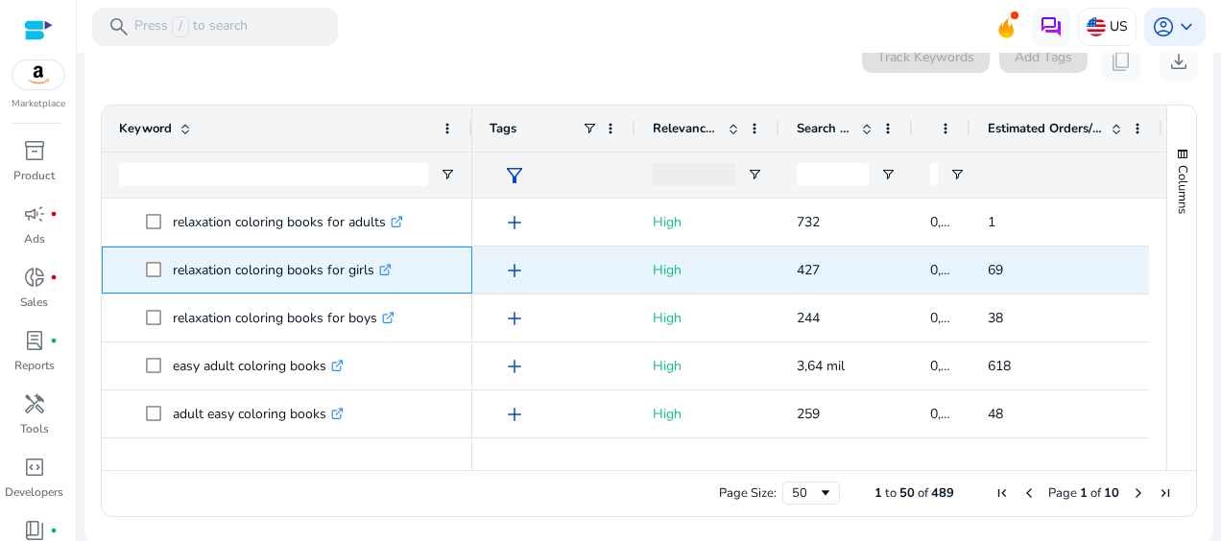
drag, startPoint x: 374, startPoint y: 274, endPoint x: 168, endPoint y: 282, distance: 206.4
click at [168, 282] on span "relaxation coloring books for girls .st0{fill:#2c8af8}" at bounding box center [300, 269] width 309 height 39
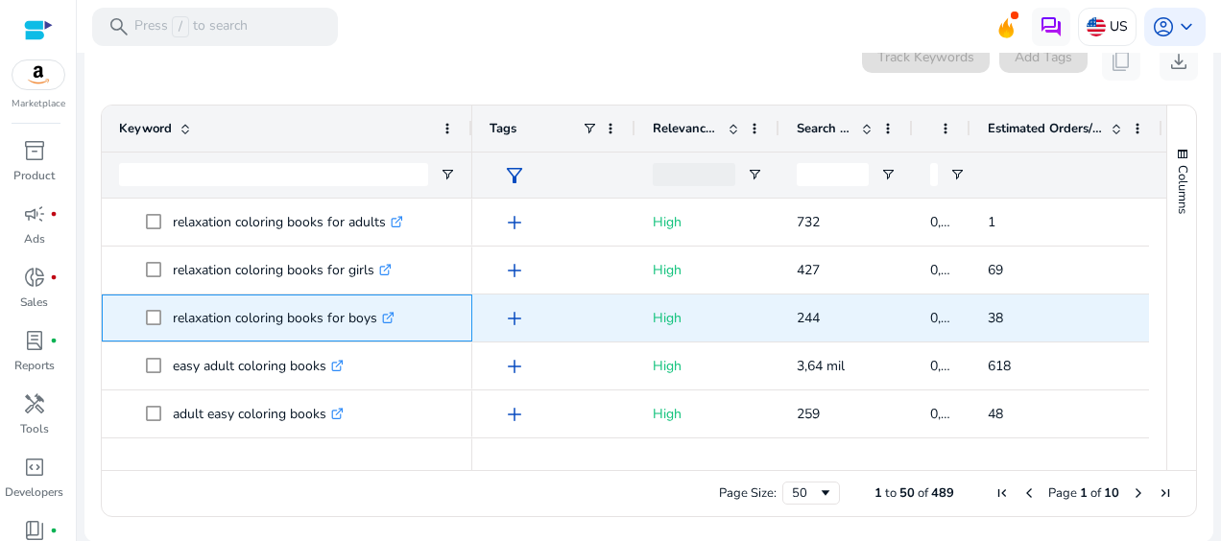
drag, startPoint x: 375, startPoint y: 317, endPoint x: 164, endPoint y: 339, distance: 212.3
click at [164, 339] on div "relaxation coloring books for boys .st0{fill:#2c8af8}" at bounding box center [287, 318] width 336 height 45
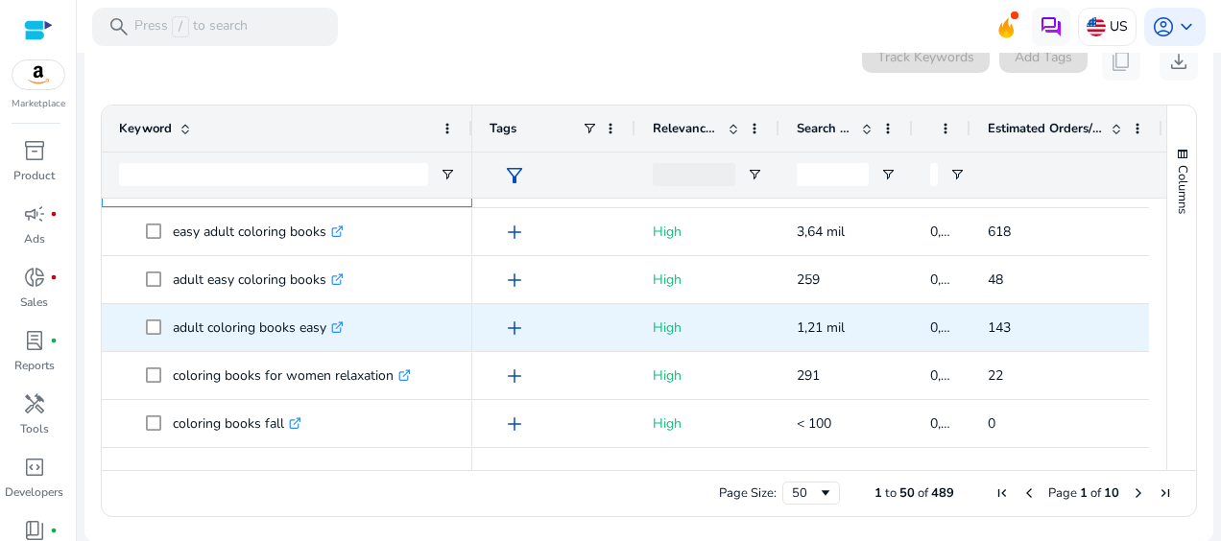
scroll to position [1535, 0]
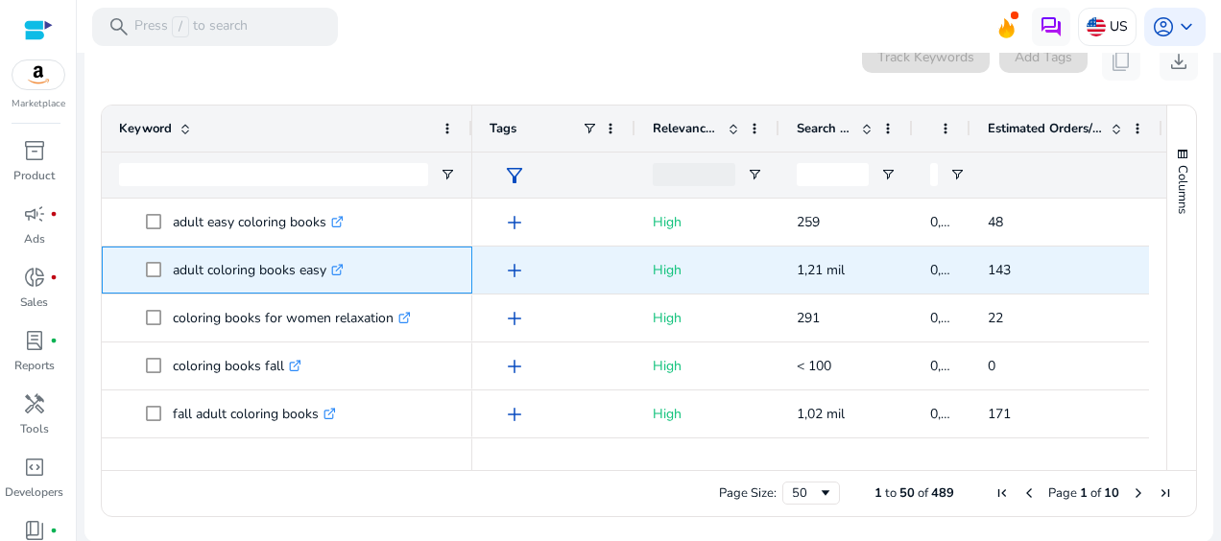
drag, startPoint x: 321, startPoint y: 273, endPoint x: 169, endPoint y: 277, distance: 152.6
click at [169, 277] on span "adult coloring books easy .st0{fill:#2c8af8}" at bounding box center [300, 269] width 309 height 39
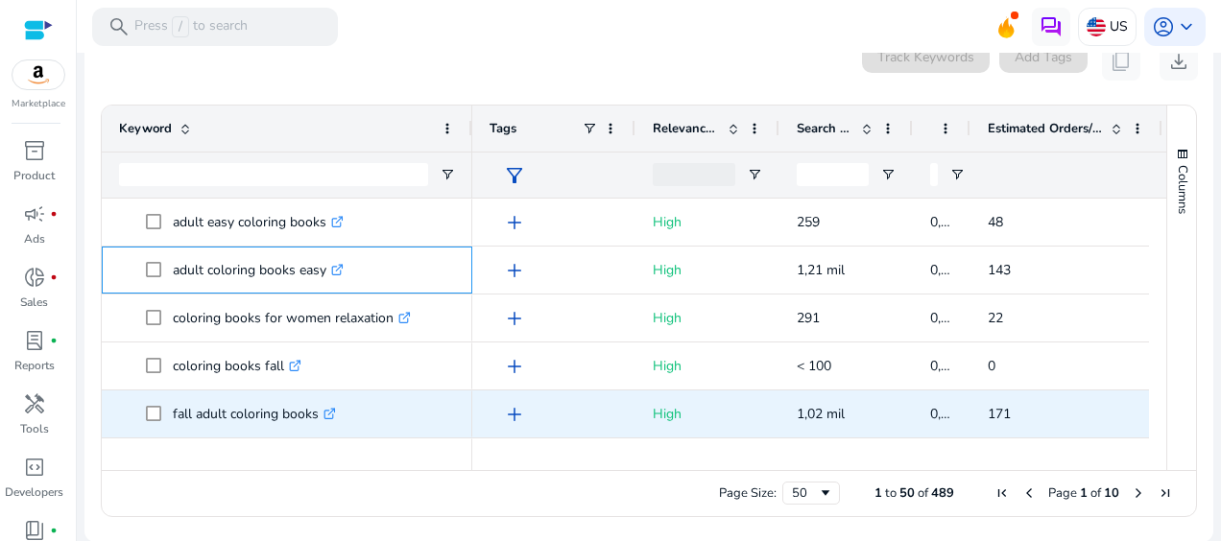
scroll to position [1631, 0]
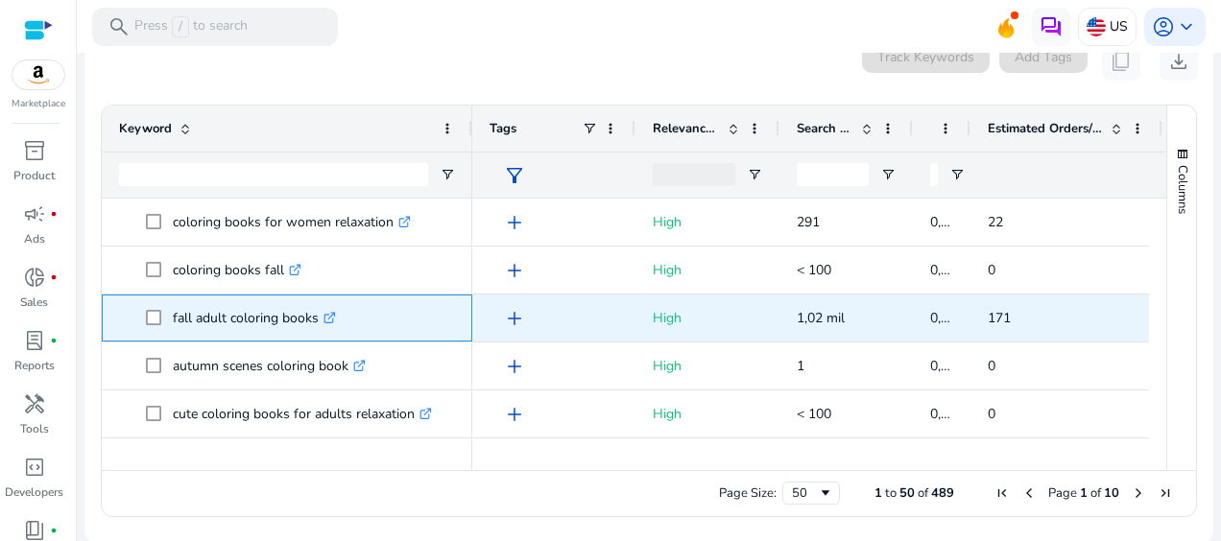
drag, startPoint x: 319, startPoint y: 320, endPoint x: 163, endPoint y: 310, distance: 155.7
click at [163, 310] on span "fall adult coloring books .st0{fill:#2c8af8}" at bounding box center [300, 317] width 309 height 39
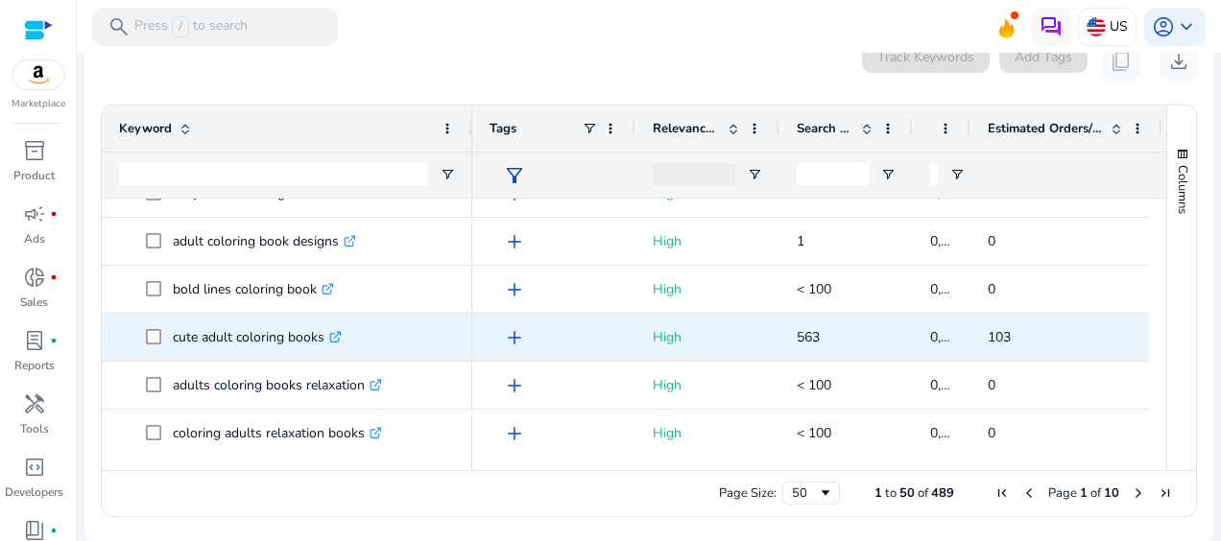
scroll to position [1919, 0]
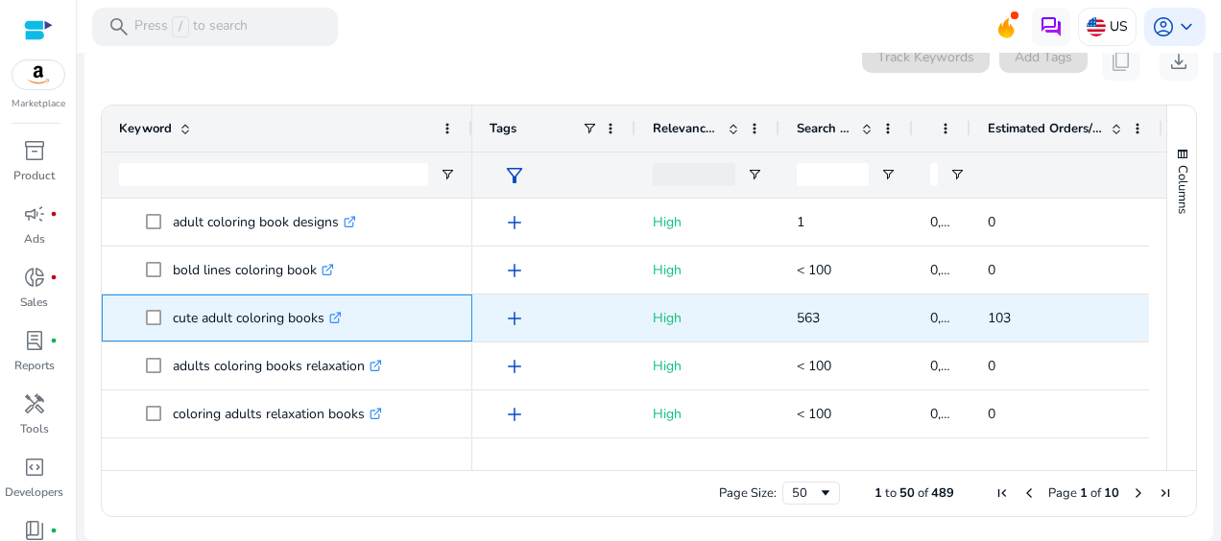
drag, startPoint x: 325, startPoint y: 321, endPoint x: 169, endPoint y: 310, distance: 156.8
click at [169, 310] on span "cute adult coloring books .st0{fill:#2c8af8}" at bounding box center [300, 317] width 309 height 39
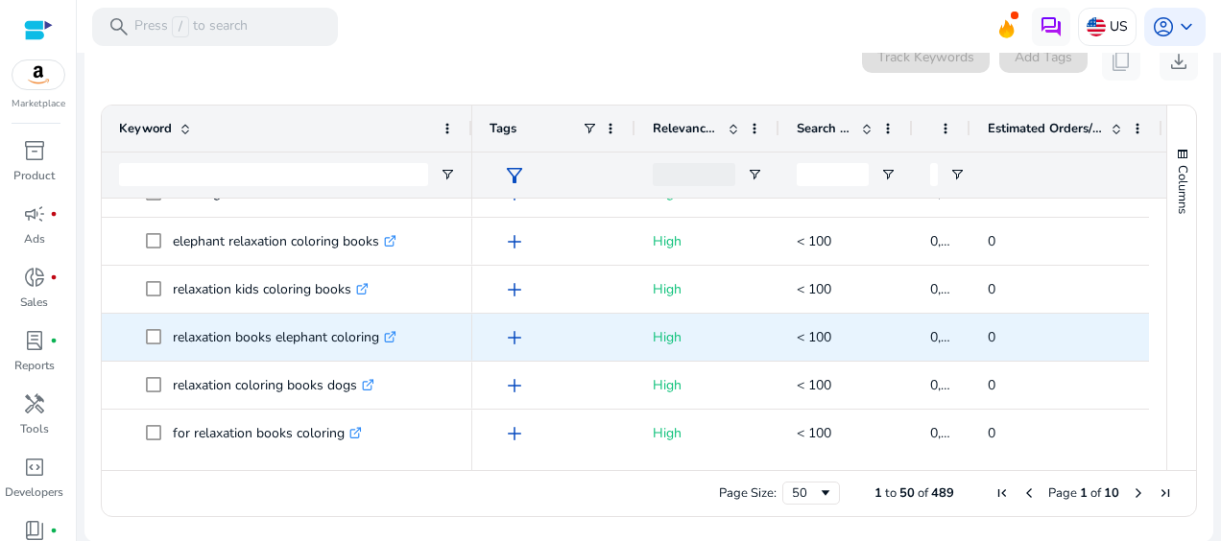
scroll to position [2144, 0]
